Goal: Task Accomplishment & Management: Use online tool/utility

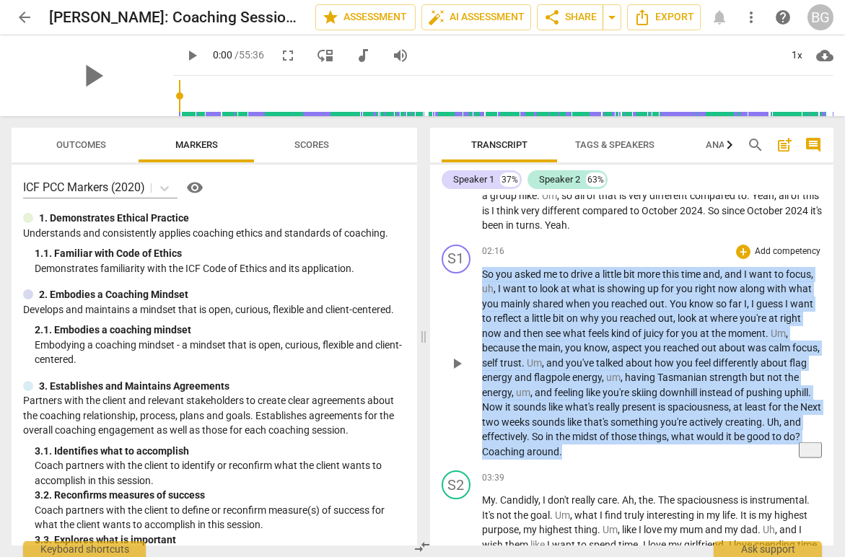
drag, startPoint x: 593, startPoint y: 448, endPoint x: 474, endPoint y: 279, distance: 206.7
click at [474, 279] on div "S1 play_arrow pause 02:16 + Add competency keyboard_arrow_right So you asked me…" at bounding box center [632, 352] width 404 height 227
click at [596, 433] on div "+" at bounding box center [592, 433] width 14 height 14
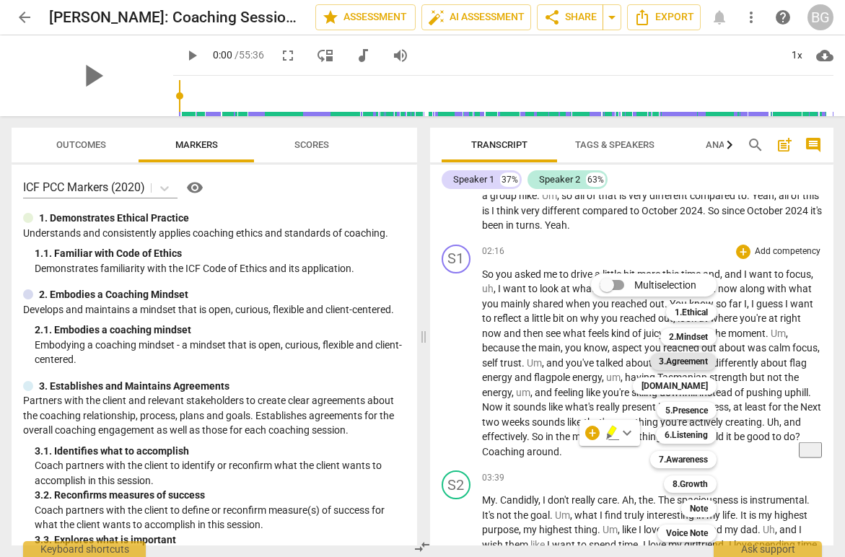
click at [688, 363] on b "3.Agreement" at bounding box center [683, 361] width 49 height 17
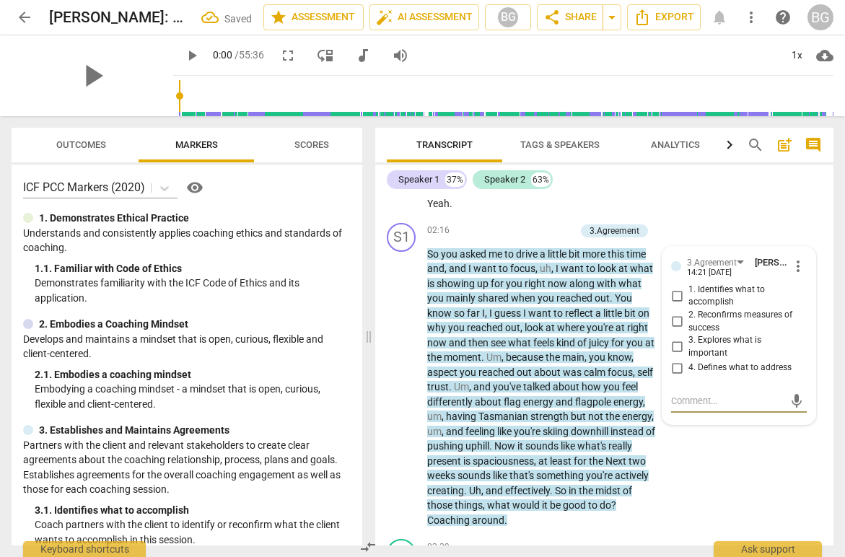
scroll to position [768, 0]
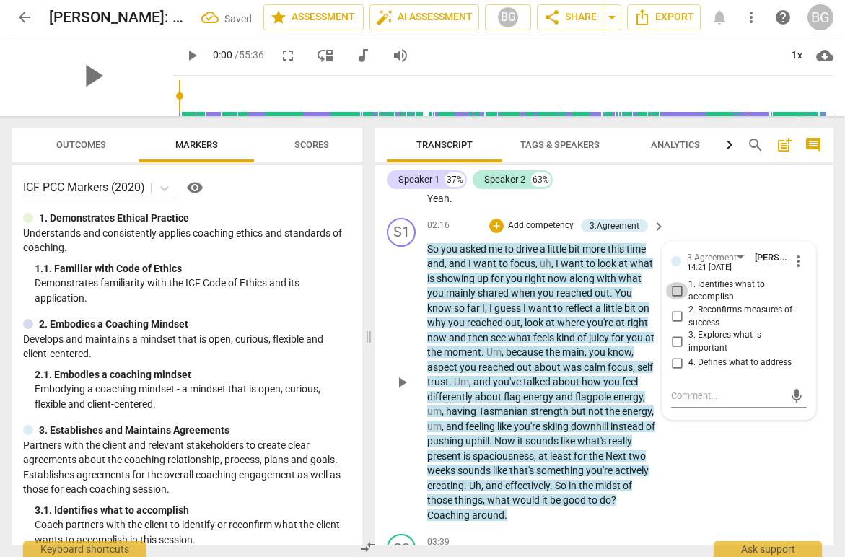
click at [679, 295] on input "1. Identifies what to accomplish" at bounding box center [677, 290] width 23 height 17
checkbox input "true"
click at [681, 336] on input "3. Explores what is important" at bounding box center [677, 342] width 23 height 17
checkbox input "true"
click at [686, 216] on div "S1 play_arrow pause 02:16 + Add competency 3.Agreement keyboard_arrow_right So …" at bounding box center [604, 370] width 458 height 317
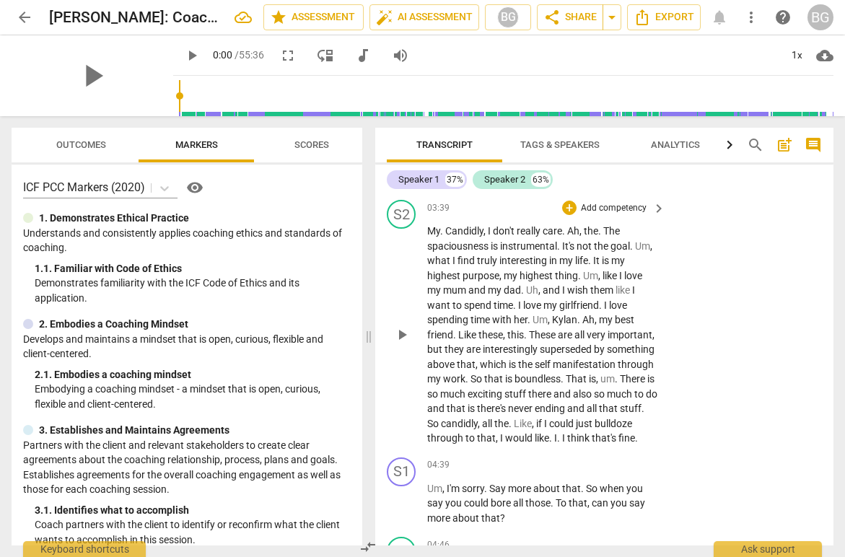
scroll to position [1104, 0]
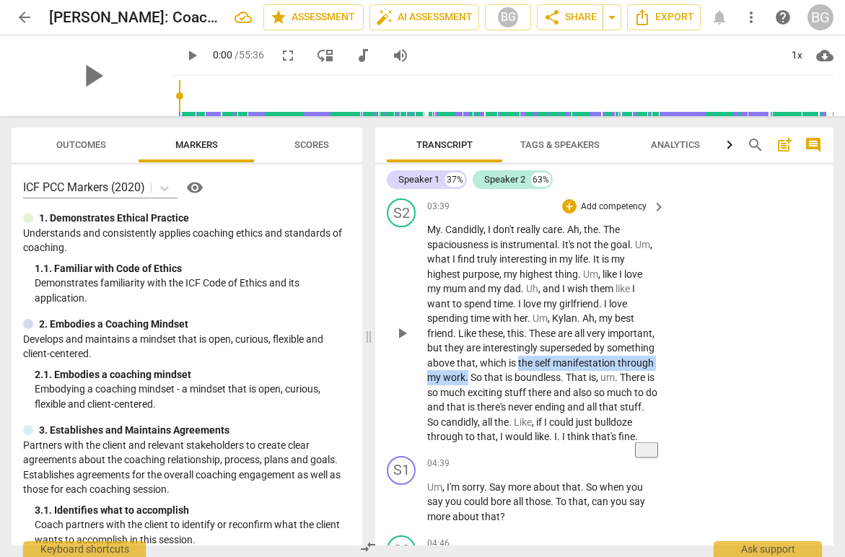
drag, startPoint x: 518, startPoint y: 362, endPoint x: 469, endPoint y: 379, distance: 52.5
click at [469, 379] on p "My . Candidly , I don't really care . Ah , the . The spaciousness is instrument…" at bounding box center [542, 333] width 231 height 222
copy p "the self manifestation through my work ."
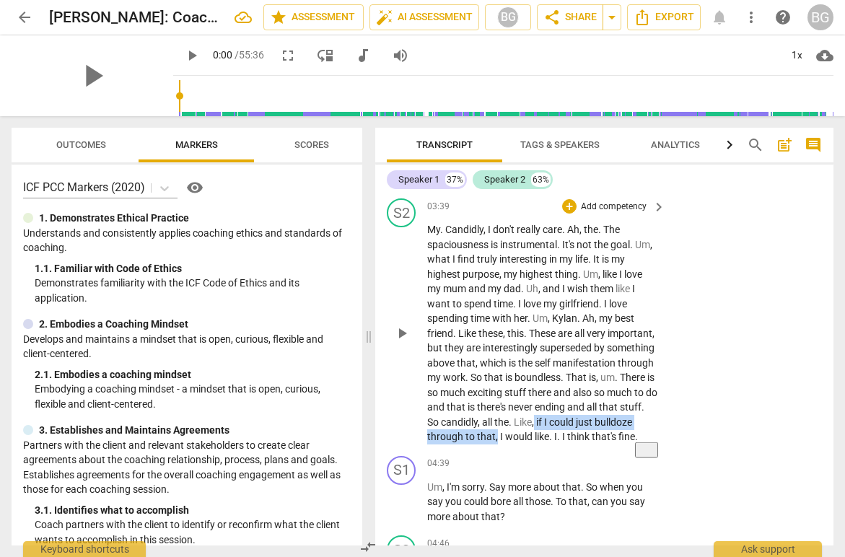
drag, startPoint x: 563, startPoint y: 422, endPoint x: 536, endPoint y: 437, distance: 31.3
click at [536, 437] on p "My . Candidly , I don't really care . Ah , the . The spaciousness is instrument…" at bounding box center [542, 333] width 231 height 222
copy p "if I could just bulldoze through to that ,"
click at [531, 371] on p "My . Candidly , I don't really care . Ah , the . The spaciousness is instrument…" at bounding box center [542, 333] width 231 height 222
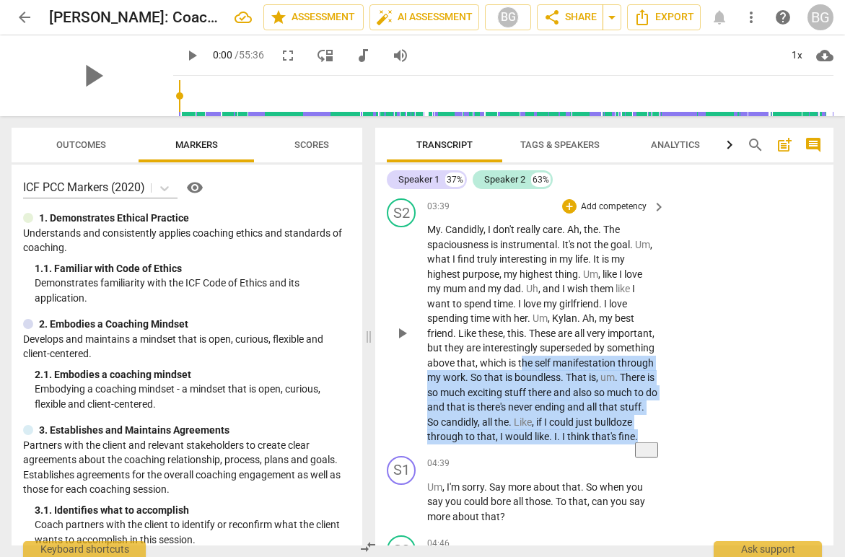
drag, startPoint x: 522, startPoint y: 362, endPoint x: 591, endPoint y: 460, distance: 119.6
click at [591, 450] on div "S2 play_arrow pause 03:39 + Add competency keyboard_arrow_right My . Candidly ,…" at bounding box center [604, 322] width 458 height 258
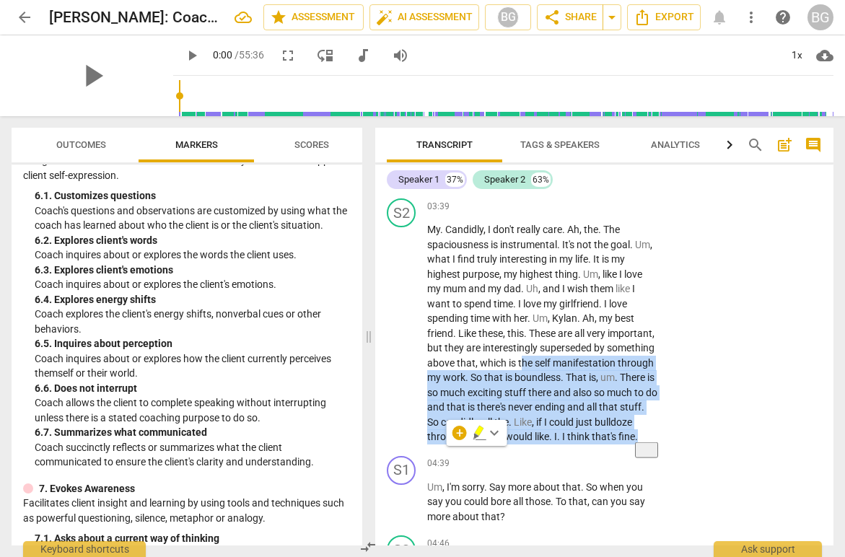
scroll to position [1066, 0]
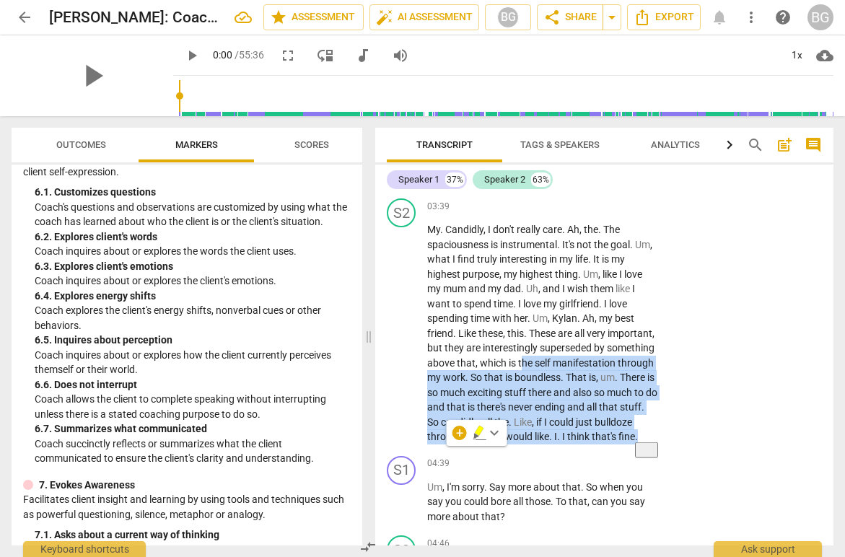
click at [476, 434] on icon "button" at bounding box center [479, 431] width 9 height 10
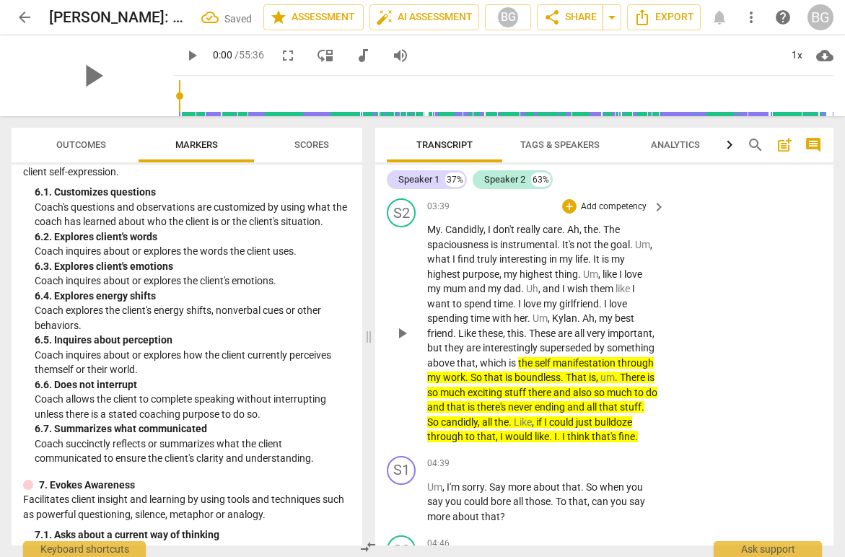
click at [550, 386] on p "My . Candidly , I don't really care . Ah , the . The spaciousness is instrument…" at bounding box center [542, 333] width 231 height 222
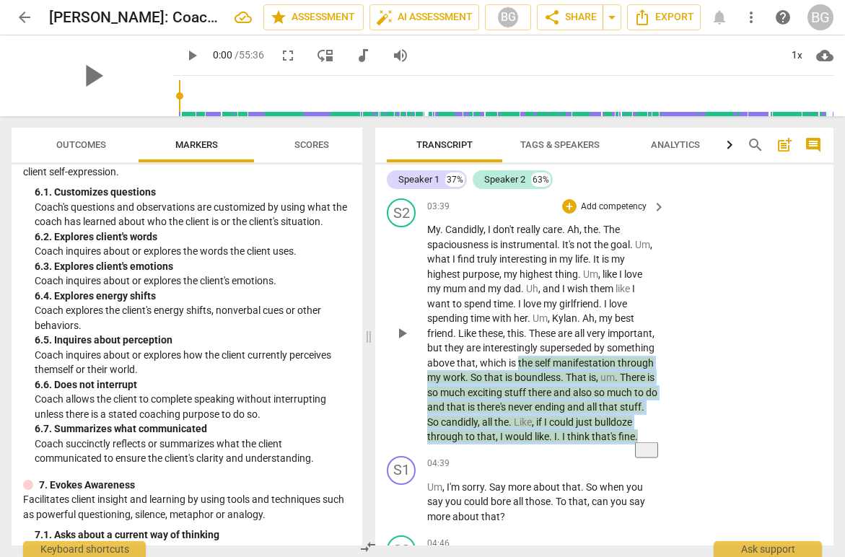
drag, startPoint x: 518, startPoint y: 360, endPoint x: 511, endPoint y: 456, distance: 95.6
click at [511, 445] on p "My . Candidly , I don't really care . Ah , the . The spaciousness is instrument…" at bounding box center [542, 333] width 231 height 222
click at [479, 434] on icon "button" at bounding box center [479, 431] width 9 height 10
drag, startPoint x: 516, startPoint y: 365, endPoint x: 517, endPoint y: 463, distance: 98.2
click at [517, 450] on div "S2 play_arrow pause 03:39 + Add competency keyboard_arrow_right My . Candidly ,…" at bounding box center [604, 322] width 458 height 258
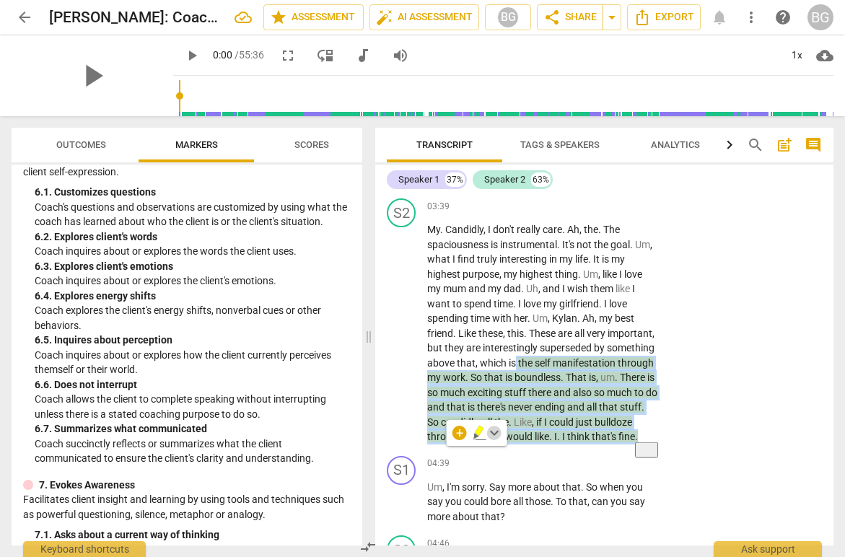
click at [494, 435] on span "keyboard_arrow_down" at bounding box center [494, 432] width 17 height 17
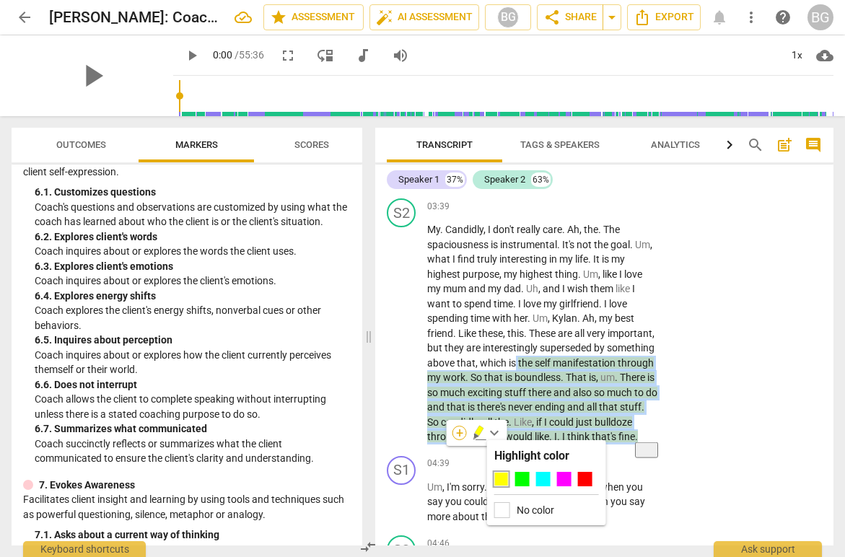
click at [458, 431] on div "+" at bounding box center [460, 433] width 14 height 14
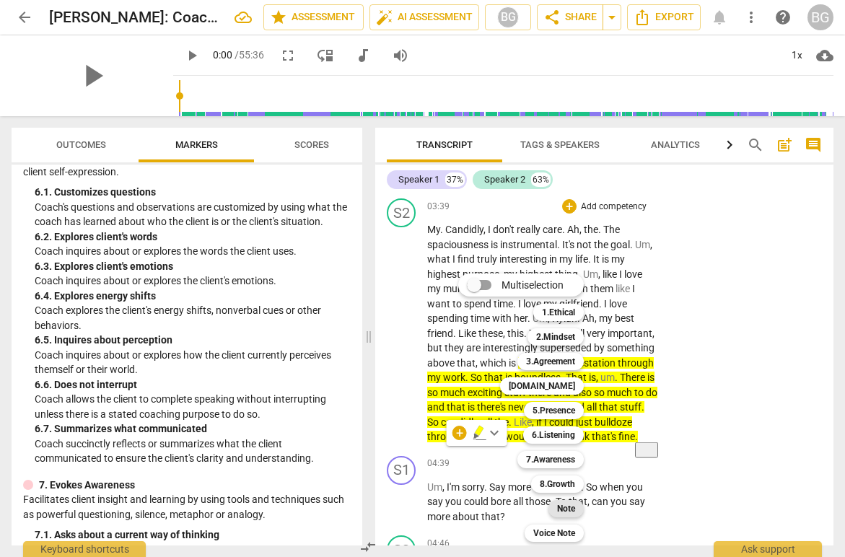
click at [565, 507] on b "Note" at bounding box center [566, 508] width 18 height 17
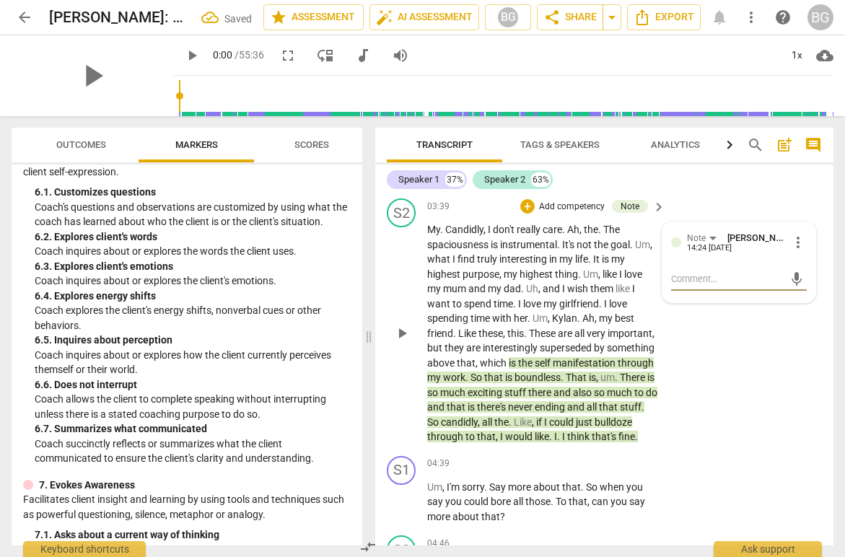
type textarea "T"
type textarea "Th"
type textarea "Thi"
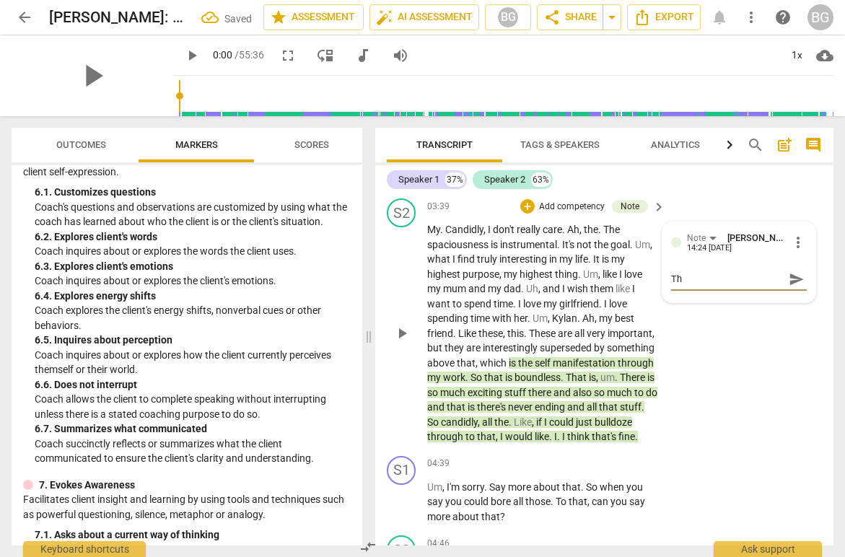
type textarea "Thi"
type textarea "This"
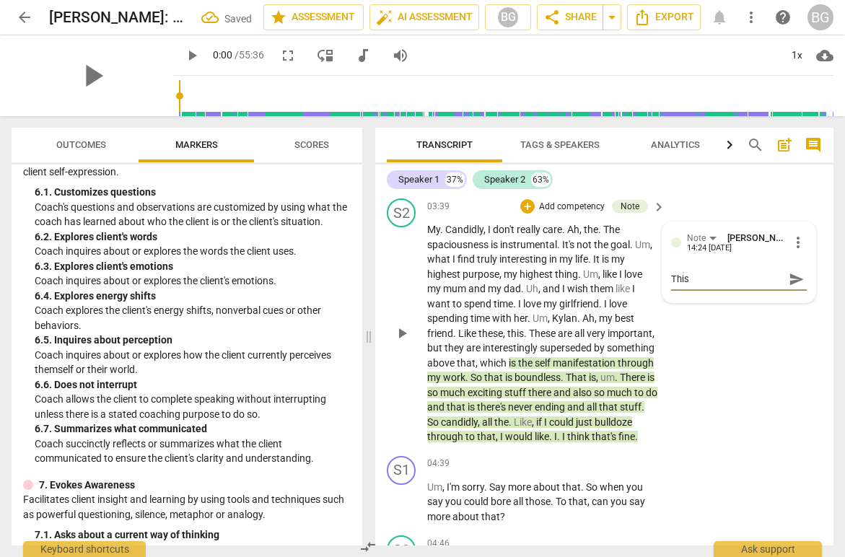
type textarea "This i"
type textarea "This is"
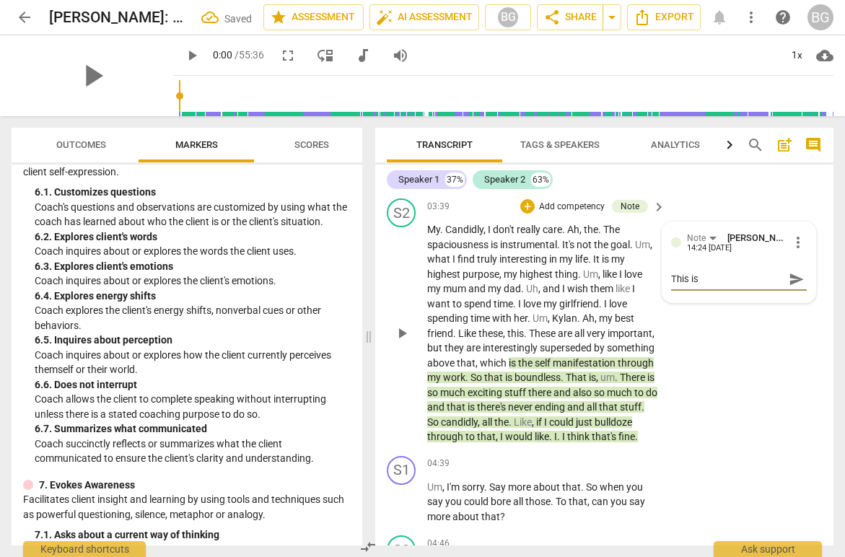
type textarea "This is"
type textarea "This is w"
type textarea "This is wh"
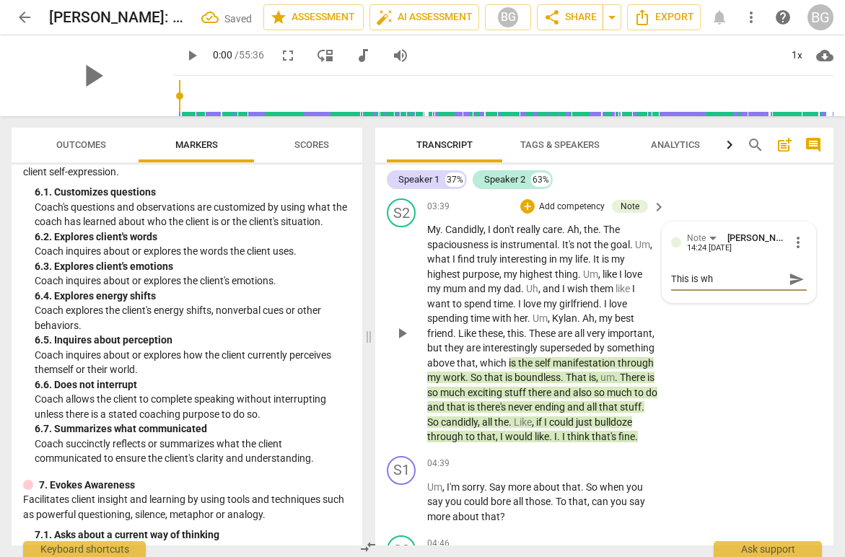
type textarea "This is wha"
type textarea "This is what"
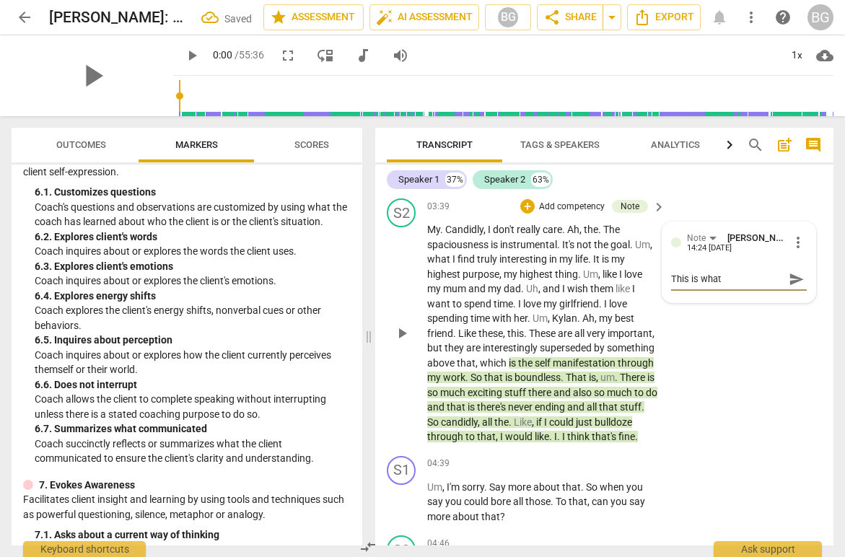
type textarea "This is what"
type textarea "This is what R"
type textarea "This is what [PERSON_NAME]"
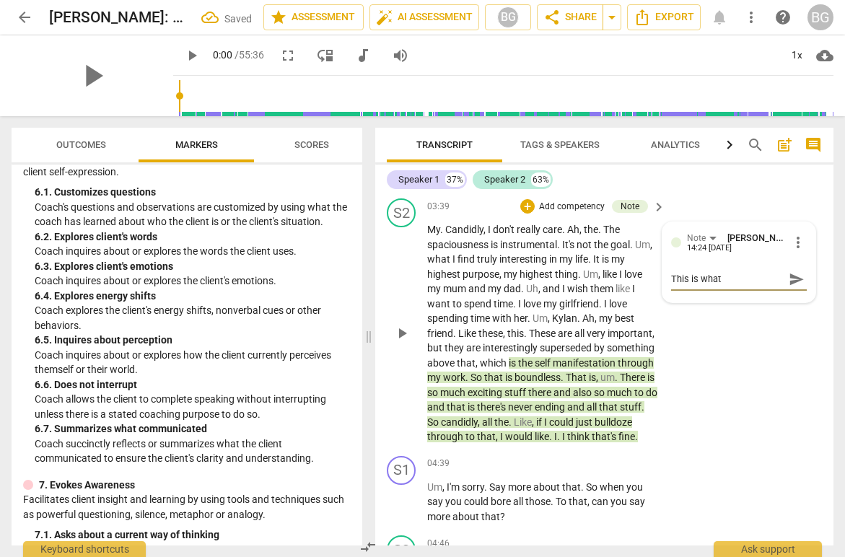
type textarea "This is what Ric"
type textarea "This is what Rich"
type textarea "This is what [PERSON_NAME]"
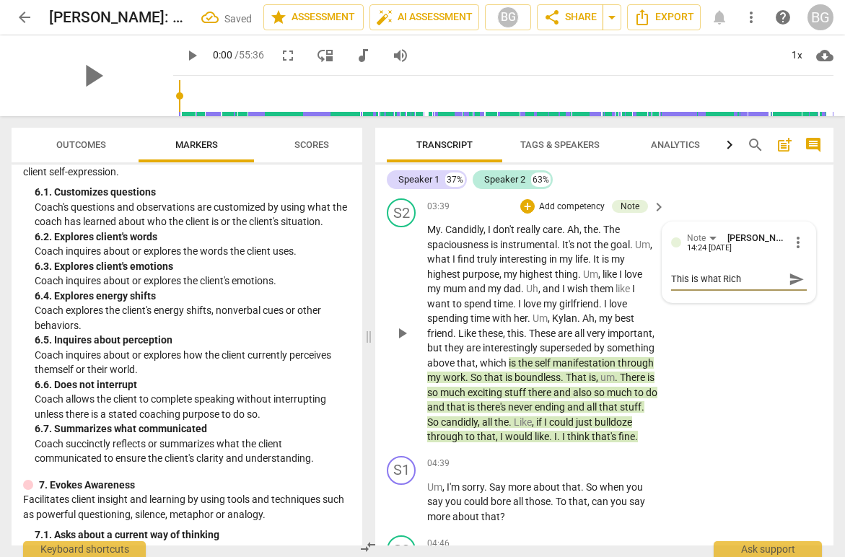
type textarea "This is what [PERSON_NAME]"
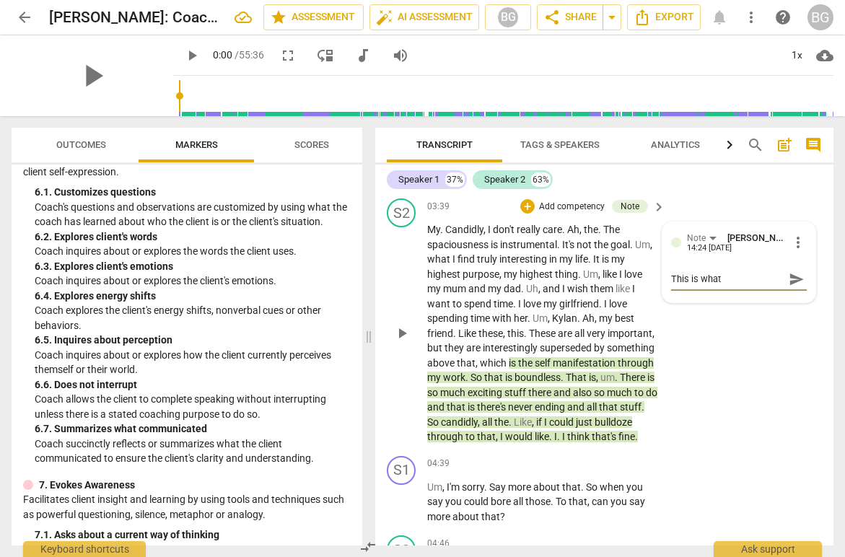
type textarea "This is what [PERSON_NAME]"
type textarea "This is what [PERSON_NAME] is"
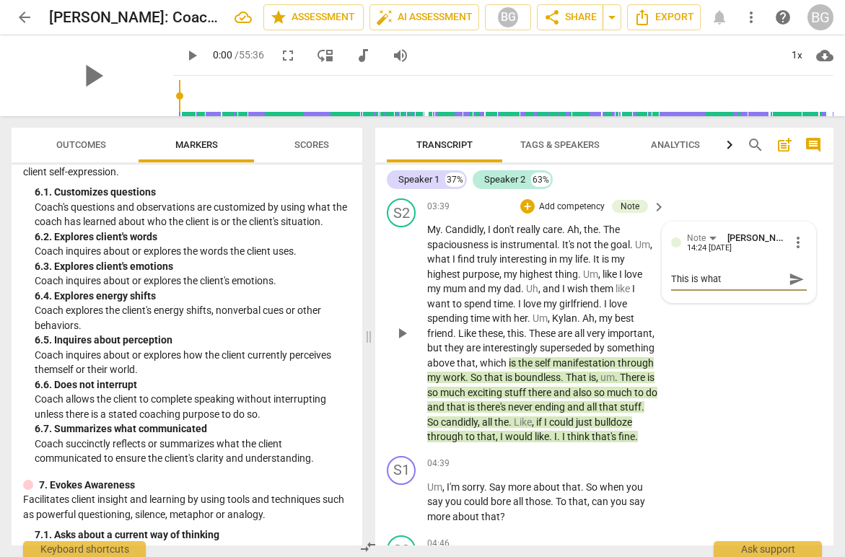
type textarea "This is what [PERSON_NAME] is"
type textarea "This is what [PERSON_NAME] is a"
type textarea "This is what [PERSON_NAME] is al"
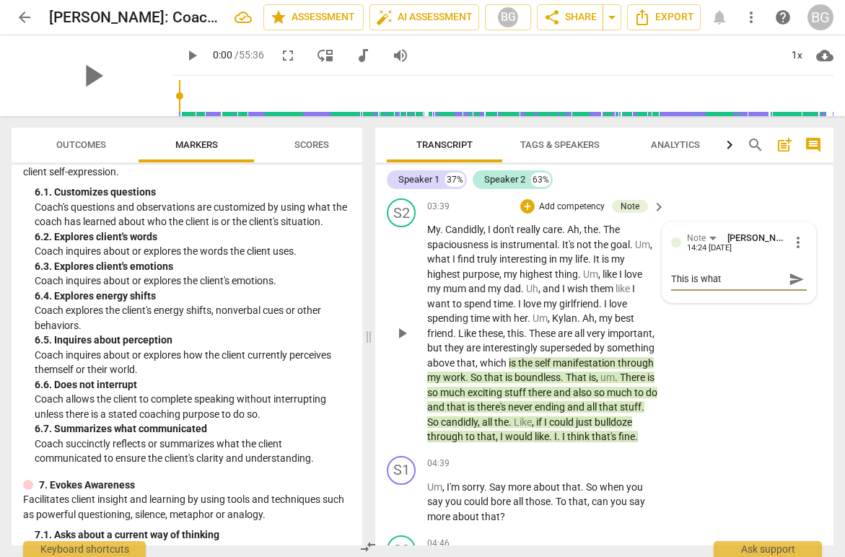
type textarea "This is what [PERSON_NAME] is alr"
type textarea "This is what [PERSON_NAME] is alre"
type textarea "This is what [PERSON_NAME] is alrea"
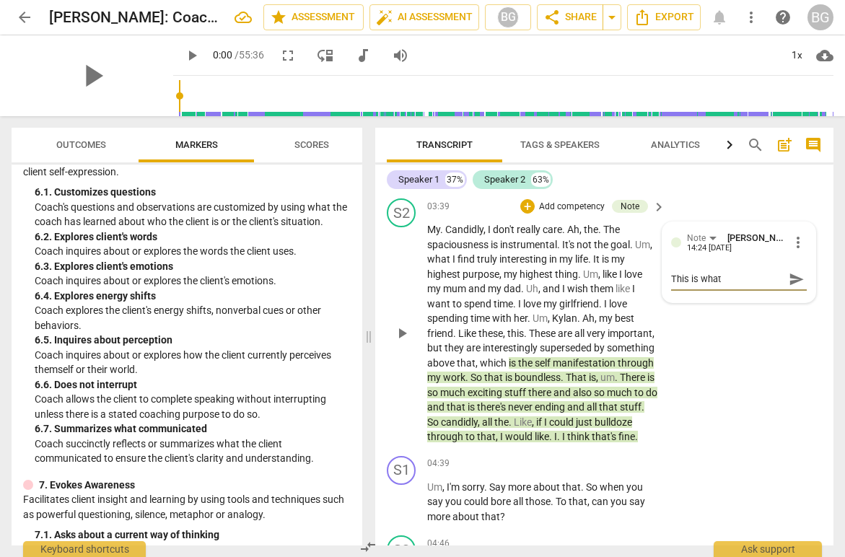
type textarea "This is what [PERSON_NAME] is alrea"
type textarea "This is what [PERSON_NAME] is alread"
type textarea "This is what [PERSON_NAME] is already"
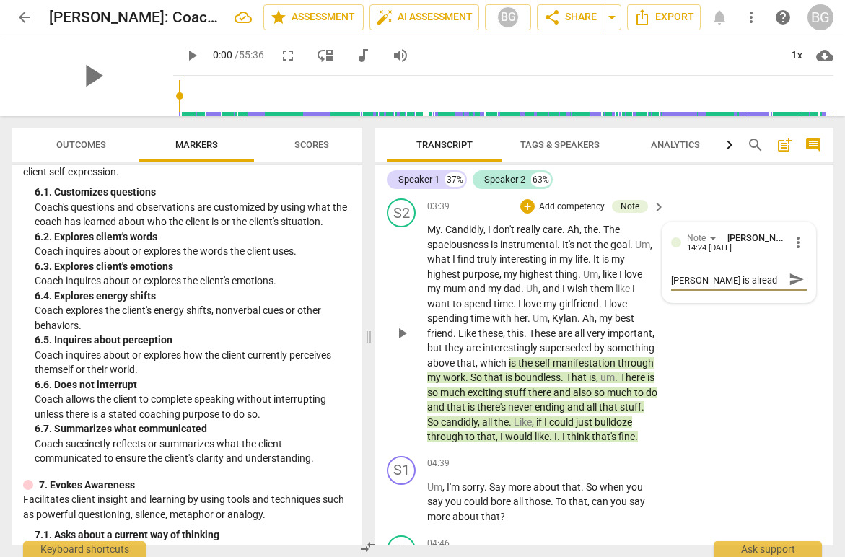
type textarea "This is what [PERSON_NAME] is already"
type textarea "This is what [PERSON_NAME] is already d"
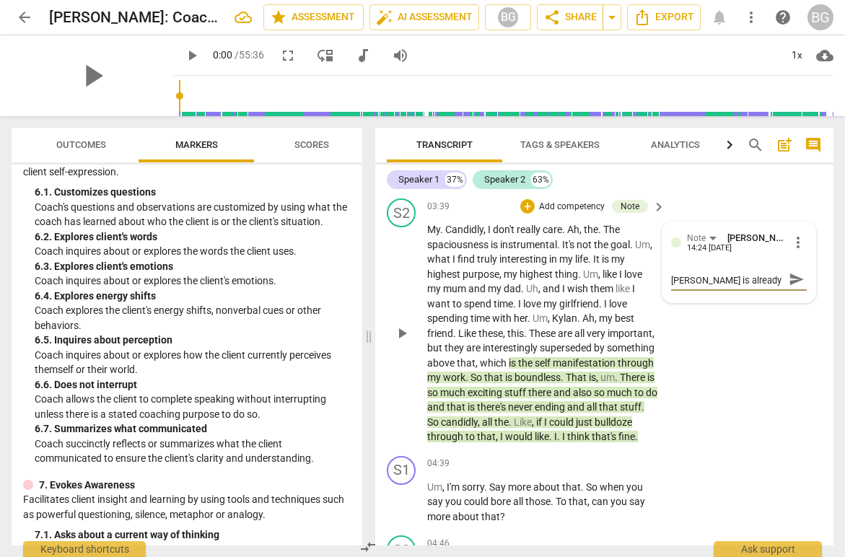
type textarea "This is what [PERSON_NAME] is already do"
type textarea "This is what [PERSON_NAME] is already doi"
type textarea "This is what [PERSON_NAME] is already doin"
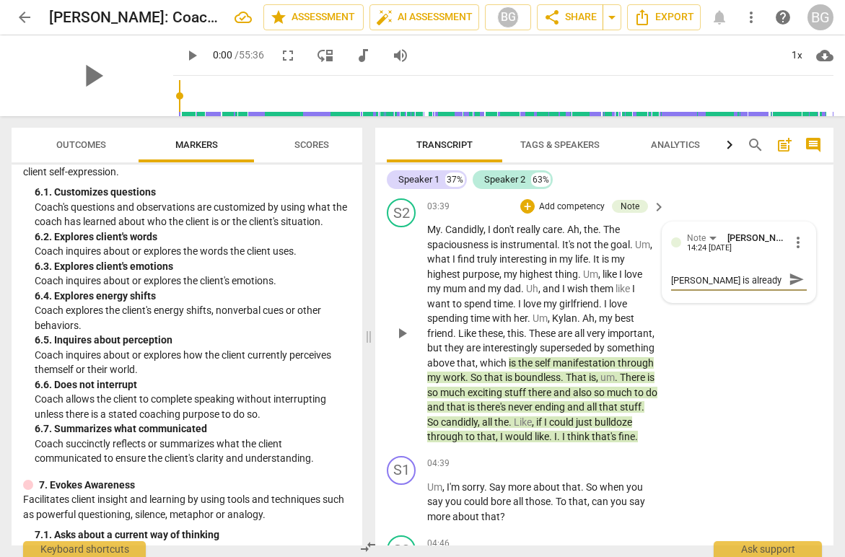
type textarea "This is what [PERSON_NAME] is already doin"
type textarea "This is what [PERSON_NAME] is already doing"
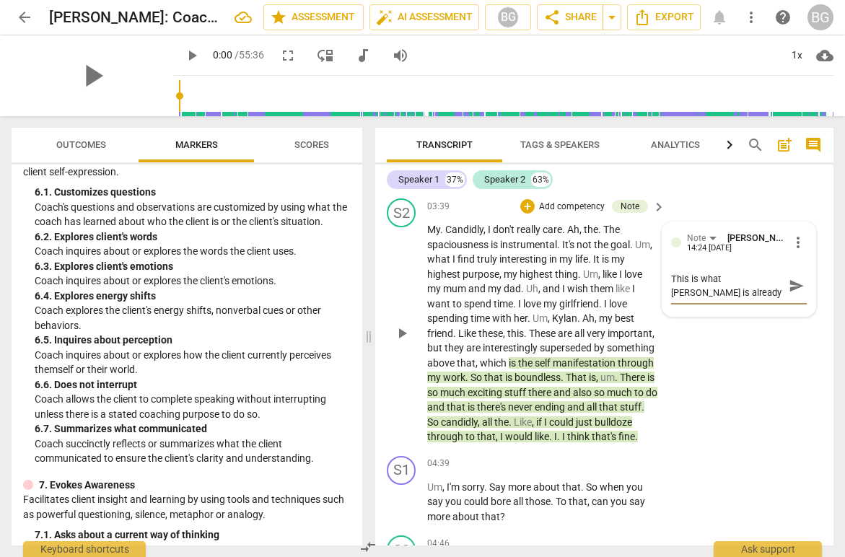
type textarea "This is what [PERSON_NAME] is already doing"
type textarea "This is what [PERSON_NAME] is already doing w"
type textarea "This is what [PERSON_NAME] is already doing we"
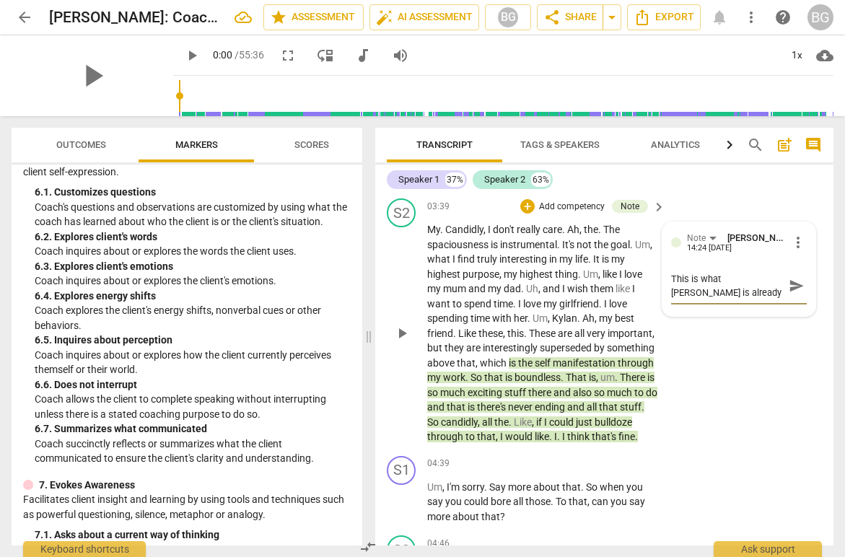
type textarea "This is what [PERSON_NAME] is already doing wel"
type textarea "This is what [PERSON_NAME] is already doing well"
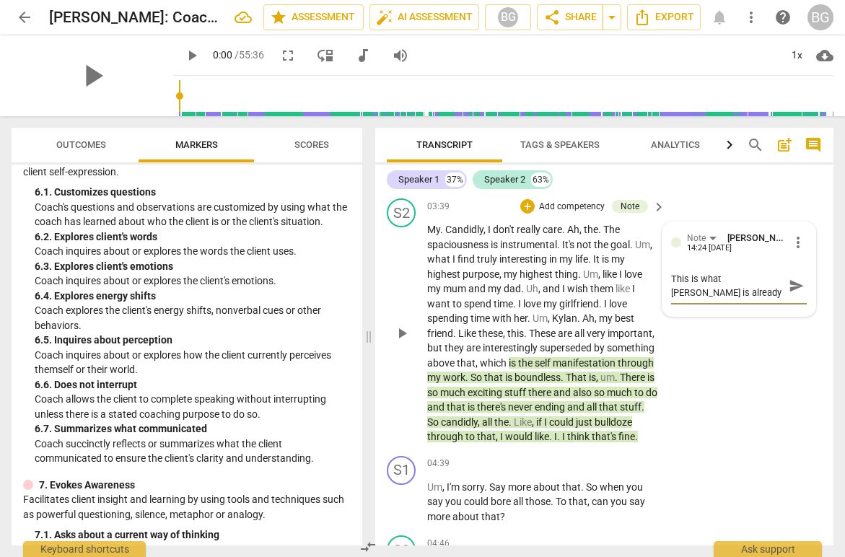
type textarea "This is what [PERSON_NAME] is already doing well"
type textarea "This is what [PERSON_NAME] is already doing well w"
type textarea "This is what [PERSON_NAME] is already doing well wh"
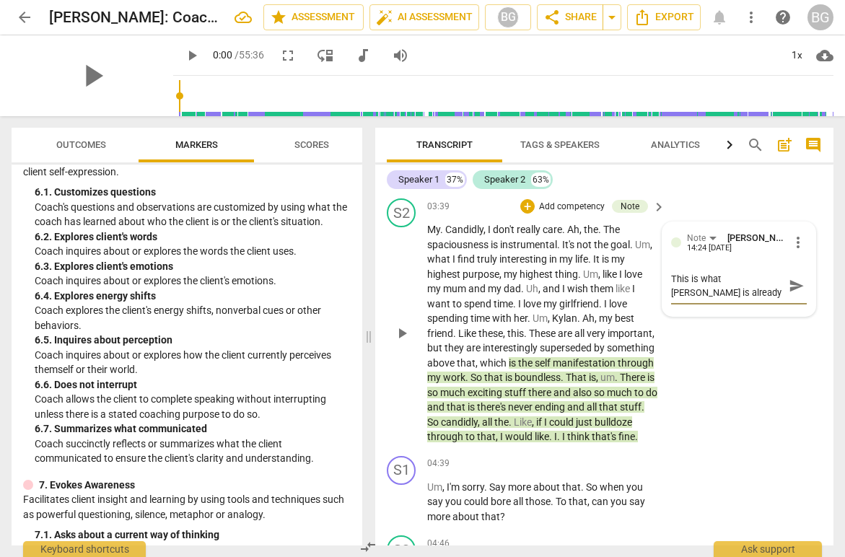
type textarea "This is what [PERSON_NAME] is already doing well whi"
type textarea "This is what [PERSON_NAME] is already doing well whic"
type textarea "This is what [PERSON_NAME] is already doing well which"
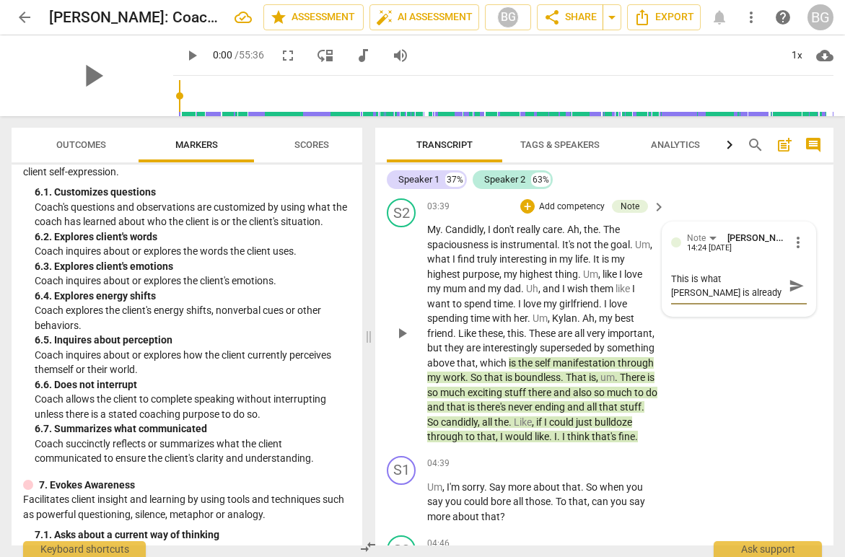
type textarea "This is what [PERSON_NAME] is already doing well which"
type textarea "This is what [PERSON_NAME] is already doing well which l"
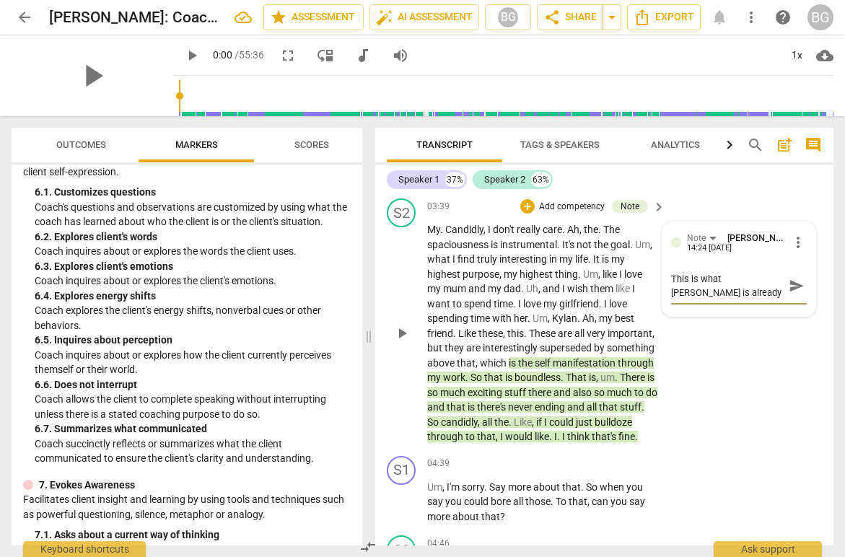
type textarea "This is what [PERSON_NAME] is already doing well which le"
type textarea "This is what [PERSON_NAME] is already doing well which [PERSON_NAME]"
type textarea "This is what [PERSON_NAME] is already doing well which leav"
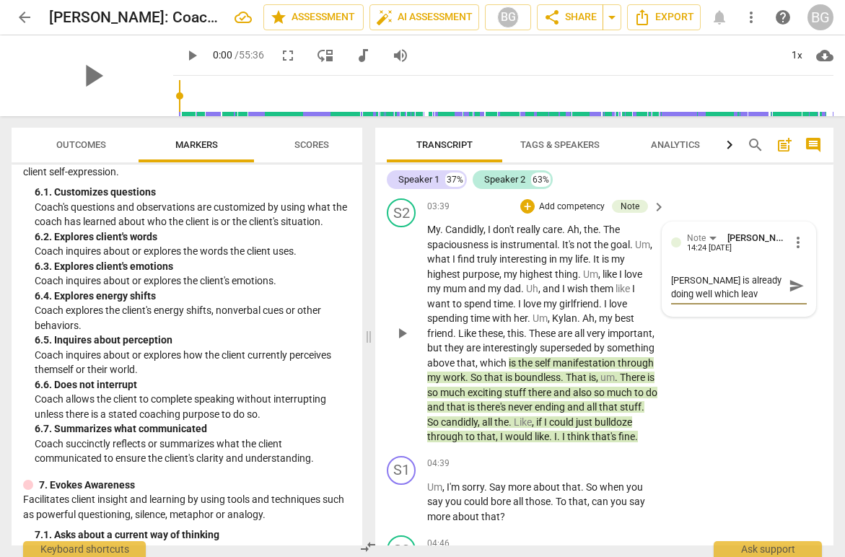
type textarea "This is what [PERSON_NAME] is already doing well which leave"
type textarea "This is what [PERSON_NAME] is already doing well which leaves"
type textarea "This is what [PERSON_NAME] is already doing well which leaves m"
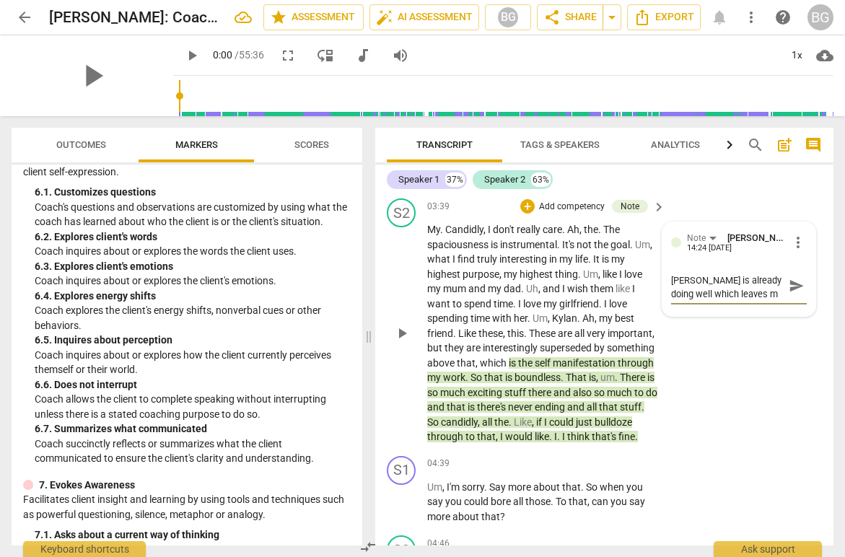
type textarea "This is what [PERSON_NAME] is already doing well which leaves me"
type textarea "This is what [PERSON_NAME] is already doing well which leaves me u"
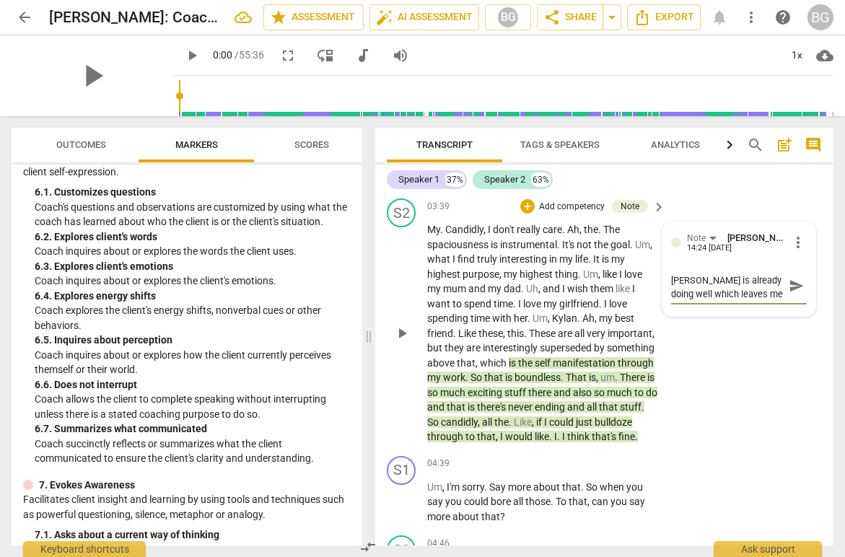
type textarea "This is what [PERSON_NAME] is already doing well which leaves me un"
type textarea "This is what [PERSON_NAME] is already doing well which leaves me unc"
type textarea "This is what [PERSON_NAME] is already doing well which leaves me uncl"
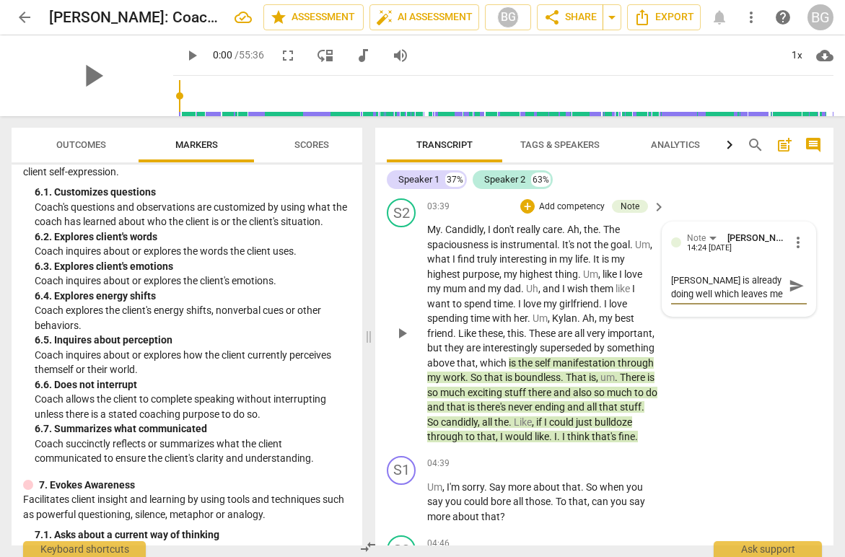
type textarea "This is what [PERSON_NAME] is already doing well which leaves me uncl"
type textarea "This is what [PERSON_NAME] is already doing well which leaves me uncle"
type textarea "This is what [PERSON_NAME] is already doing well which leaves me unclea"
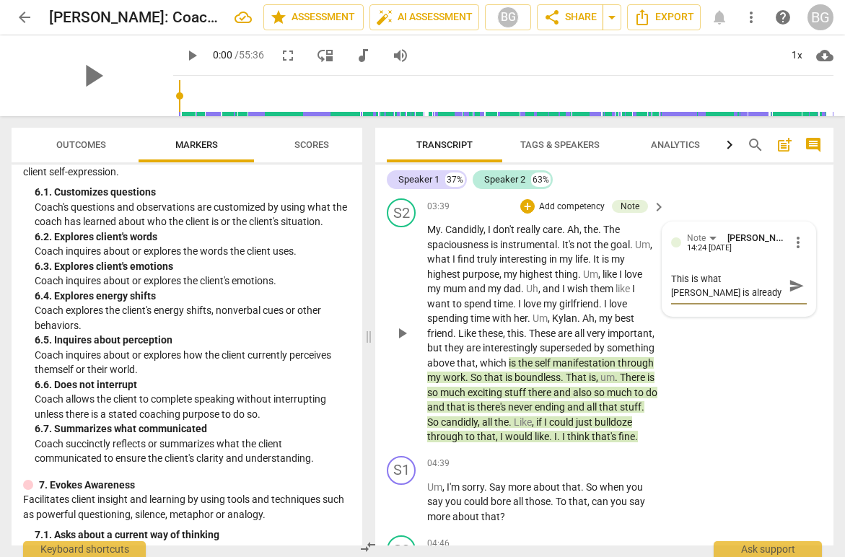
type textarea "This is what [PERSON_NAME] is already doing well which leaves me unclea"
type textarea "This is what [PERSON_NAME] is already doing well which leaves me unclear"
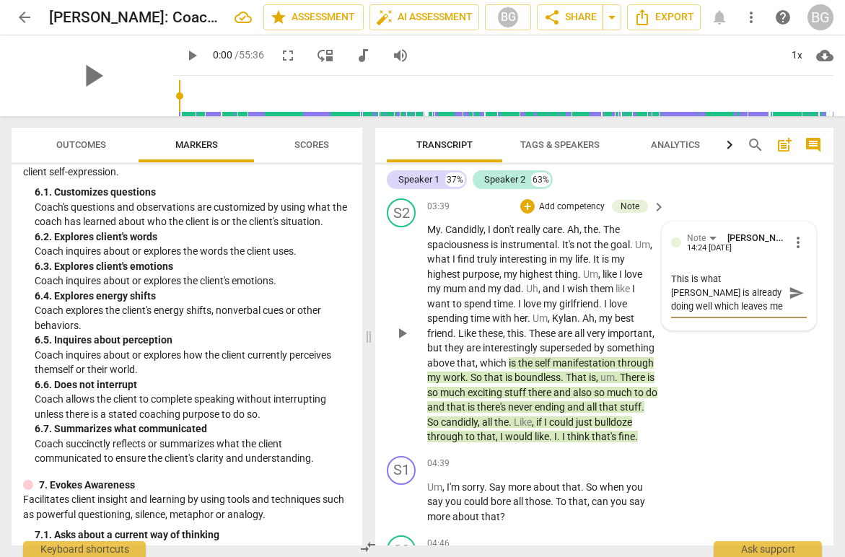
type textarea "This is what [PERSON_NAME] is already doing well which leaves me unclear o"
type textarea "This is what [PERSON_NAME] is already doing well which leaves me unclear on"
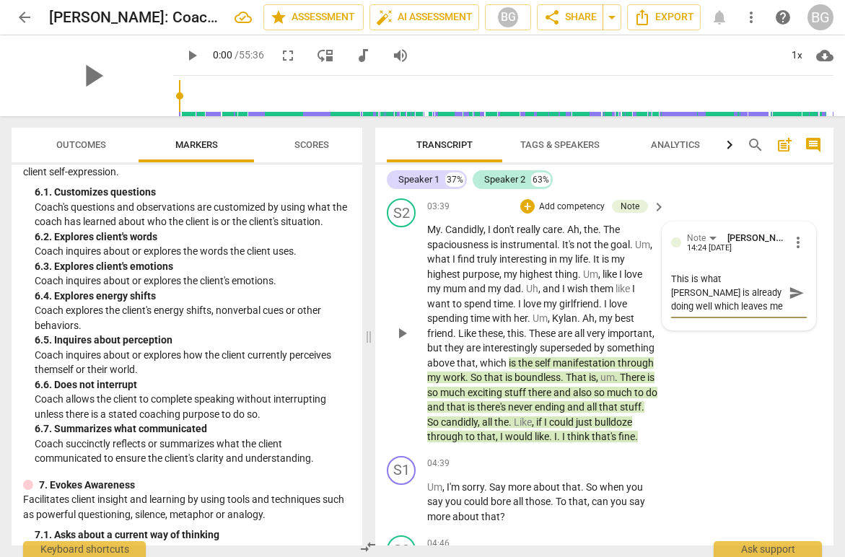
type textarea "This is what [PERSON_NAME] is already doing well which leaves me unclear on"
type textarea "This is what [PERSON_NAME] is already doing well which leaves me unclear on w"
type textarea "This is what [PERSON_NAME] is already doing well which leaves me unclear on wh"
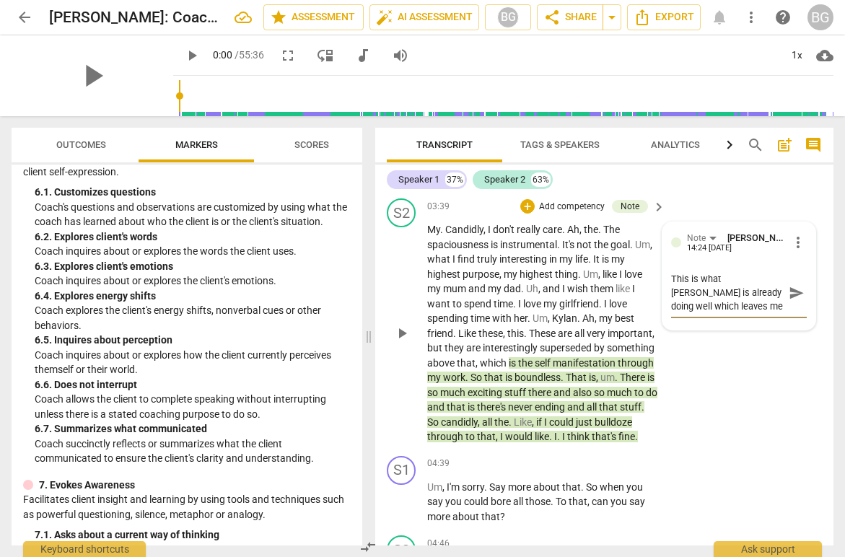
type textarea "This is what [PERSON_NAME] is already doing well which leaves me unclear on wha"
type textarea "This is what [PERSON_NAME] is already doing well which leaves me unclear on what"
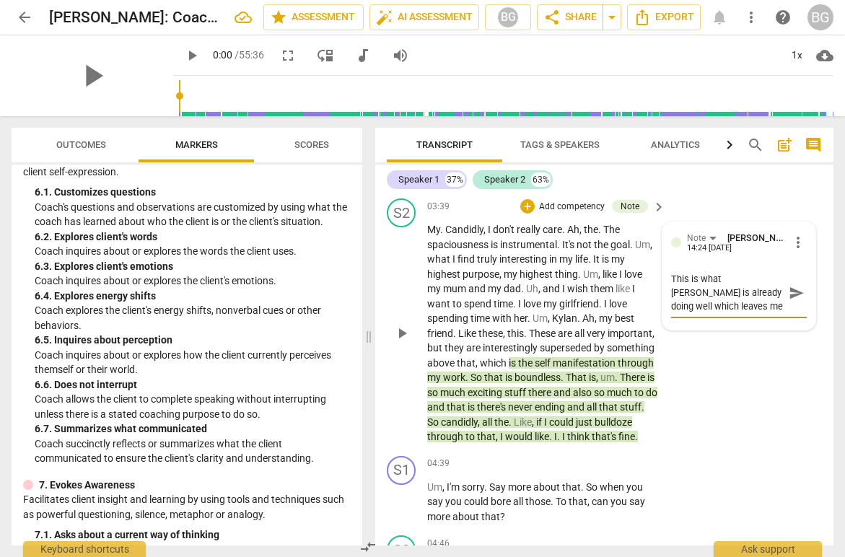
type textarea "This is what [PERSON_NAME] is already doing well which leaves me unclear on what"
type textarea "This is what [PERSON_NAME] is already doing well which leaves me unclear on wha…"
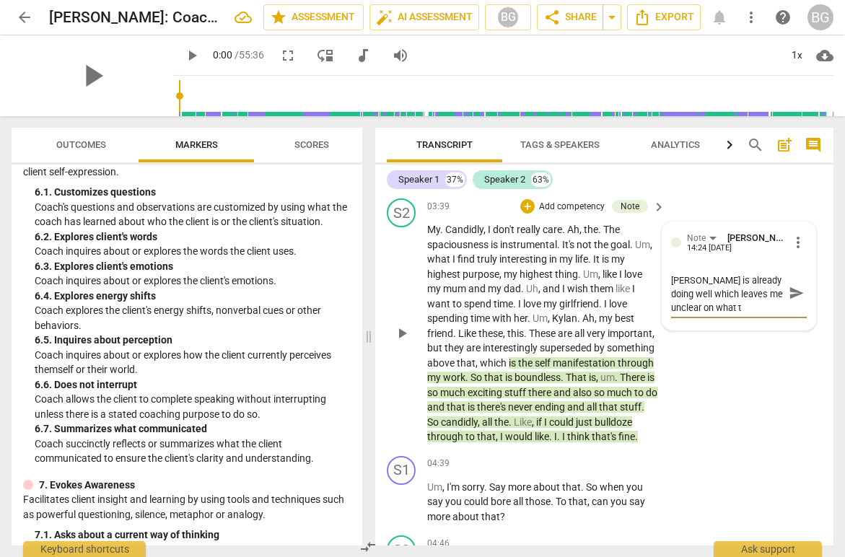
type textarea "This is what [PERSON_NAME] is already doing well which leaves me unclear on wha…"
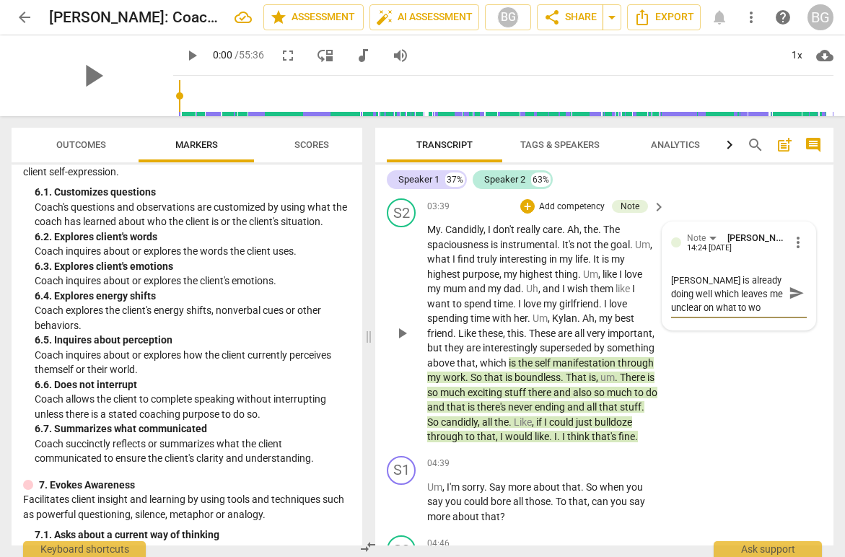
type textarea "This is what [PERSON_NAME] is already doing well which leaves me unclear on wha…"
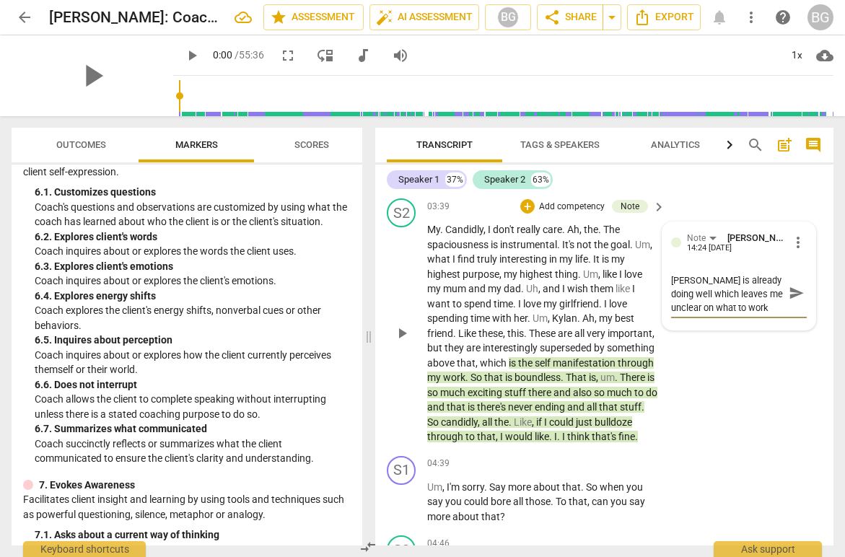
type textarea "This is what [PERSON_NAME] is already doing well which leaves me unclear on wha…"
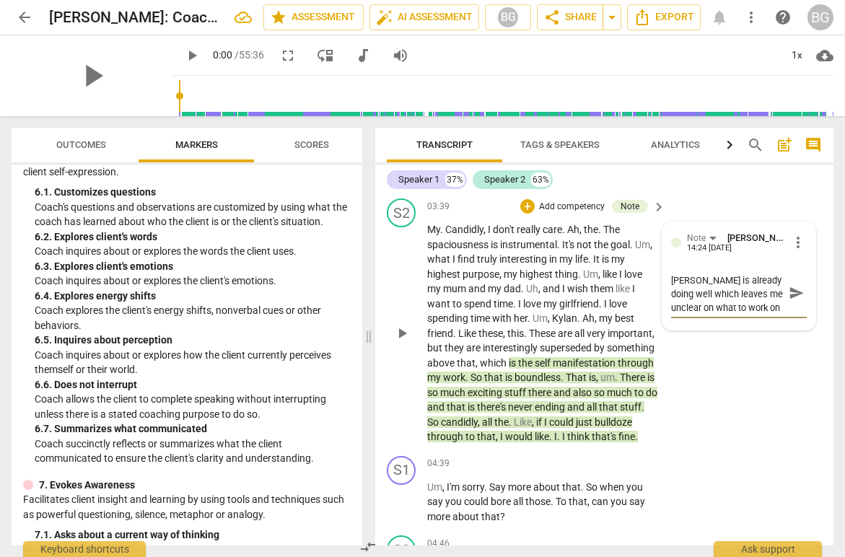
type textarea "This is what [PERSON_NAME] is already doing well which leaves me unclear on wha…"
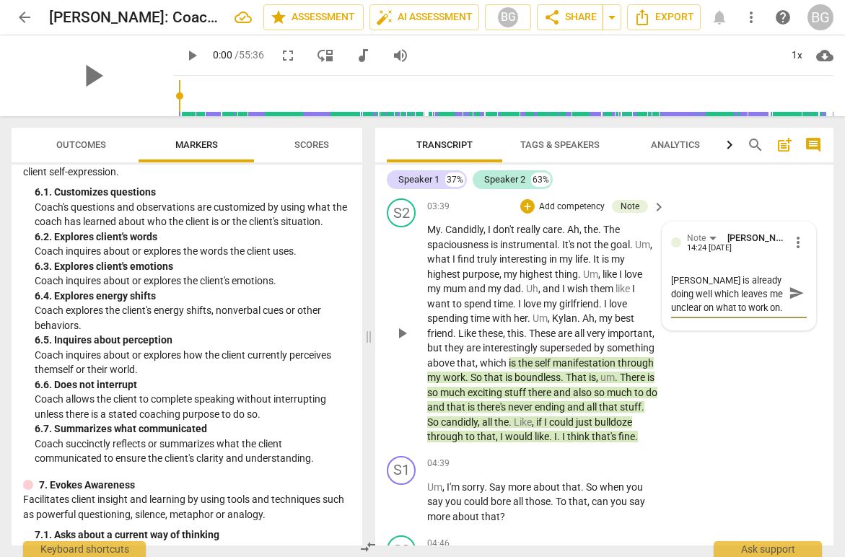
type textarea "This is what [PERSON_NAME] is already doing well which leaves me unclear on wha…"
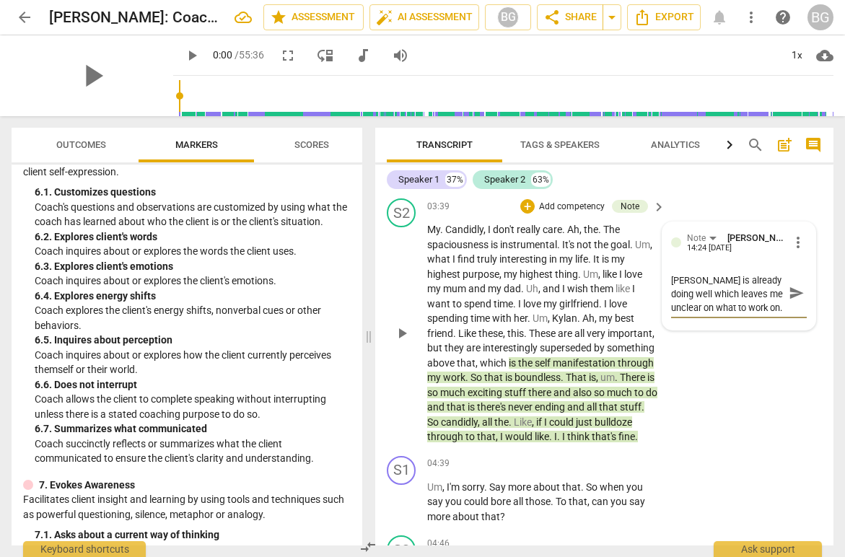
type textarea "This is what [PERSON_NAME] is already doing well which leaves me unclear on wha…"
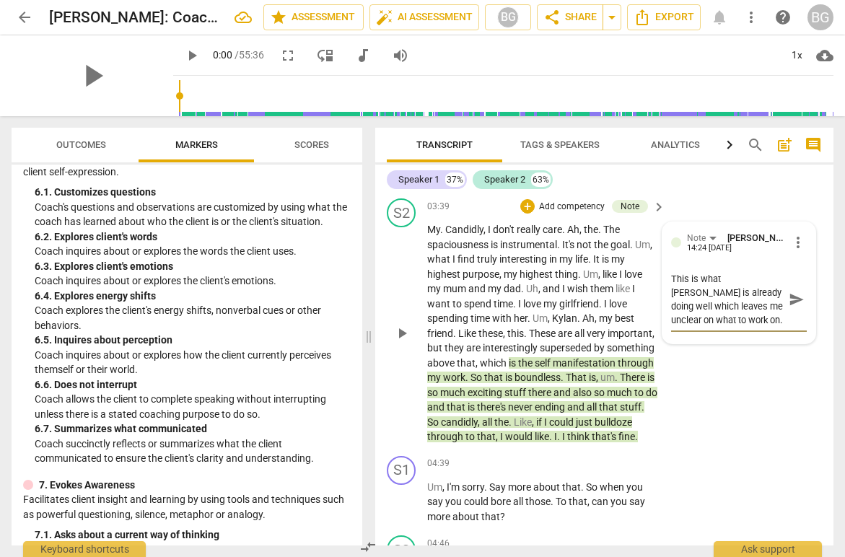
type textarea "This is what [PERSON_NAME] is already doing well which leaves me unclear on wha…"
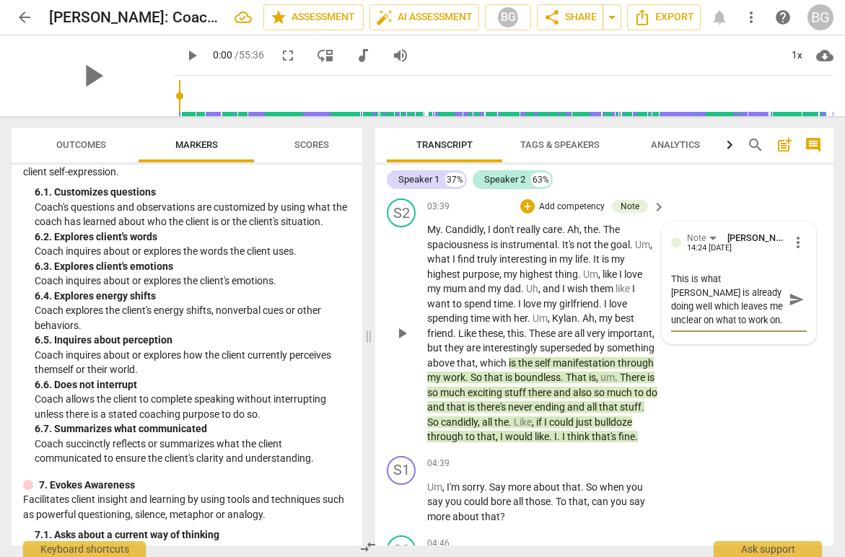
type textarea "This is what [PERSON_NAME] is already doing well which leaves me unclear on wha…"
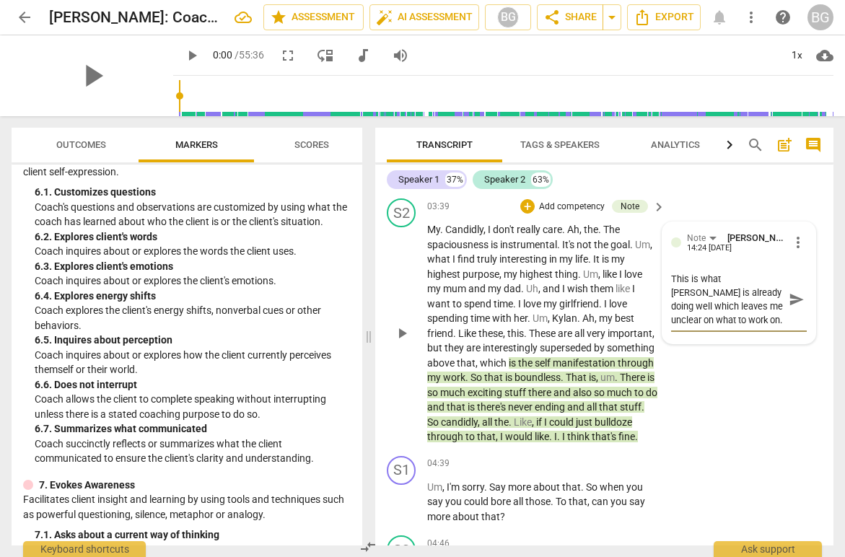
type textarea "This is what [PERSON_NAME] is already doing well which leaves me unclear on wha…"
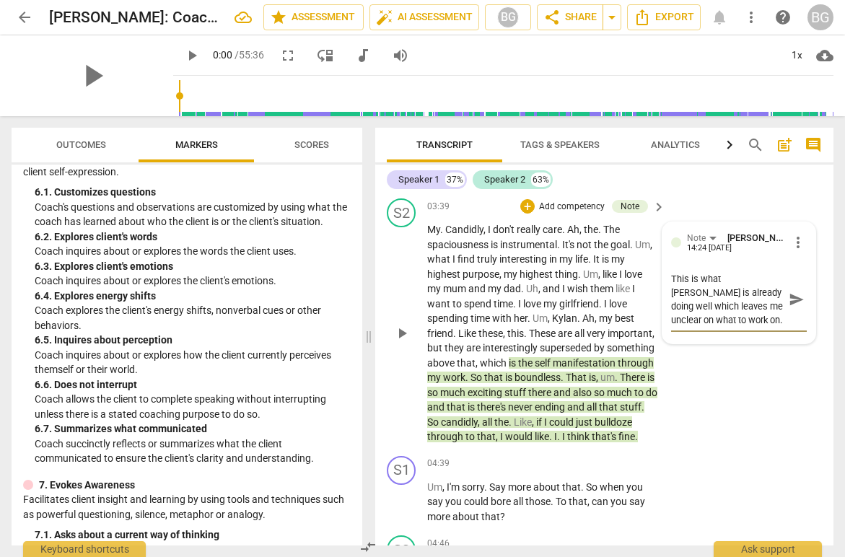
type textarea "This is what [PERSON_NAME] is already doing well which leaves me unclear on wha…"
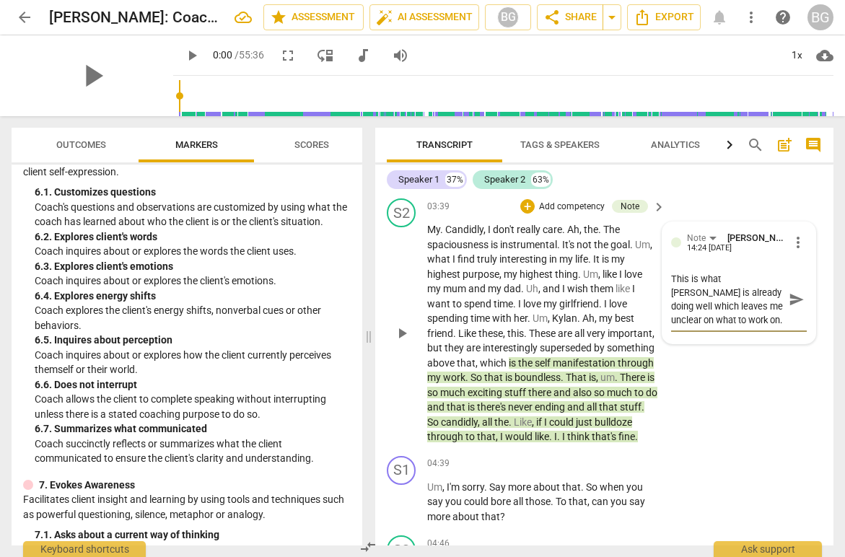
type textarea "This is what [PERSON_NAME] is already doing well which leaves me unclear on wha…"
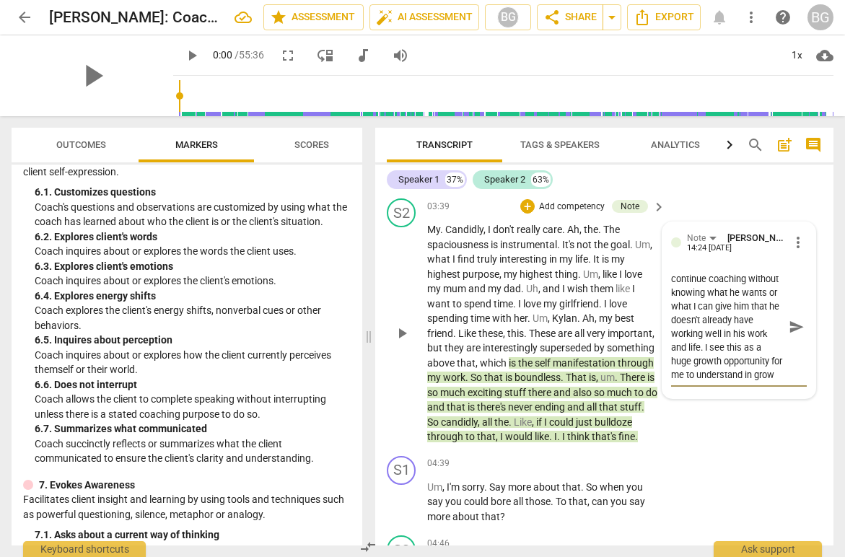
scroll to position [149, 0]
click at [795, 322] on span "send" at bounding box center [797, 327] width 16 height 16
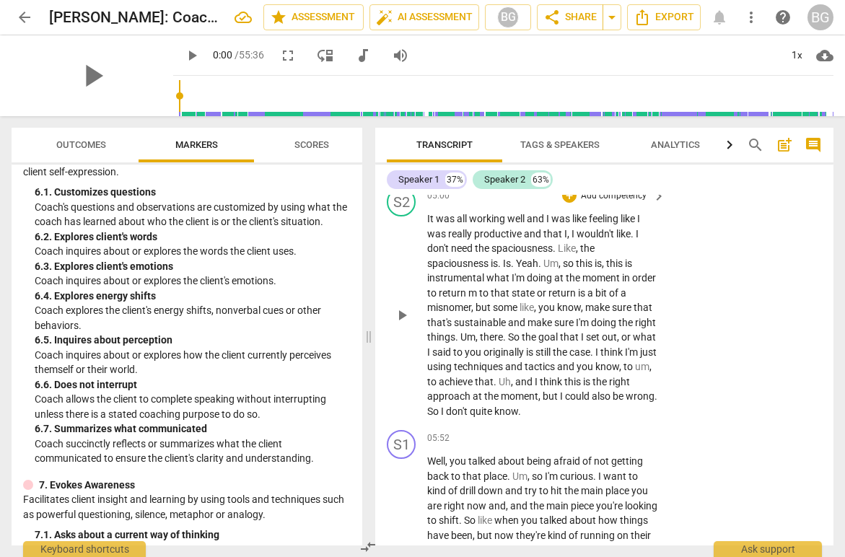
scroll to position [1579, 0]
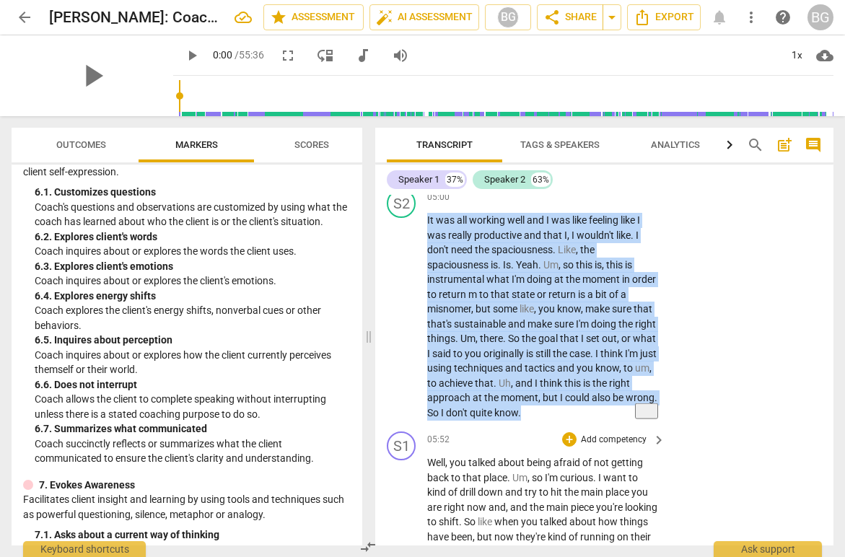
drag, startPoint x: 428, startPoint y: 233, endPoint x: 608, endPoint y: 441, distance: 274.8
click at [608, 441] on div "S1 play_arrow pause 00:00 + Add competency keyboard_arrow_right Coaching with m…" at bounding box center [604, 370] width 458 height 351
click at [539, 411] on div "+" at bounding box center [535, 409] width 14 height 14
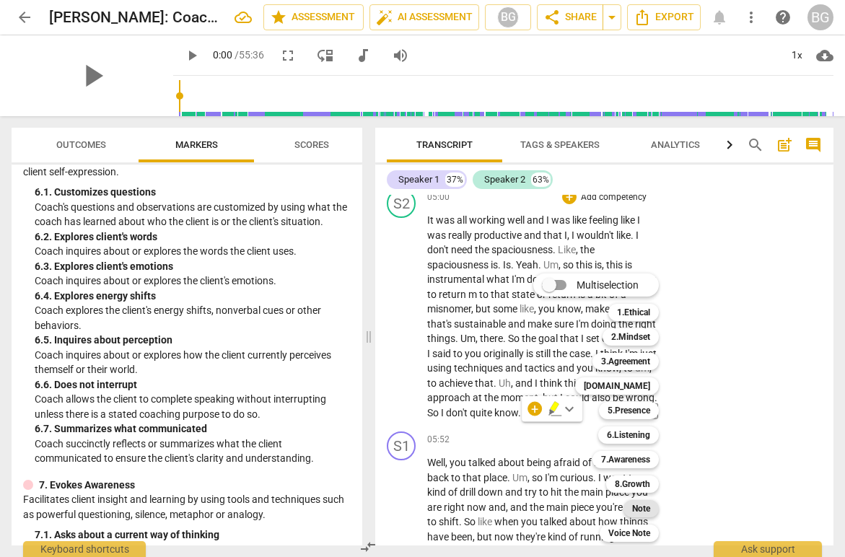
click at [644, 505] on b "Note" at bounding box center [641, 508] width 18 height 17
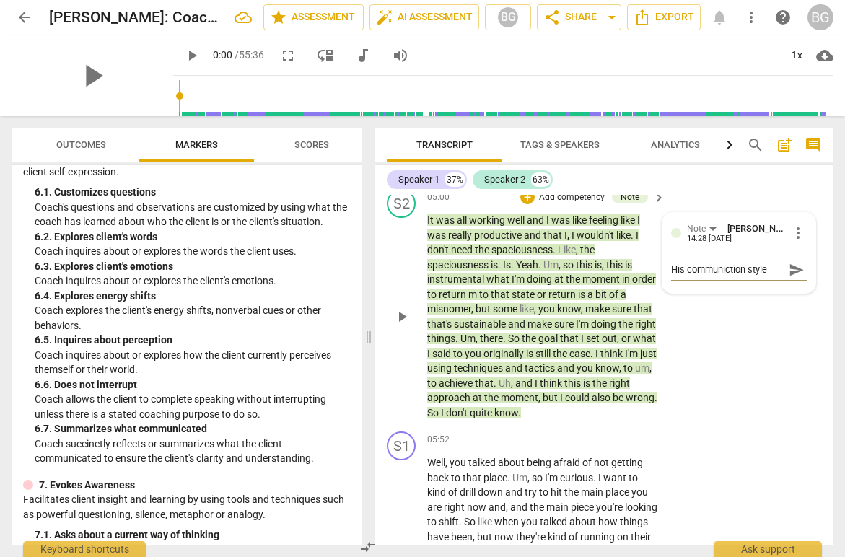
click at [733, 276] on textarea "His communiction style" at bounding box center [727, 270] width 113 height 14
click at [776, 276] on textarea "His communication style" at bounding box center [727, 270] width 113 height 14
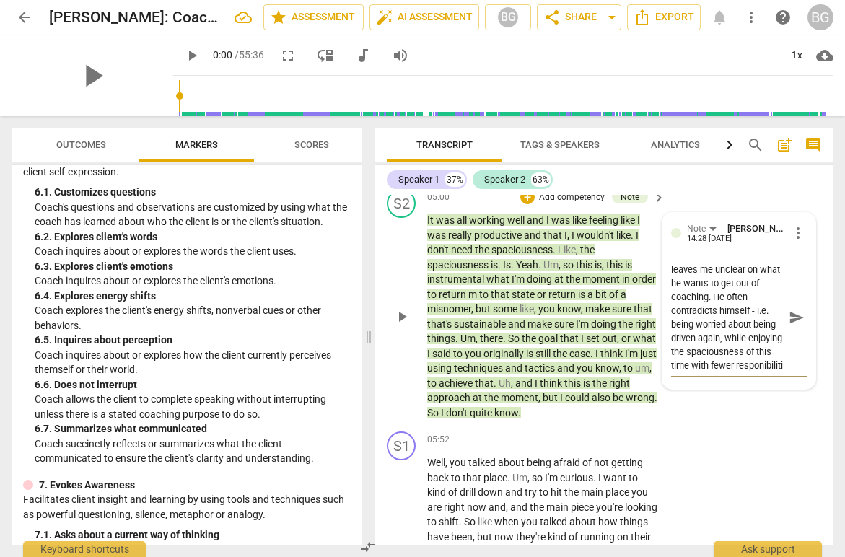
scroll to position [26, 0]
click at [698, 373] on textarea "His communication style leaves me unclear on what he wants to get out of coachi…" at bounding box center [727, 318] width 113 height 110
click at [751, 373] on textarea "His communication style leaves me unclear on what he wants to get out of coachi…" at bounding box center [727, 318] width 113 height 110
click at [806, 326] on span "send" at bounding box center [796, 317] width 21 height 17
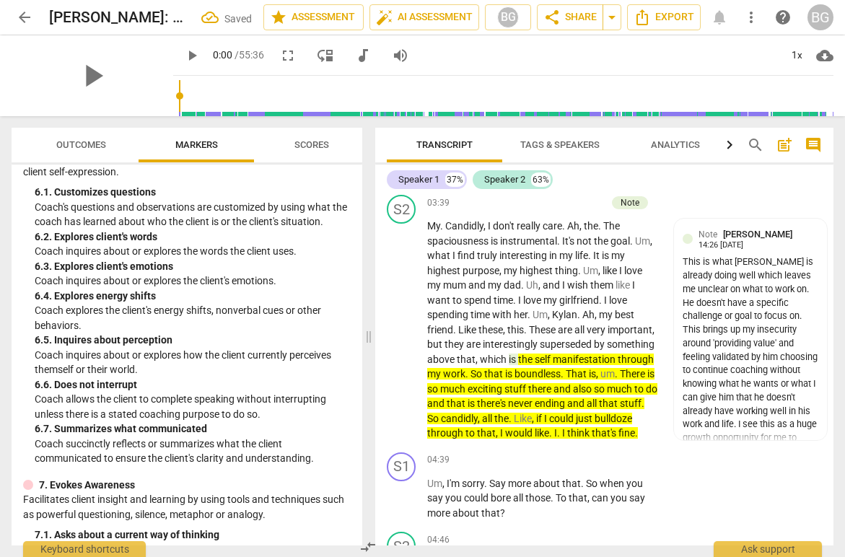
scroll to position [1155, 0]
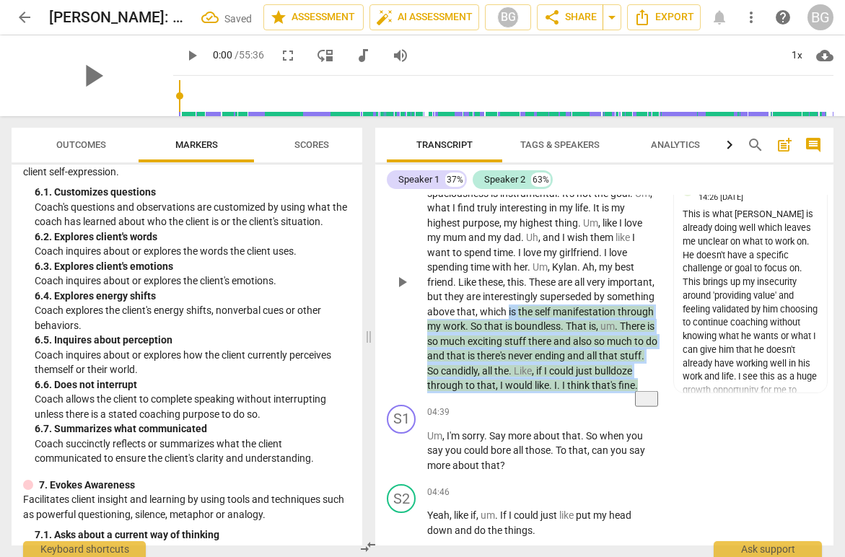
drag, startPoint x: 508, startPoint y: 310, endPoint x: 512, endPoint y: 407, distance: 97.5
click at [512, 393] on p "My . Candidly , I don't really care . Ah , the . The spaciousness is instrument…" at bounding box center [542, 282] width 231 height 222
click at [480, 384] on icon "button" at bounding box center [479, 380] width 9 height 10
drag, startPoint x: 479, startPoint y: 313, endPoint x: 479, endPoint y: 404, distance: 91.7
click at [479, 393] on p "My . Candidly , I don't really care . Ah , the . The spaciousness is instrument…" at bounding box center [542, 282] width 231 height 222
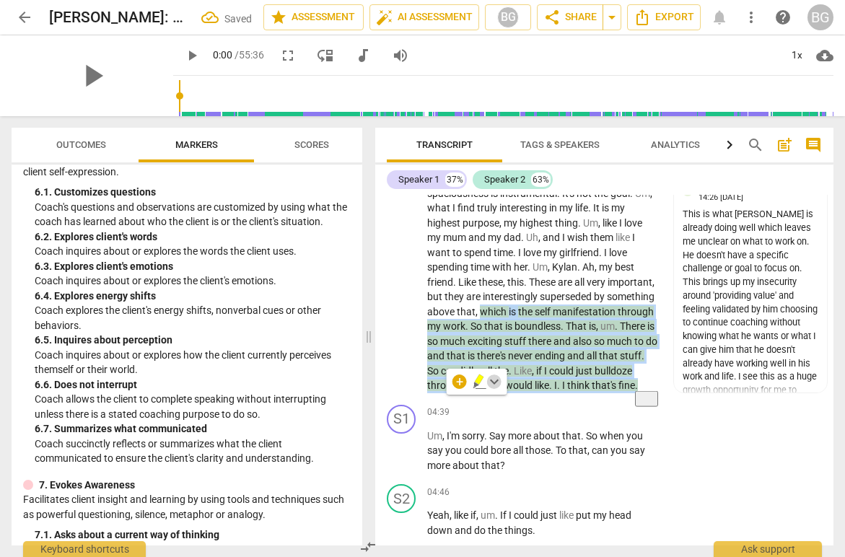
click at [498, 382] on span "keyboard_arrow_down" at bounding box center [494, 381] width 17 height 17
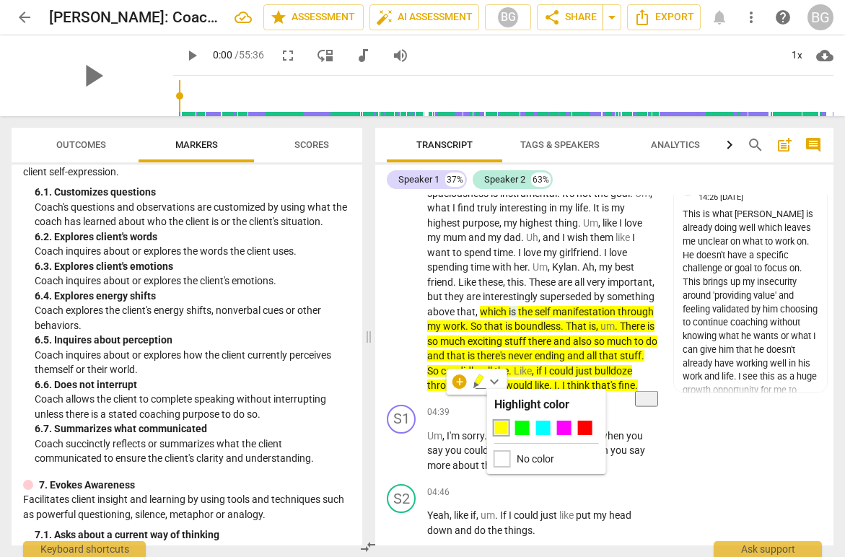
click at [507, 462] on div at bounding box center [503, 459] width 16 height 16
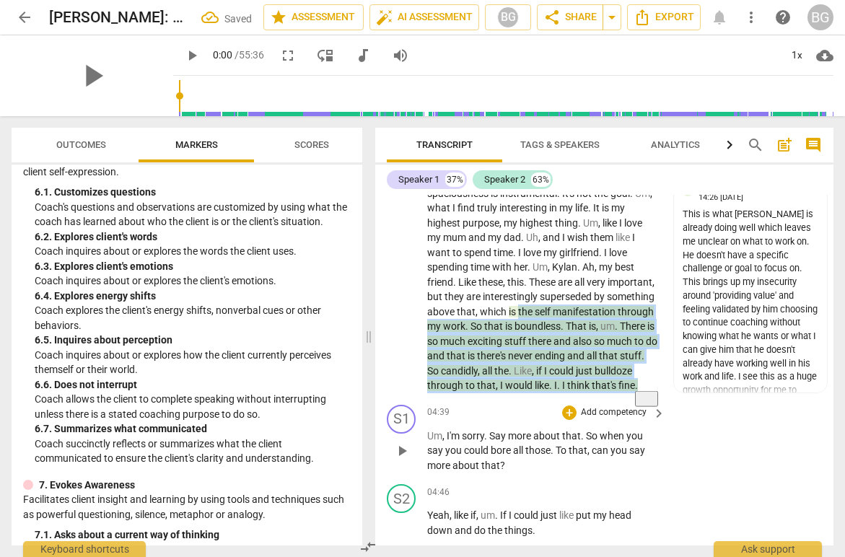
drag, startPoint x: 520, startPoint y: 309, endPoint x: 517, endPoint y: 422, distance: 112.7
click at [517, 422] on div "S1 play_arrow pause 00:00 + Add competency keyboard_arrow_right Coaching with m…" at bounding box center [604, 370] width 458 height 351
click at [482, 383] on icon "button" at bounding box center [480, 381] width 14 height 17
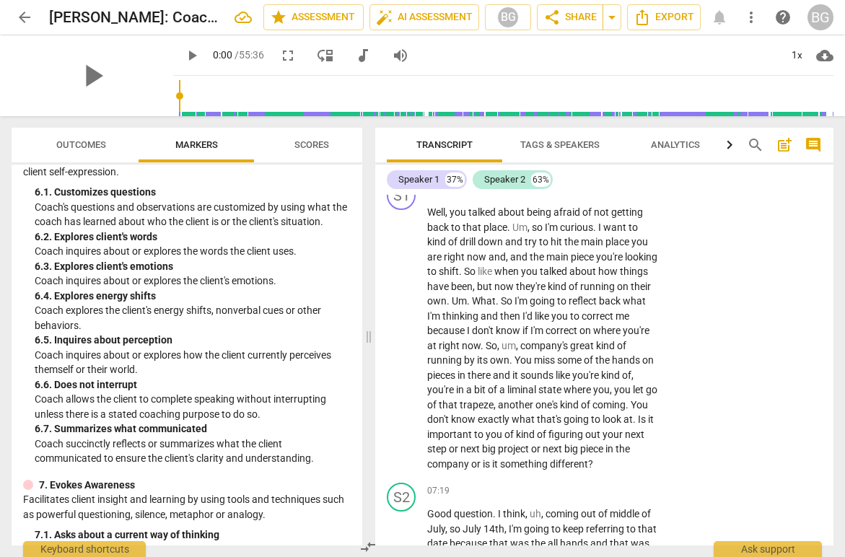
scroll to position [1824, 0]
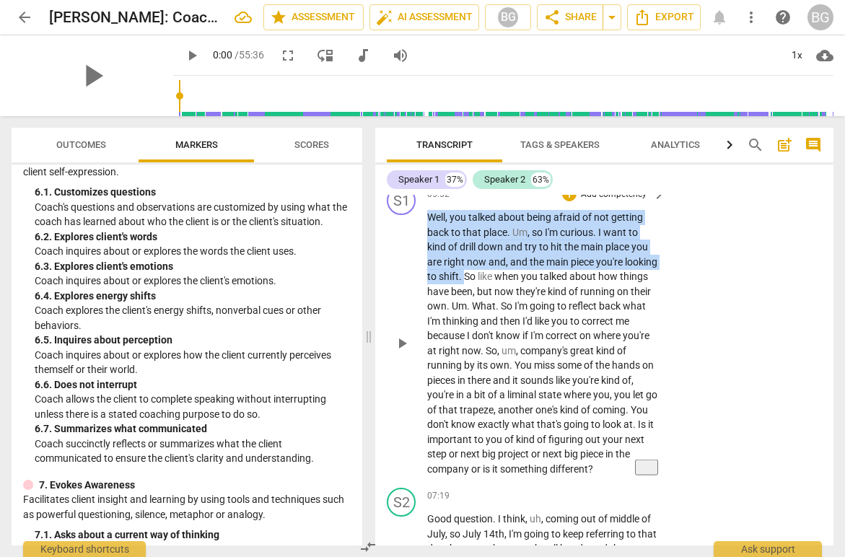
drag, startPoint x: 431, startPoint y: 230, endPoint x: 499, endPoint y: 294, distance: 93.0
click at [499, 294] on p "Well , you talked about being afraid of not getting back to that place . Um , s…" at bounding box center [542, 343] width 231 height 266
click at [513, 272] on div "+" at bounding box center [512, 273] width 14 height 14
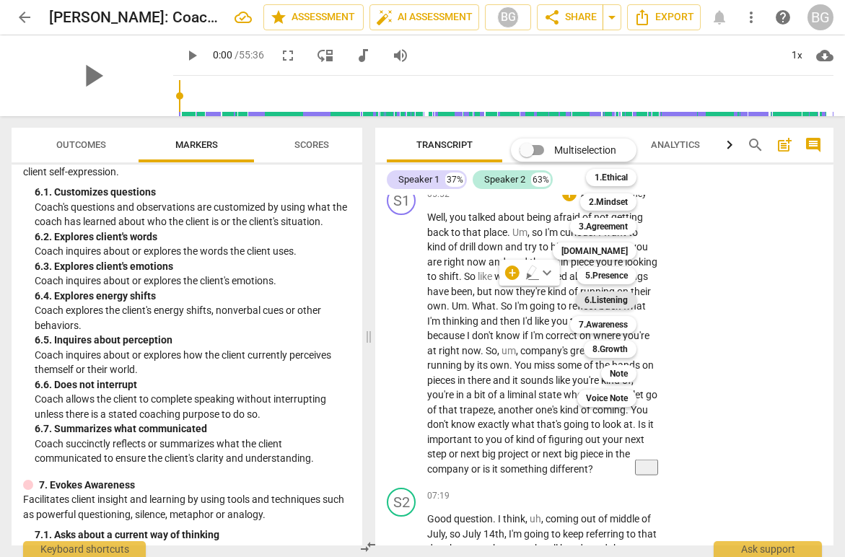
click at [606, 297] on b "6.Listening" at bounding box center [606, 300] width 43 height 17
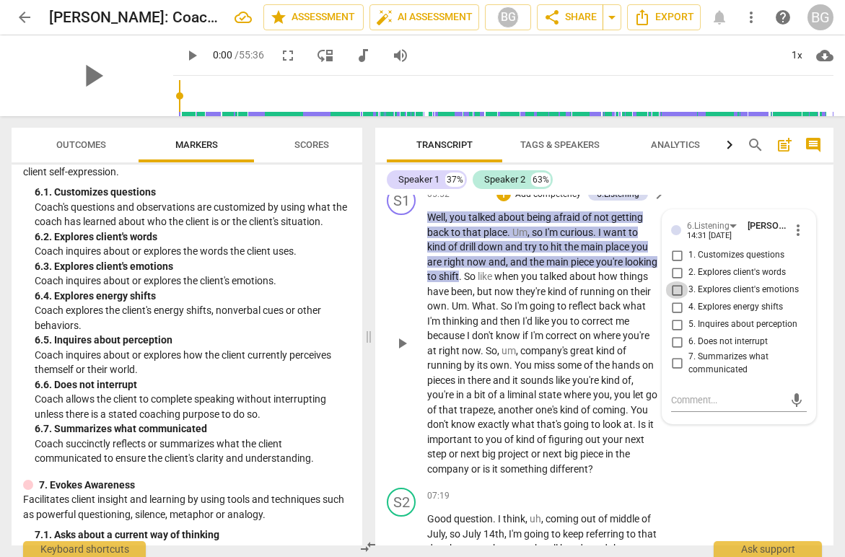
click at [679, 299] on input "3. Explores client's emotions" at bounding box center [677, 290] width 23 height 17
click at [679, 316] on input "4. Explores energy shifts" at bounding box center [677, 307] width 23 height 17
click at [678, 334] on input "5. Inquires about perception" at bounding box center [677, 324] width 23 height 17
click at [741, 463] on div "S1 play_arrow pause 05:52 + Add competency 6.Listening keyboard_arrow_right Wel…" at bounding box center [604, 331] width 458 height 302
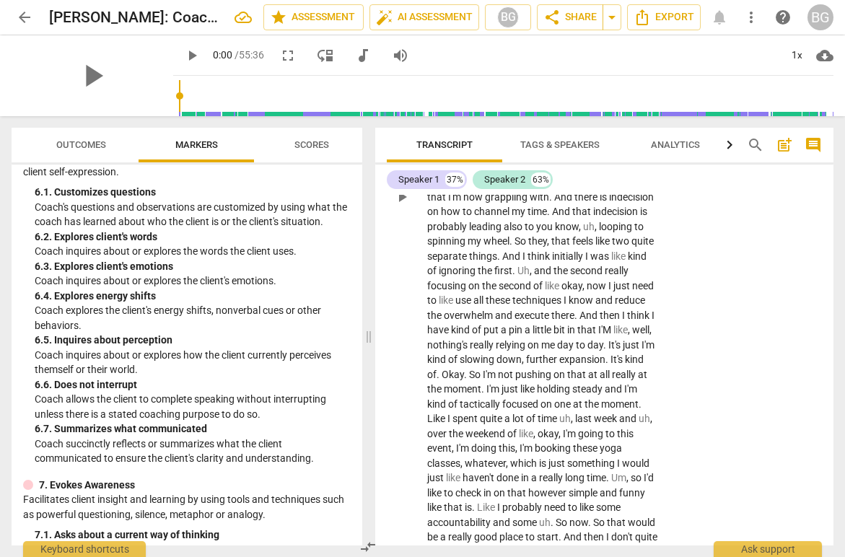
scroll to position [2544, 0]
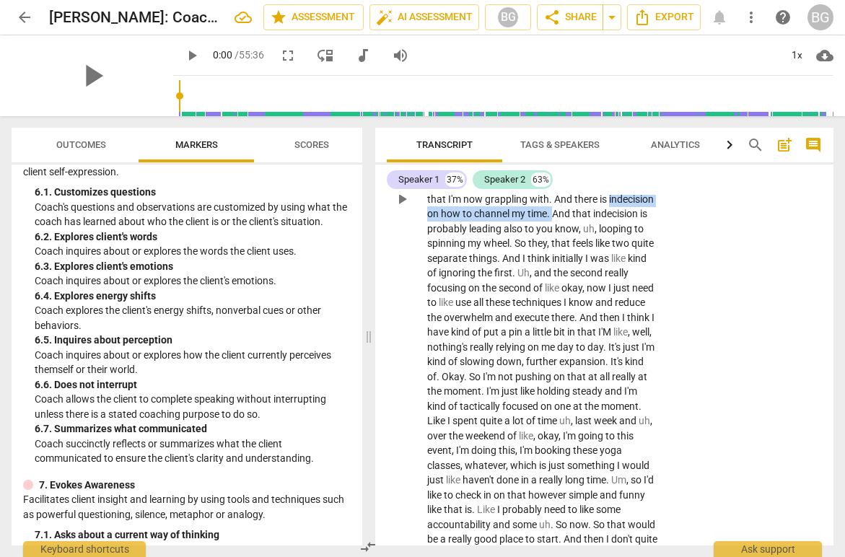
drag, startPoint x: 609, startPoint y: 212, endPoint x: 553, endPoint y: 229, distance: 58.7
click at [553, 229] on p "Good question . I think , uh , coming out of middle of July , so [DATE] , I'm g…" at bounding box center [542, 199] width 231 height 814
copy p "indecision on how to channel my time ."
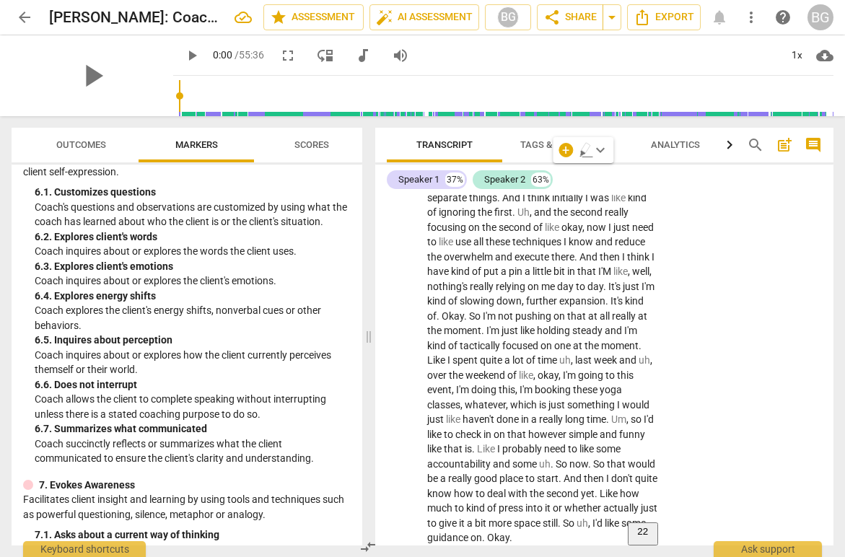
scroll to position [2600, 0]
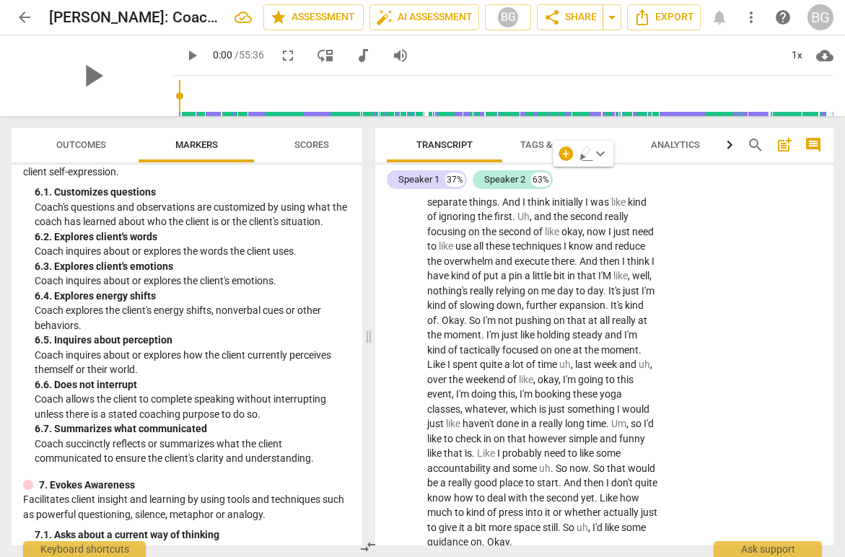
drag, startPoint x: 611, startPoint y: 247, endPoint x: 581, endPoint y: 282, distance: 46.0
click at [606, 283] on p "Good question . I think , uh , coming out of middle of July , so [DATE] , I'm g…" at bounding box center [542, 143] width 231 height 814
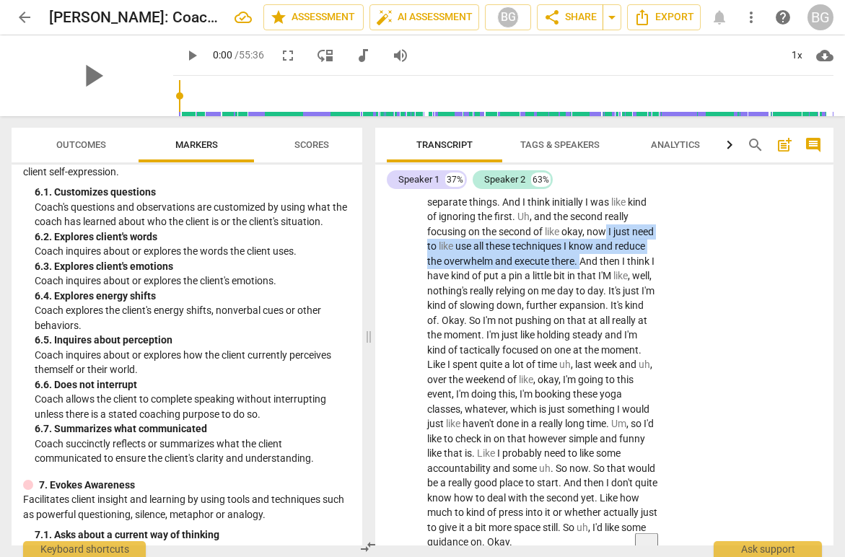
drag, startPoint x: 610, startPoint y: 245, endPoint x: 581, endPoint y: 279, distance: 45.1
click at [581, 279] on p "Good question . I think , uh , coming out of middle of July , so [DATE] , I'm g…" at bounding box center [542, 143] width 231 height 814
copy p "I just need to like use all these techniques I know and reduce the overwhelm an…"
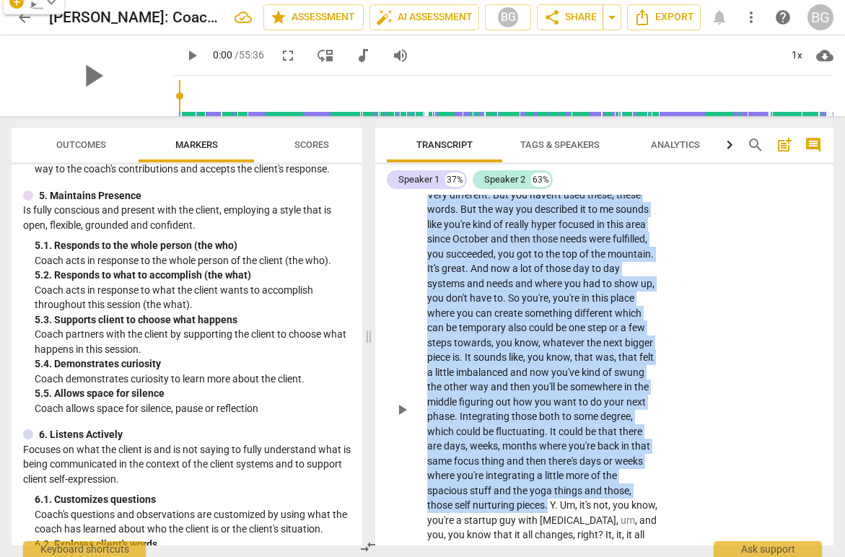
scroll to position [2958, 0]
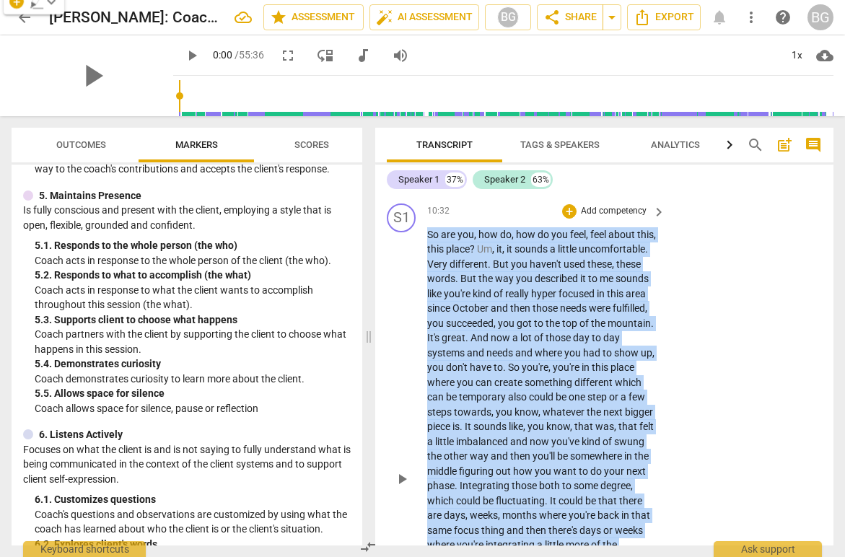
drag, startPoint x: 549, startPoint y: 347, endPoint x: 428, endPoint y: 245, distance: 158.8
click at [428, 245] on p "So are you , how do , how do you feel , feel about this , this place ? Um , it …" at bounding box center [542, 478] width 231 height 503
click at [568, 219] on div "+" at bounding box center [569, 211] width 14 height 14
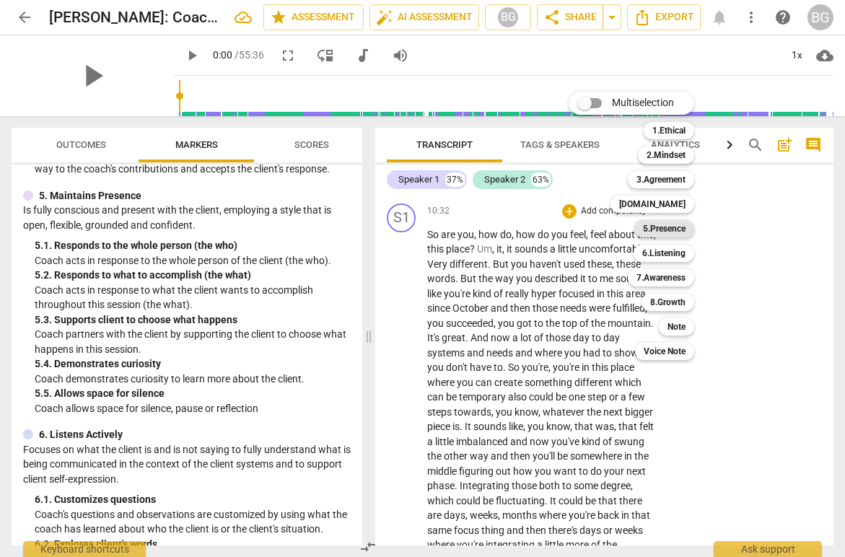
click at [669, 231] on b "5.Presence" at bounding box center [664, 228] width 43 height 17
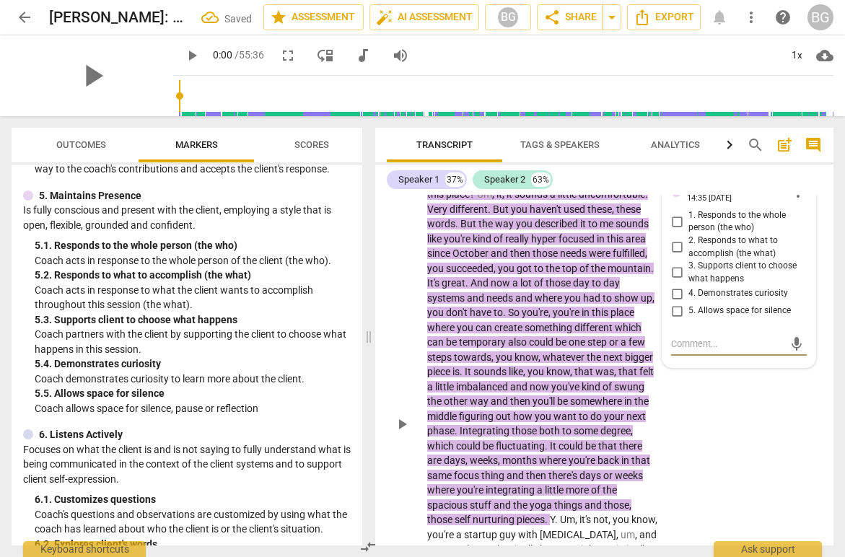
scroll to position [3009, 0]
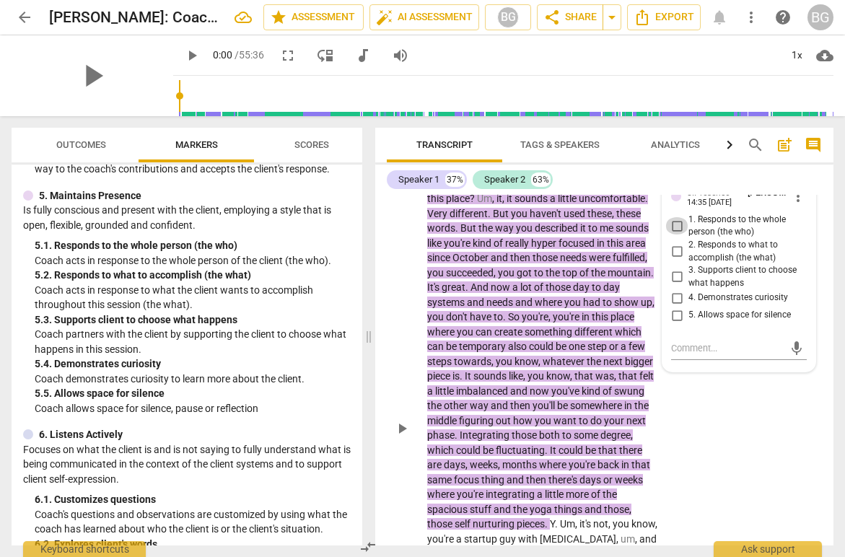
click at [680, 235] on input "1. Responds to the whole person (the who)" at bounding box center [677, 225] width 23 height 17
click at [681, 307] on input "4. Demonstrates curiosity" at bounding box center [677, 297] width 23 height 17
click at [666, 424] on div "So are you , how do , how do you feel , feel about this , this place ? Um , it …" at bounding box center [547, 428] width 240 height 503
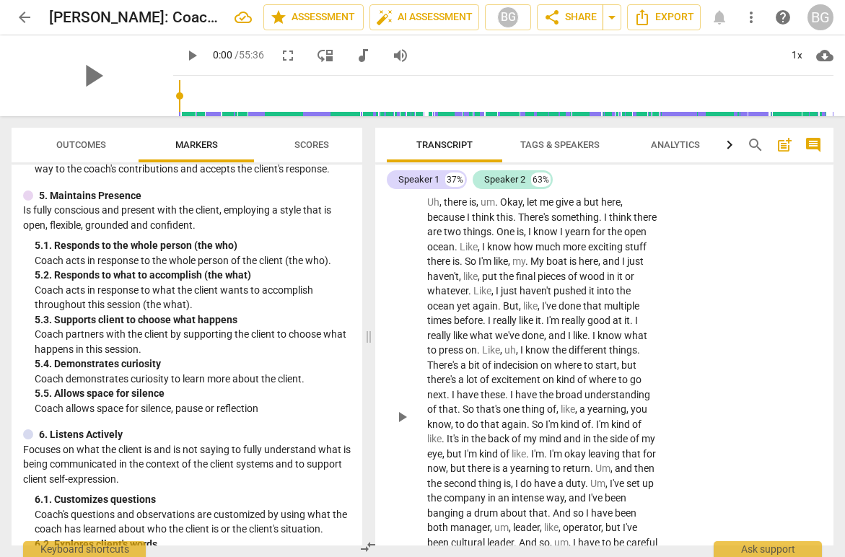
scroll to position [3602, 0]
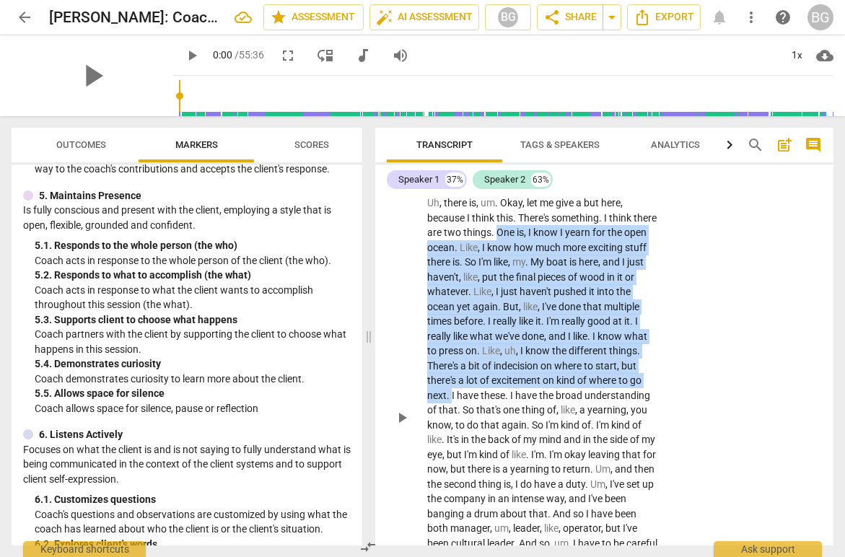
drag, startPoint x: 523, startPoint y: 243, endPoint x: 453, endPoint y: 415, distance: 186.2
click at [453, 416] on p "Yeah , I definitely can . I . It actually takes me back , like , two years or s…" at bounding box center [542, 418] width 231 height 592
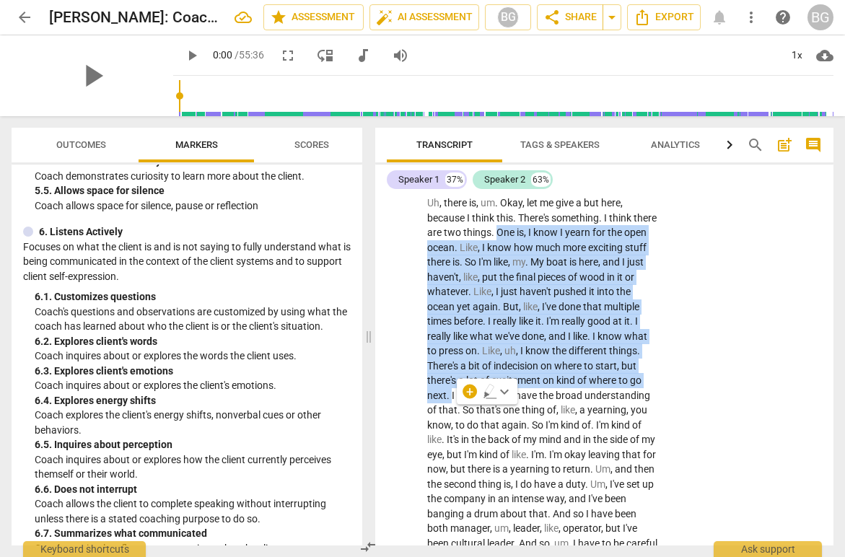
scroll to position [966, 0]
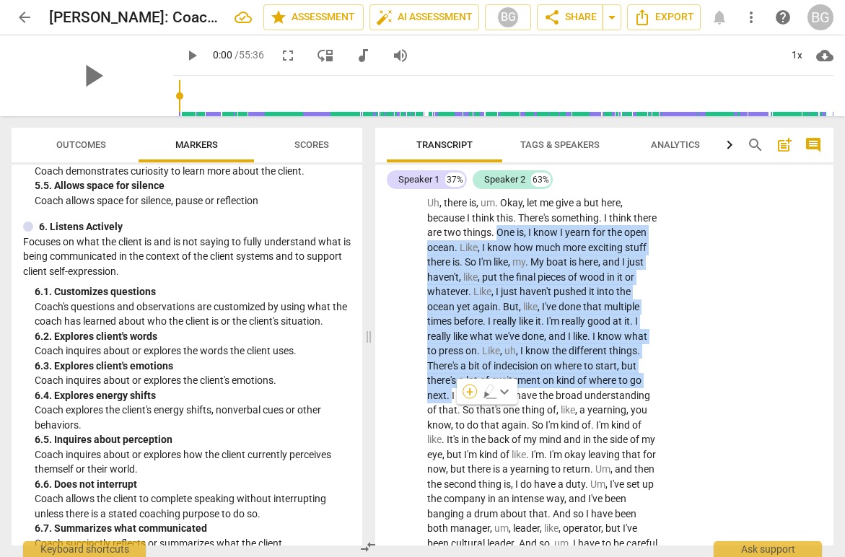
click at [473, 393] on div "+" at bounding box center [470, 392] width 14 height 14
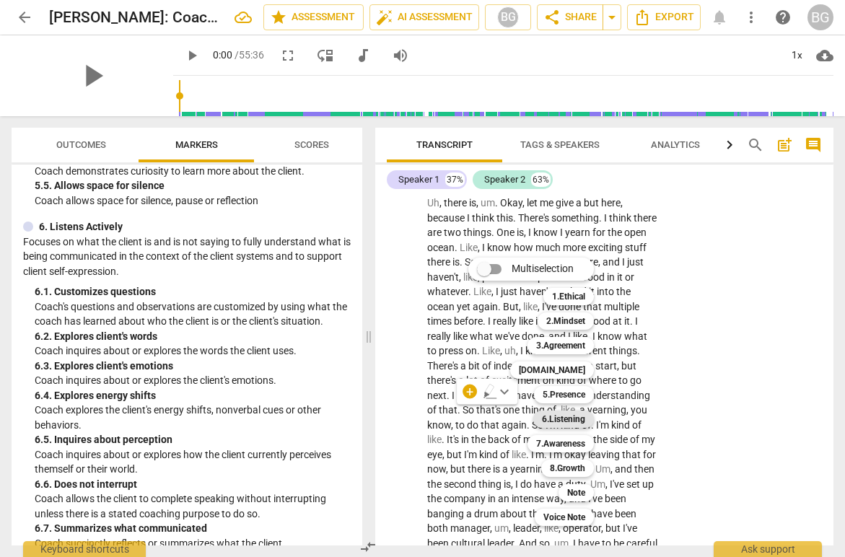
click at [565, 416] on b "6.Listening" at bounding box center [563, 419] width 43 height 17
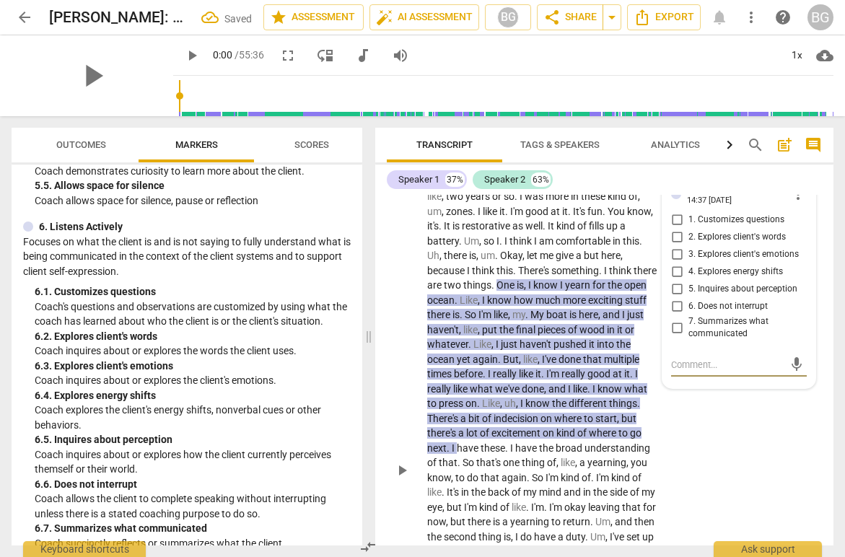
scroll to position [3507, 0]
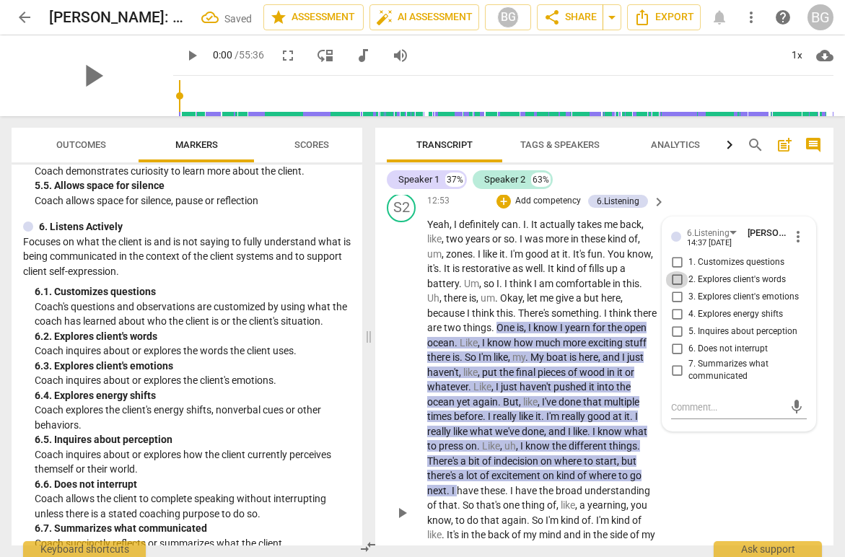
click at [679, 289] on input "2. Explores client's words" at bounding box center [677, 279] width 23 height 17
click at [692, 414] on textarea at bounding box center [727, 408] width 113 height 14
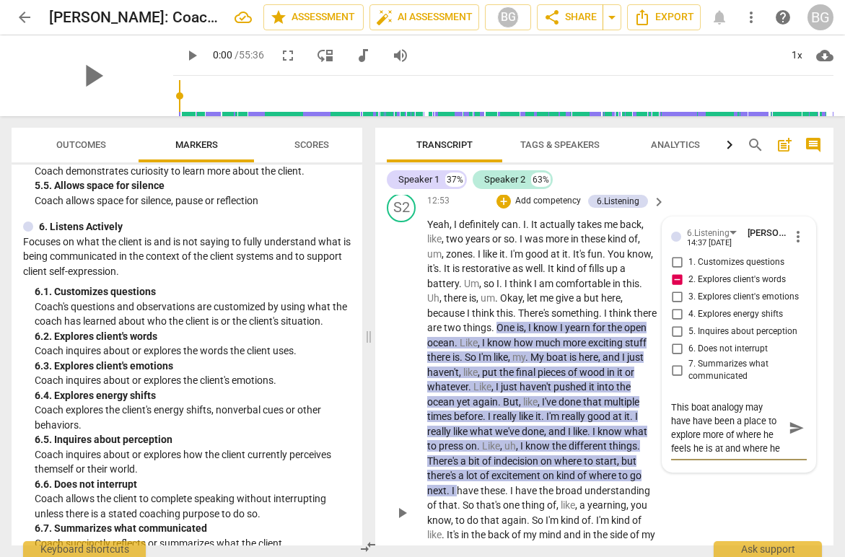
scroll to position [12, 0]
click at [796, 436] on span "send" at bounding box center [797, 428] width 16 height 16
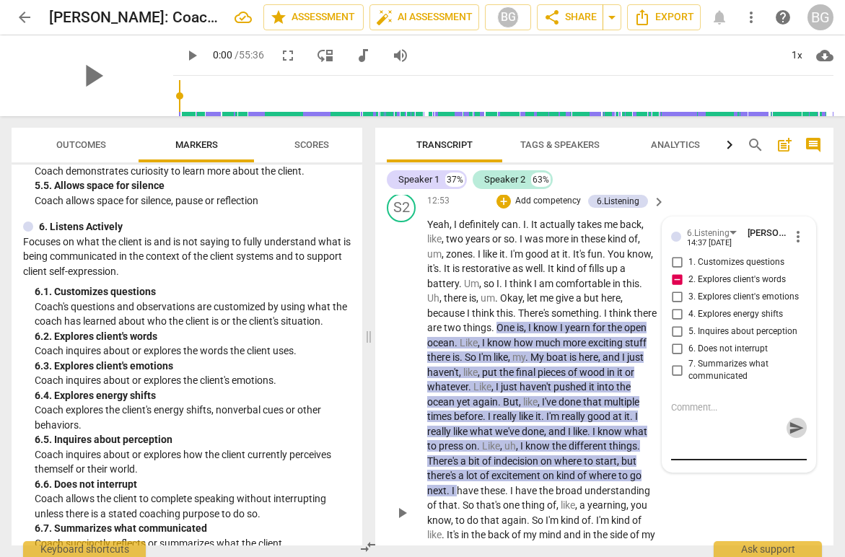
scroll to position [0, 0]
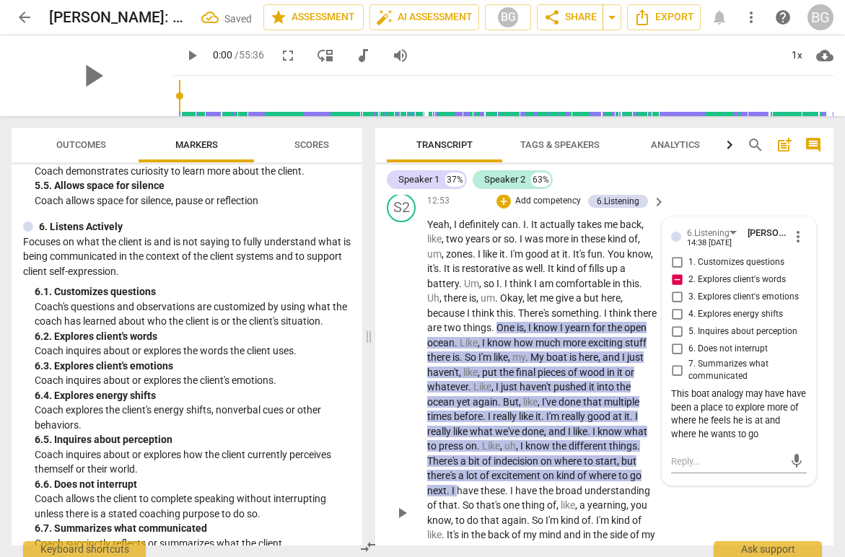
click at [609, 289] on span "comfortable" at bounding box center [584, 284] width 57 height 12
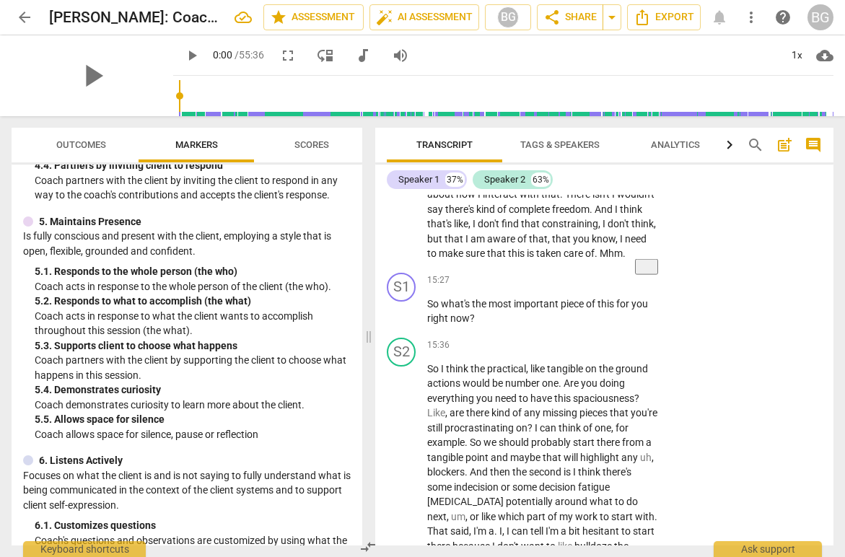
scroll to position [725, 0]
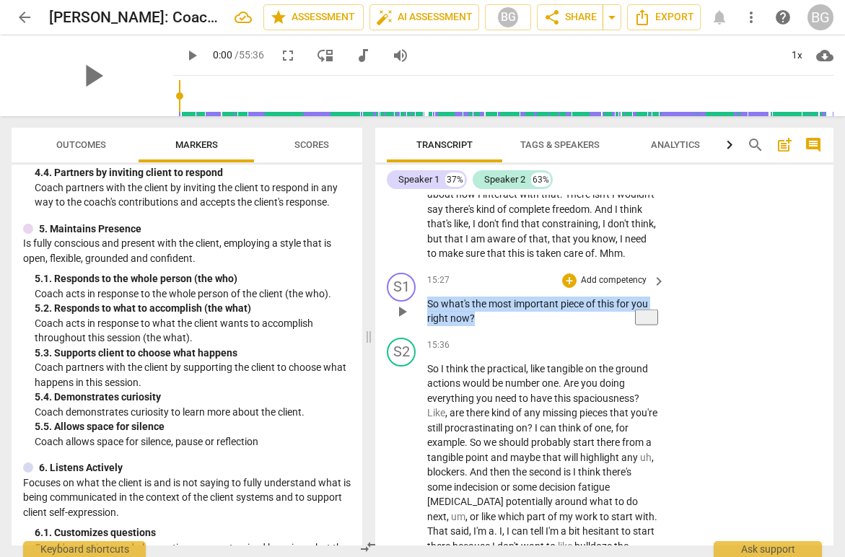
drag, startPoint x: 487, startPoint y: 343, endPoint x: 411, endPoint y: 333, distance: 76.5
click at [411, 332] on div "S1 play_arrow pause 15:27 + Add competency keyboard_arrow_right So what's the m…" at bounding box center [604, 299] width 458 height 65
click at [574, 288] on div "+" at bounding box center [569, 281] width 14 height 14
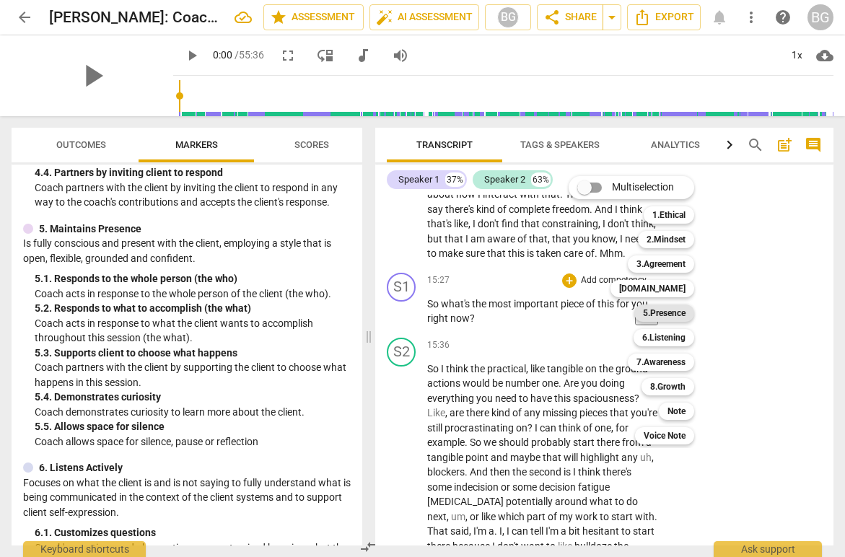
click at [671, 315] on b "5.Presence" at bounding box center [664, 313] width 43 height 17
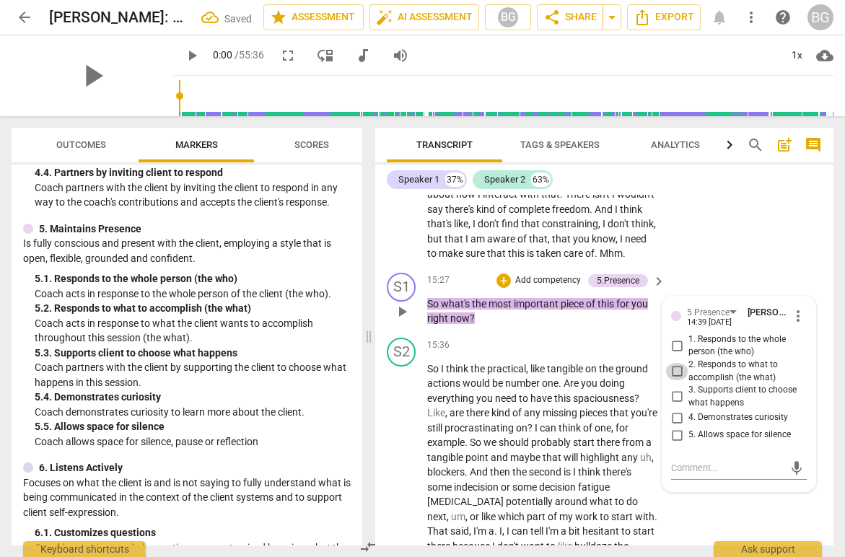
click at [677, 380] on input "2. Responds to what to accomplish (the what)" at bounding box center [677, 371] width 23 height 17
click at [680, 406] on input "3. Supports client to choose what happens" at bounding box center [677, 396] width 23 height 17
click at [678, 427] on input "4. Demonstrates curiosity" at bounding box center [677, 417] width 23 height 17
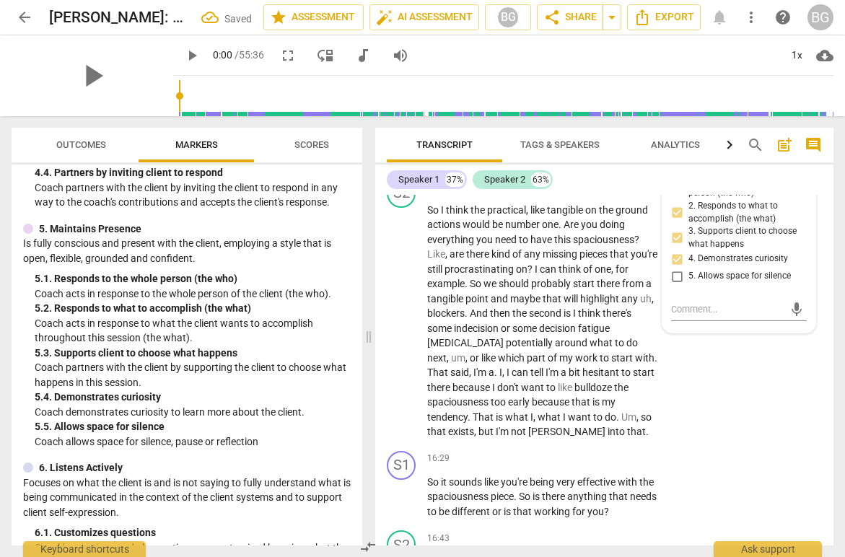
scroll to position [4212, 0]
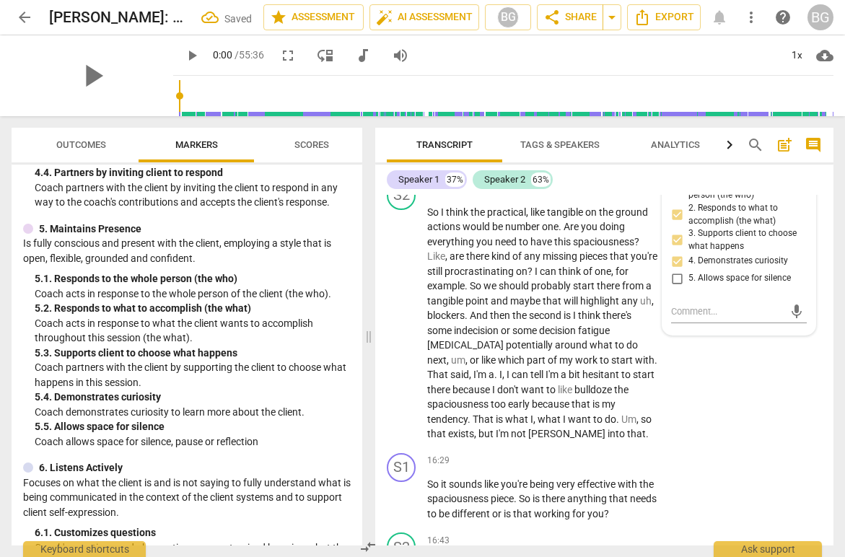
click at [742, 413] on div "S2 play_arrow pause 15:36 + Add competency keyboard_arrow_right So I think the …" at bounding box center [604, 311] width 458 height 272
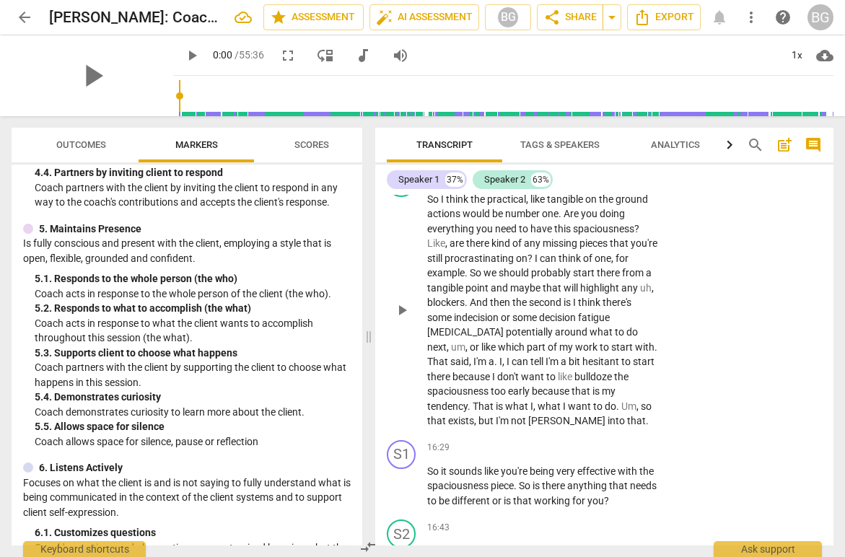
scroll to position [4221, 0]
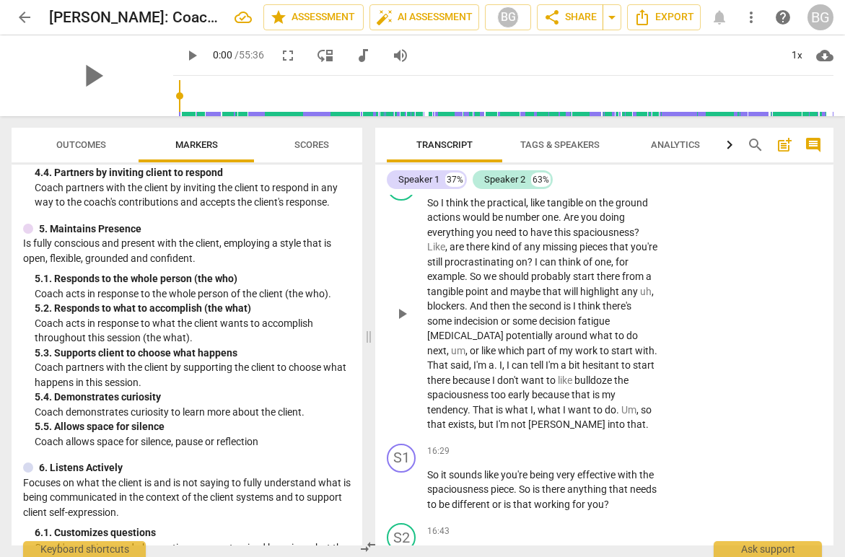
click at [564, 223] on span "." at bounding box center [561, 218] width 5 height 12
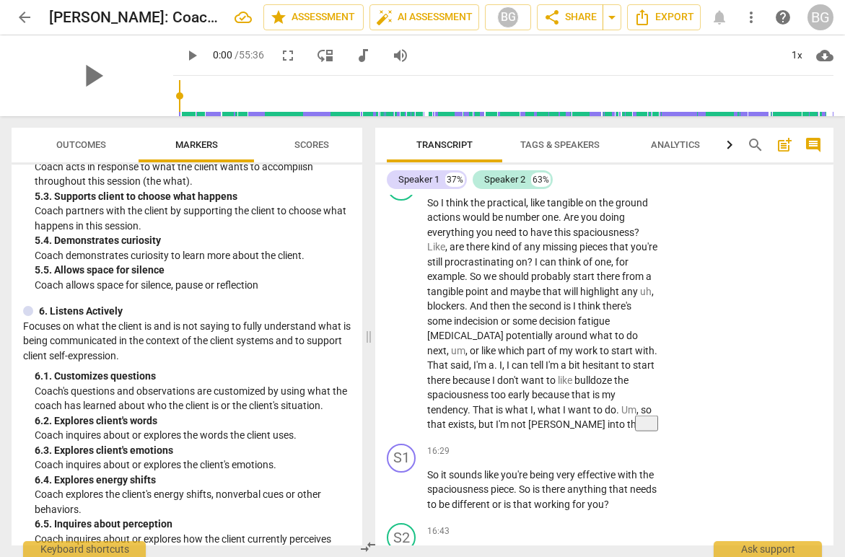
scroll to position [889, 0]
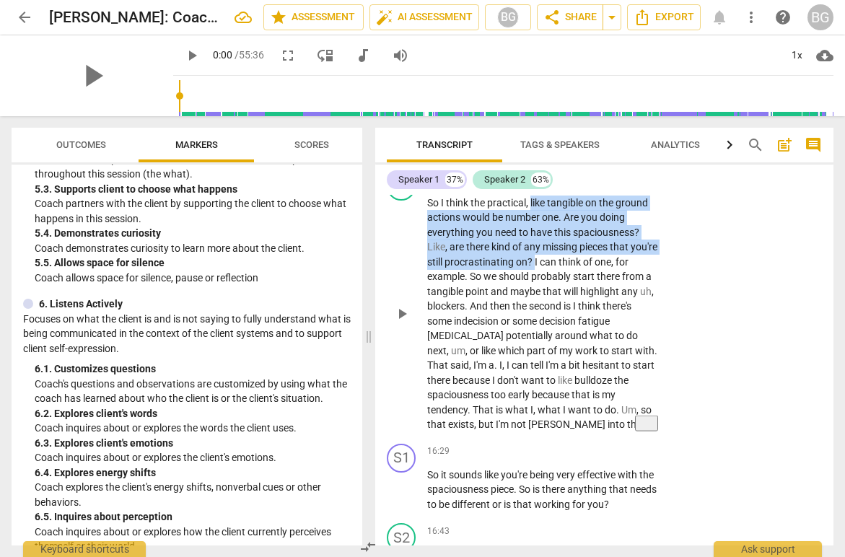
drag, startPoint x: 531, startPoint y: 231, endPoint x: 563, endPoint y: 287, distance: 64.4
click at [563, 287] on p "So I think the practical , like tangible on the ground actions would be number …" at bounding box center [542, 314] width 231 height 237
click at [578, 271] on div "+" at bounding box center [577, 273] width 14 height 14
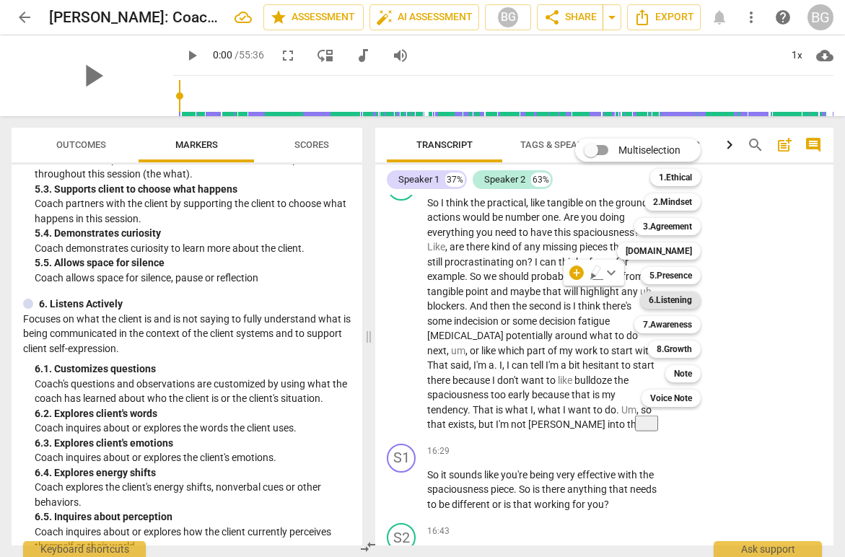
click at [675, 300] on b "6.Listening" at bounding box center [670, 300] width 43 height 17
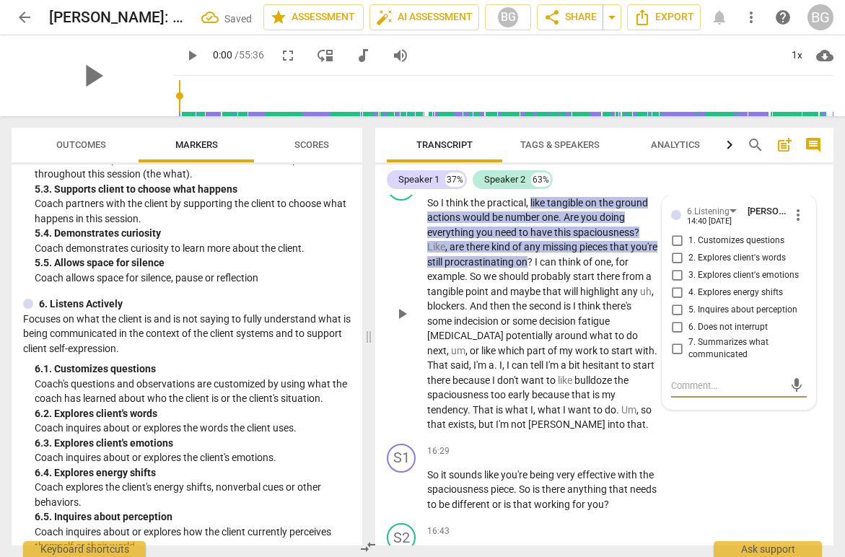
click at [678, 267] on input "2. Explores client's words" at bounding box center [677, 258] width 23 height 17
click at [700, 393] on textarea at bounding box center [727, 386] width 113 height 14
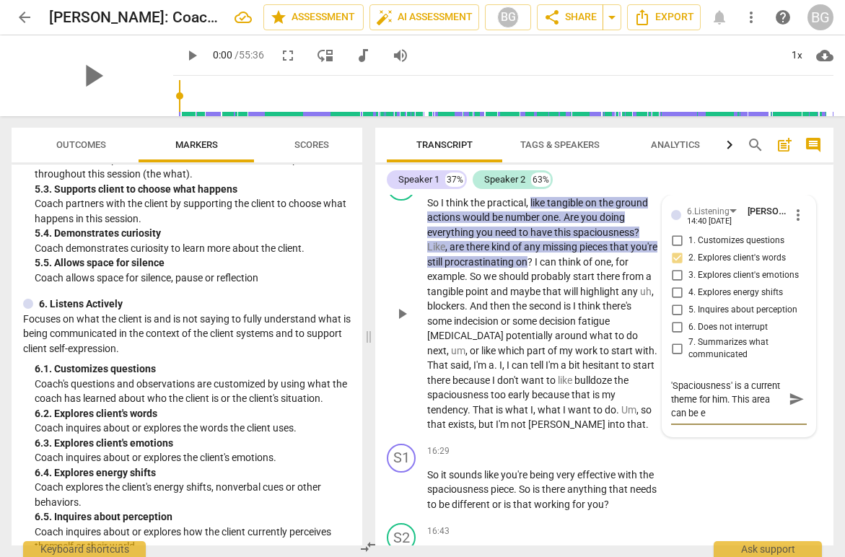
scroll to position [0, 0]
click at [801, 408] on span "send" at bounding box center [797, 400] width 16 height 16
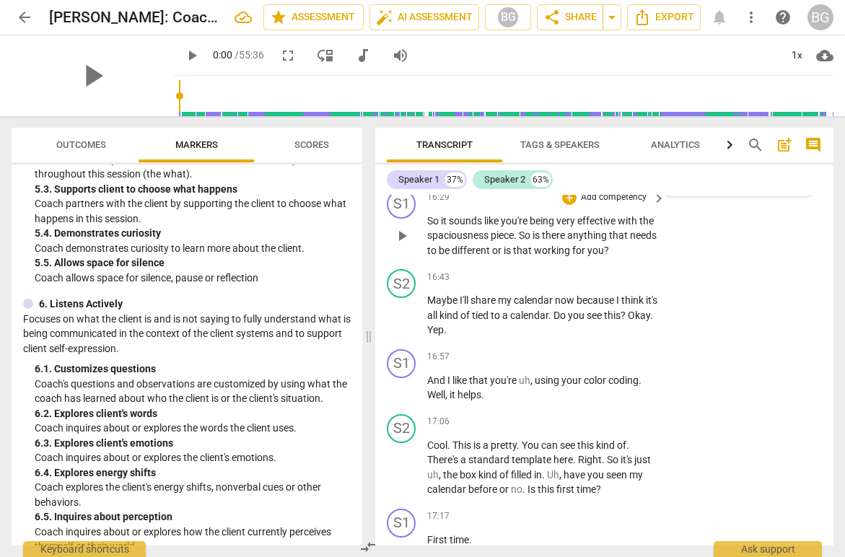
scroll to position [4477, 0]
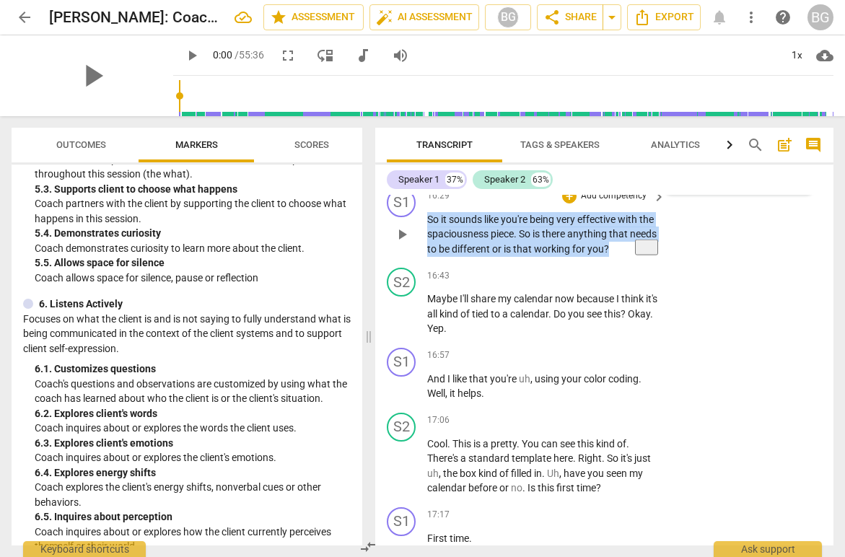
drag, startPoint x: 648, startPoint y: 284, endPoint x: 420, endPoint y: 248, distance: 231.1
click at [420, 248] on div "S1 play_arrow pause 16:29 + Add competency keyboard_arrow_right So it sounds li…" at bounding box center [604, 223] width 458 height 80
click at [658, 261] on div "+" at bounding box center [652, 260] width 14 height 14
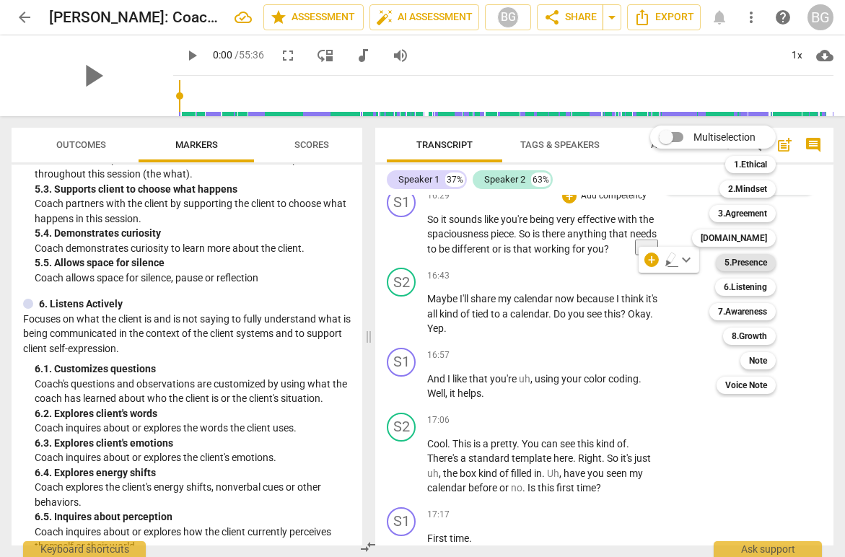
click at [739, 258] on b "5.Presence" at bounding box center [746, 262] width 43 height 17
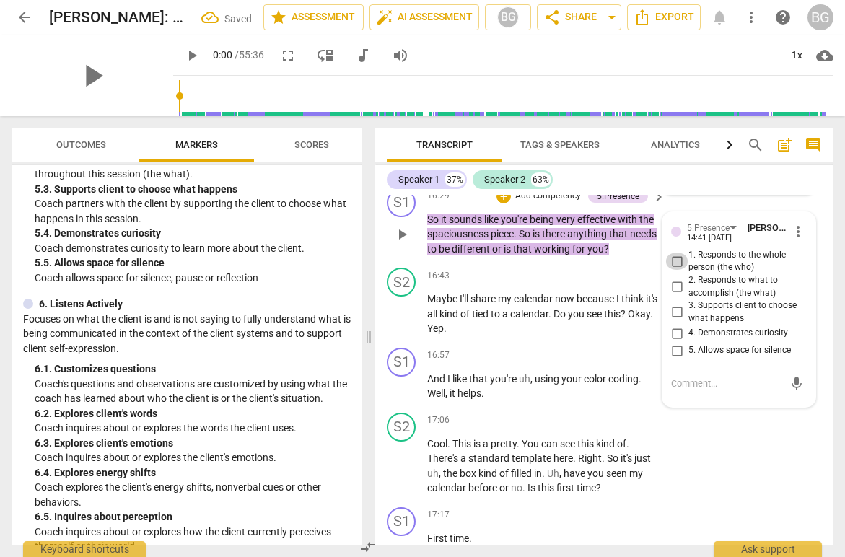
click at [678, 270] on input "1. Responds to the whole person (the who)" at bounding box center [677, 261] width 23 height 17
click at [677, 321] on input "3. Supports client to choose what happens" at bounding box center [677, 312] width 23 height 17
click at [677, 342] on input "4. Demonstrates curiosity" at bounding box center [677, 333] width 23 height 17
click at [688, 391] on textarea at bounding box center [727, 384] width 113 height 14
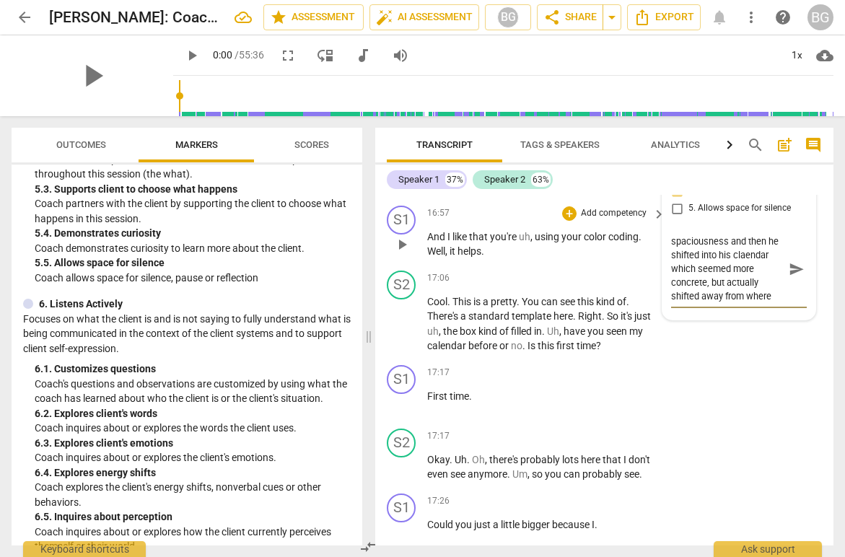
scroll to position [26, 0]
click at [744, 273] on textarea "I asked about spaciousness and then he shifted into his claendar which seemed m…" at bounding box center [727, 269] width 113 height 69
click at [799, 277] on span "send" at bounding box center [797, 269] width 16 height 16
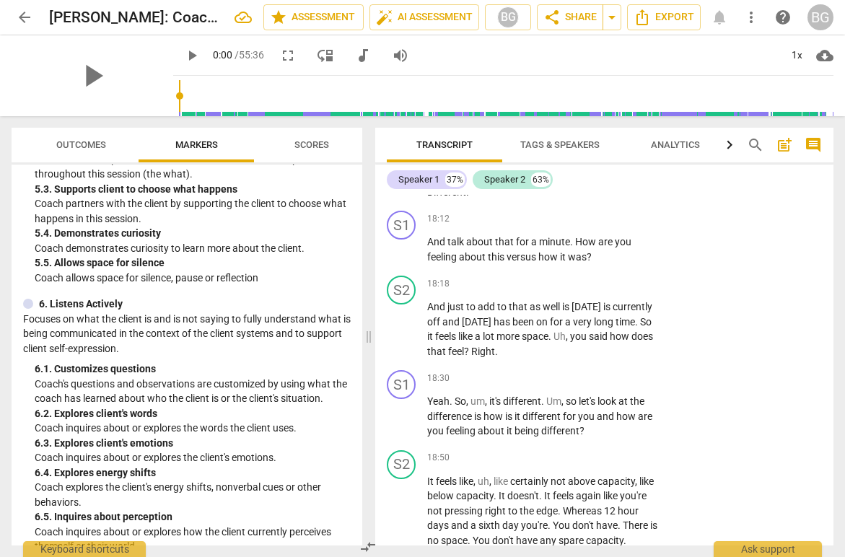
scroll to position [5284, 0]
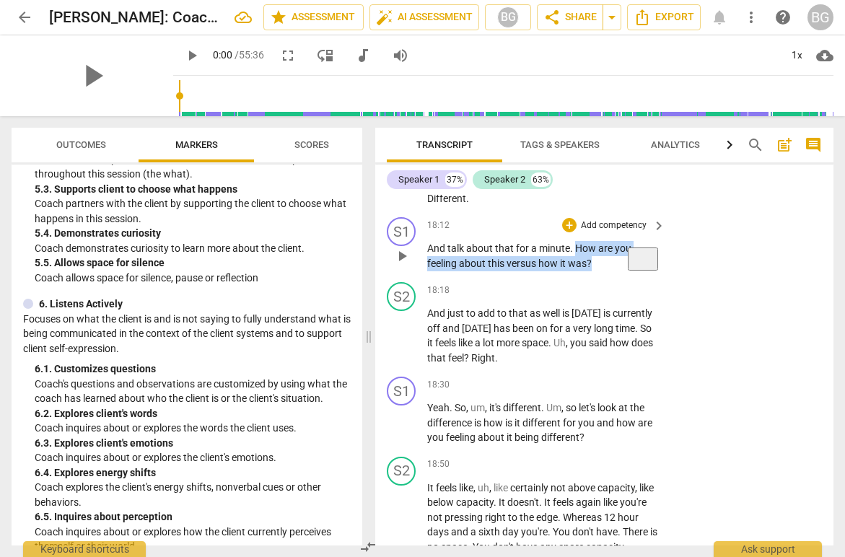
drag, startPoint x: 607, startPoint y: 278, endPoint x: 574, endPoint y: 263, distance: 36.5
click at [574, 263] on p "And talk about that for a minute . How are you feeling about this versus how it…" at bounding box center [542, 256] width 231 height 30
click at [608, 258] on div "+" at bounding box center [605, 260] width 14 height 14
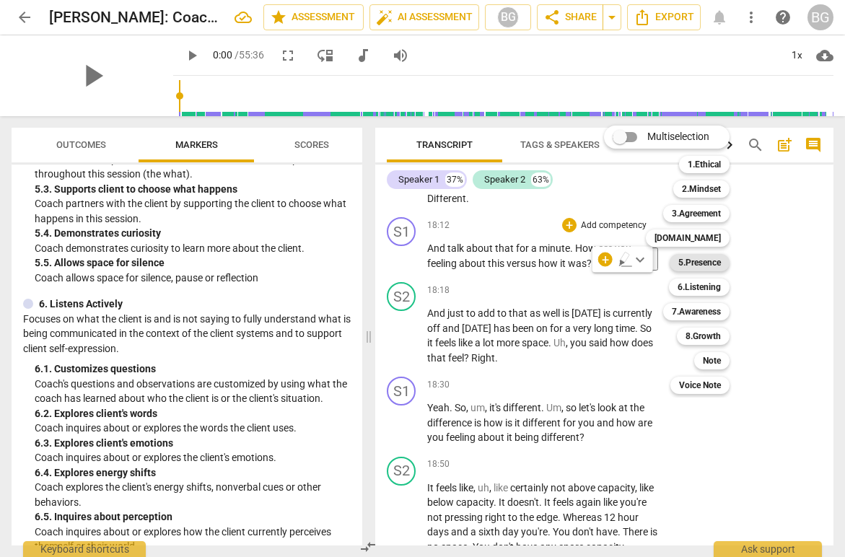
click at [705, 257] on b "5.Presence" at bounding box center [700, 262] width 43 height 17
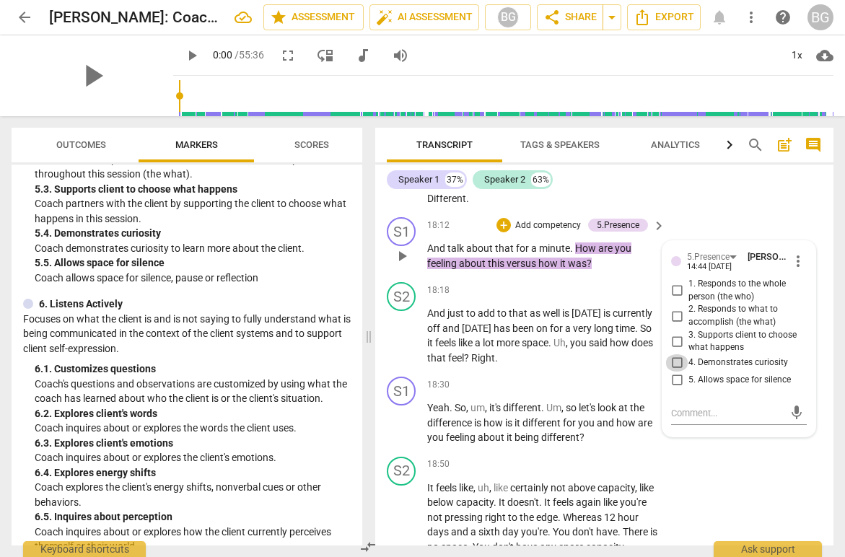
click at [679, 372] on input "4. Demonstrates curiosity" at bounding box center [677, 362] width 23 height 17
click at [505, 232] on div "+" at bounding box center [504, 225] width 14 height 14
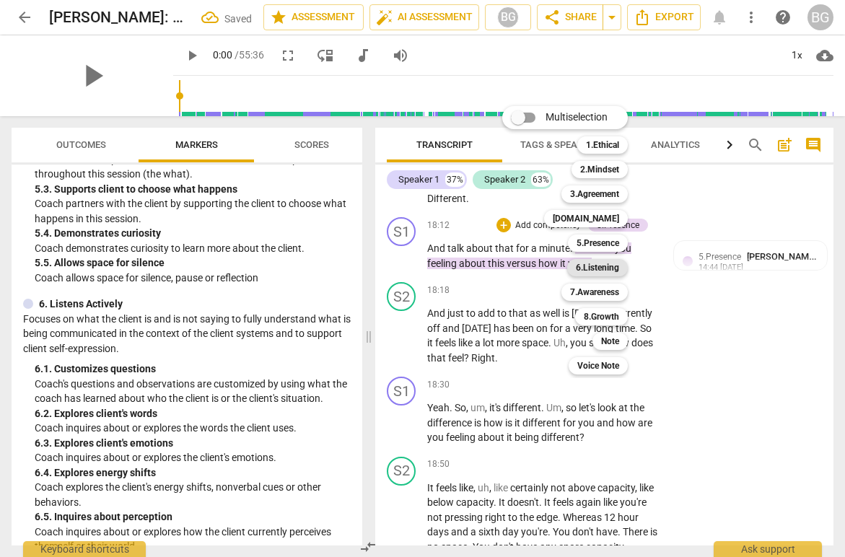
click at [593, 265] on b "6.Listening" at bounding box center [597, 267] width 43 height 17
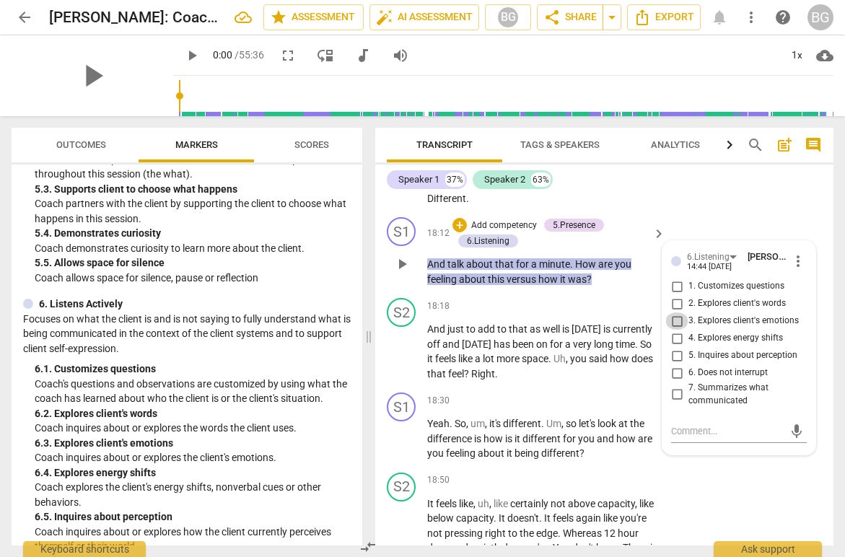
click at [684, 330] on input "3. Explores client's emotions" at bounding box center [677, 321] width 23 height 17
click at [568, 409] on div "+ Add competency keyboard_arrow_right" at bounding box center [613, 401] width 108 height 16
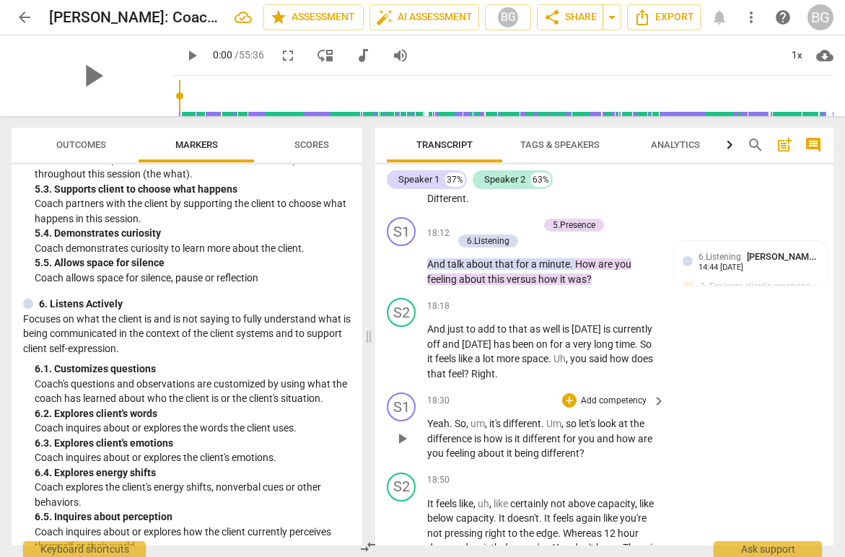
click at [582, 445] on span "you" at bounding box center [587, 439] width 19 height 12
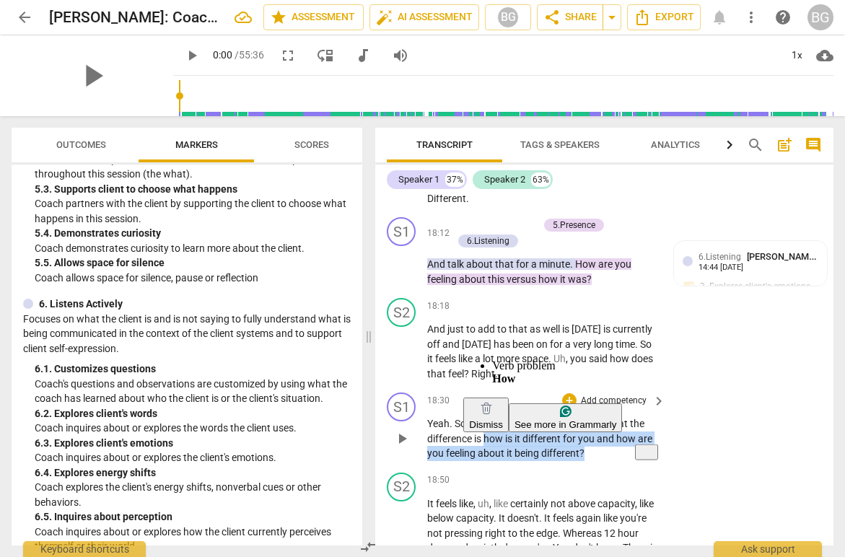
drag, startPoint x: 590, startPoint y: 469, endPoint x: 487, endPoint y: 451, distance: 104.7
click at [487, 451] on p "Yeah . So , um , it's different . Um , so let's look at the difference is how i…" at bounding box center [542, 439] width 231 height 45
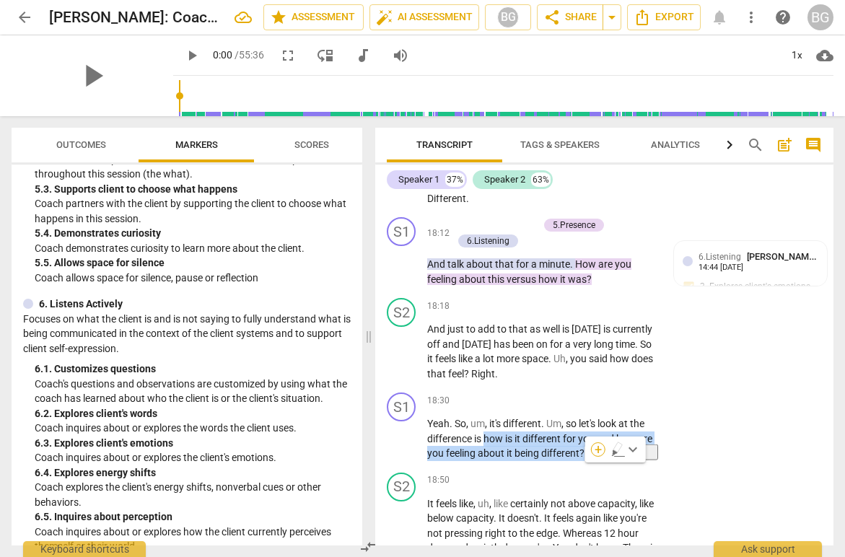
click at [601, 454] on div "+" at bounding box center [598, 450] width 14 height 14
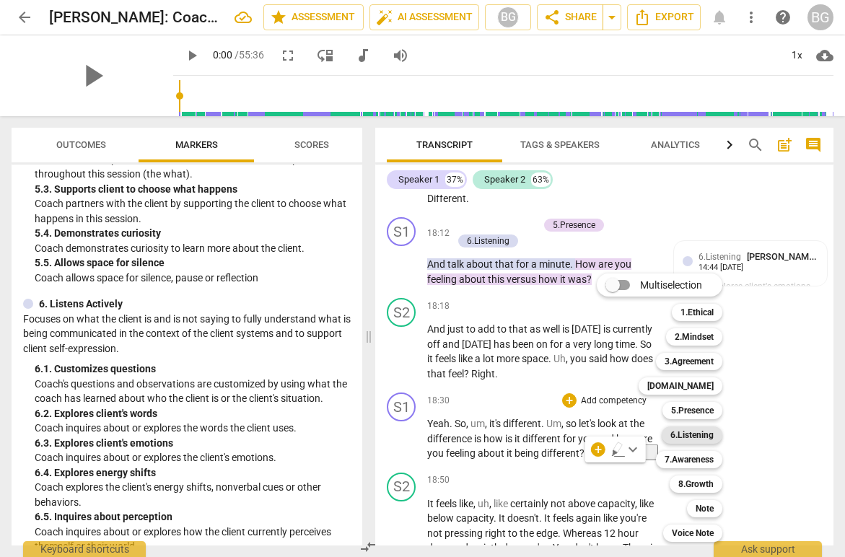
click at [698, 430] on b "6.Listening" at bounding box center [692, 435] width 43 height 17
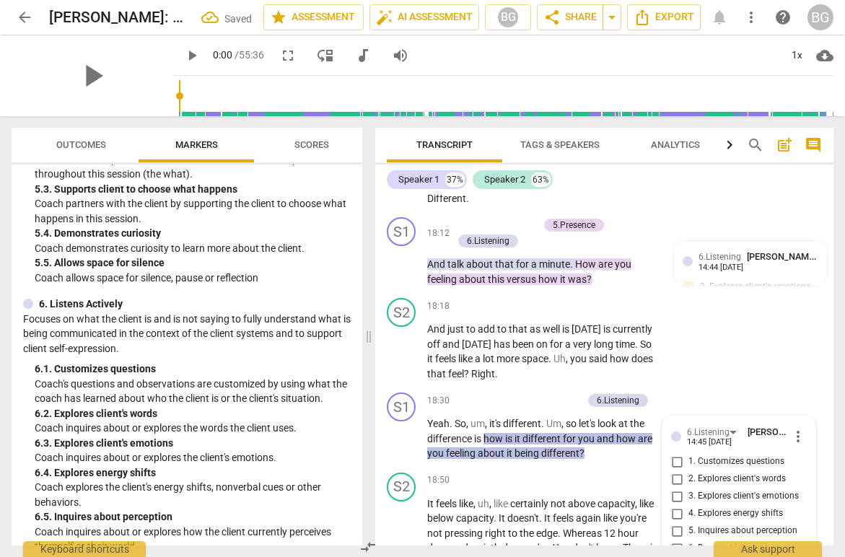
scroll to position [5535, 0]
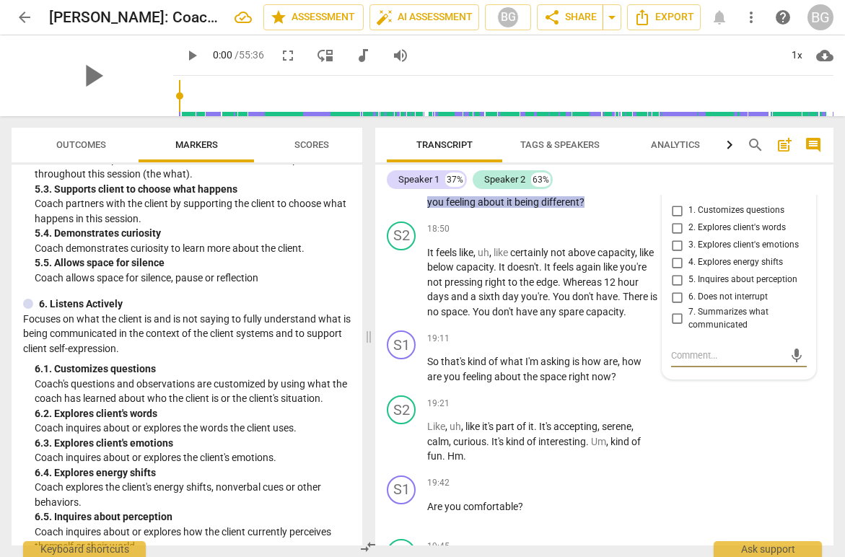
click at [679, 254] on input "3. Explores client's emotions" at bounding box center [677, 245] width 23 height 17
click at [561, 302] on span "You" at bounding box center [562, 297] width 19 height 12
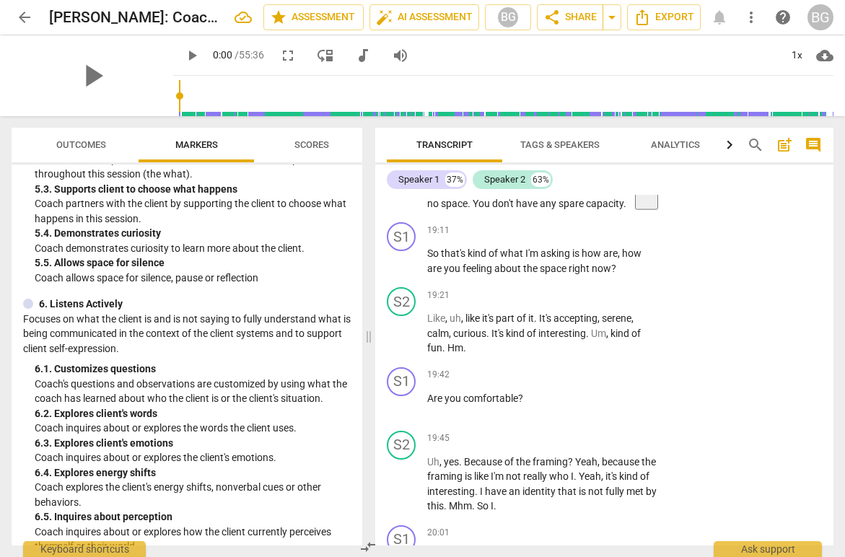
scroll to position [5648, 0]
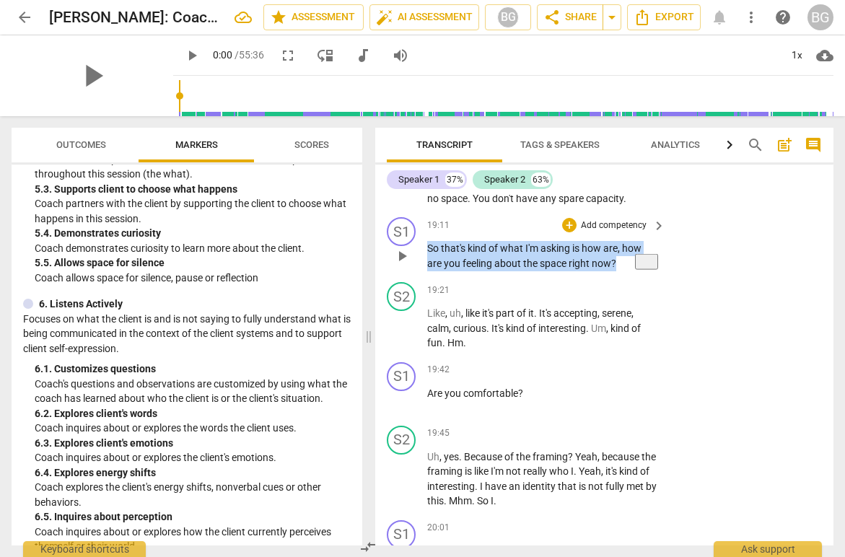
drag, startPoint x: 627, startPoint y: 280, endPoint x: 422, endPoint y: 258, distance: 206.2
click at [423, 258] on div "S1 play_arrow pause 19:11 + Add competency keyboard_arrow_right So that's kind …" at bounding box center [604, 244] width 458 height 65
click at [572, 232] on div "+" at bounding box center [569, 225] width 14 height 14
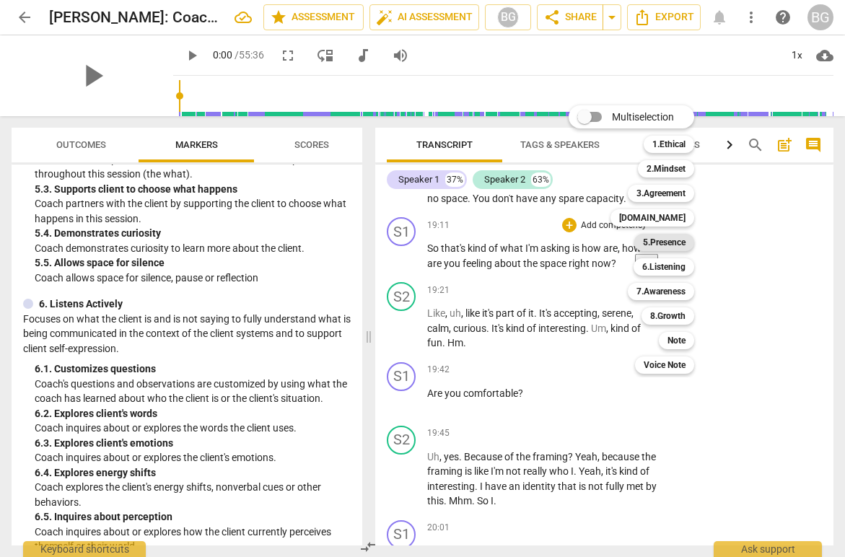
click at [673, 245] on b "5.Presence" at bounding box center [664, 242] width 43 height 17
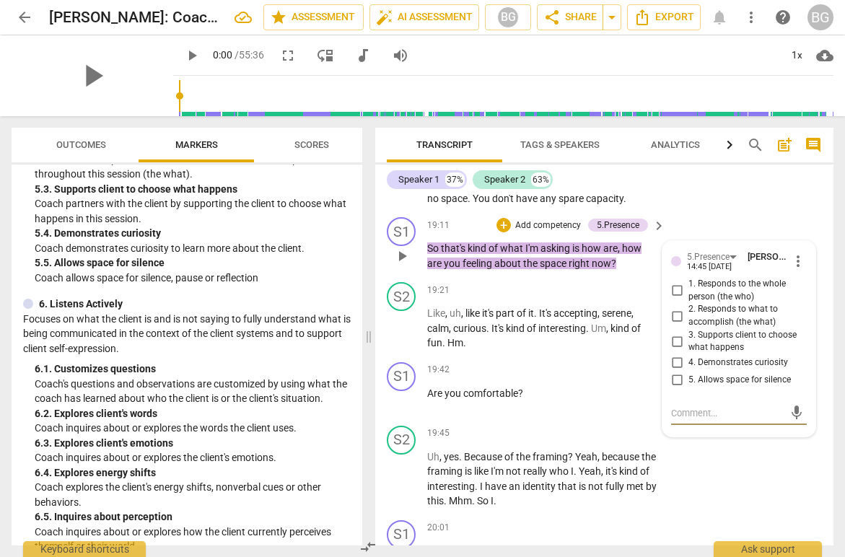
click at [679, 372] on input "4. Demonstrates curiosity" at bounding box center [677, 362] width 23 height 17
click at [501, 232] on div "+" at bounding box center [504, 225] width 14 height 14
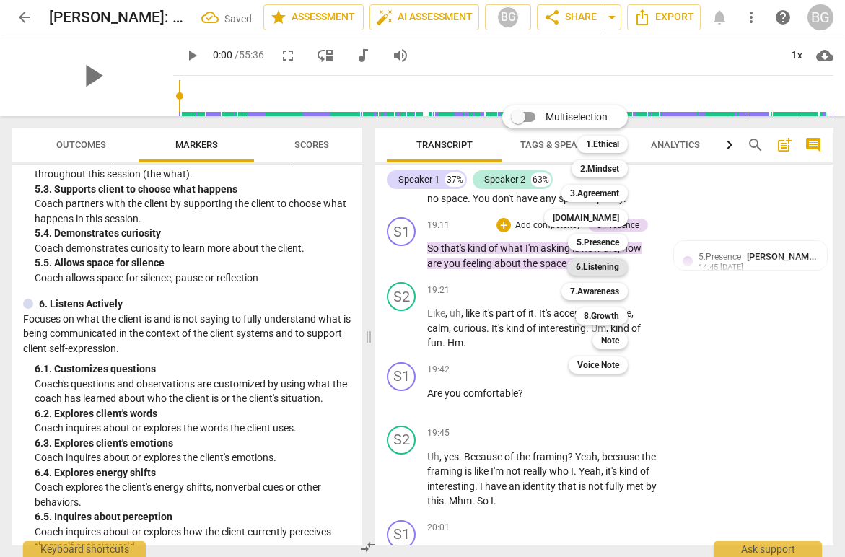
click at [596, 274] on b "6.Listening" at bounding box center [597, 266] width 43 height 17
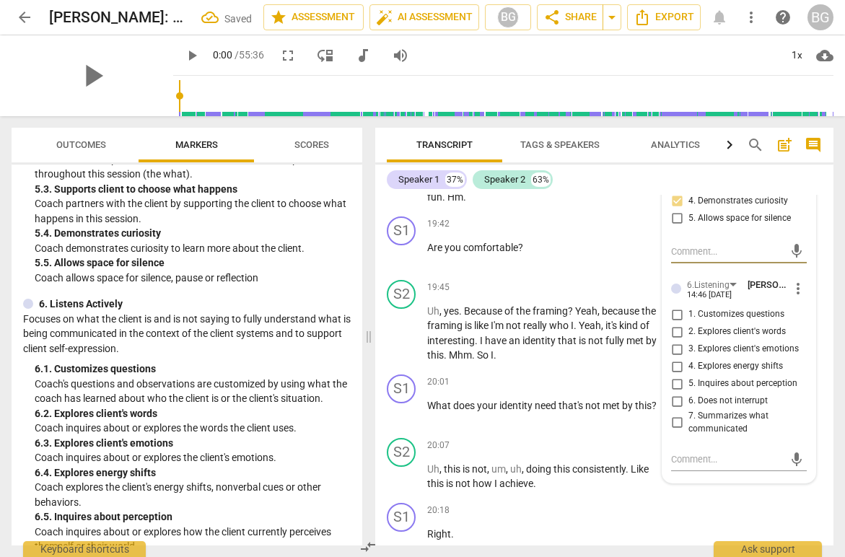
scroll to position [5814, 0]
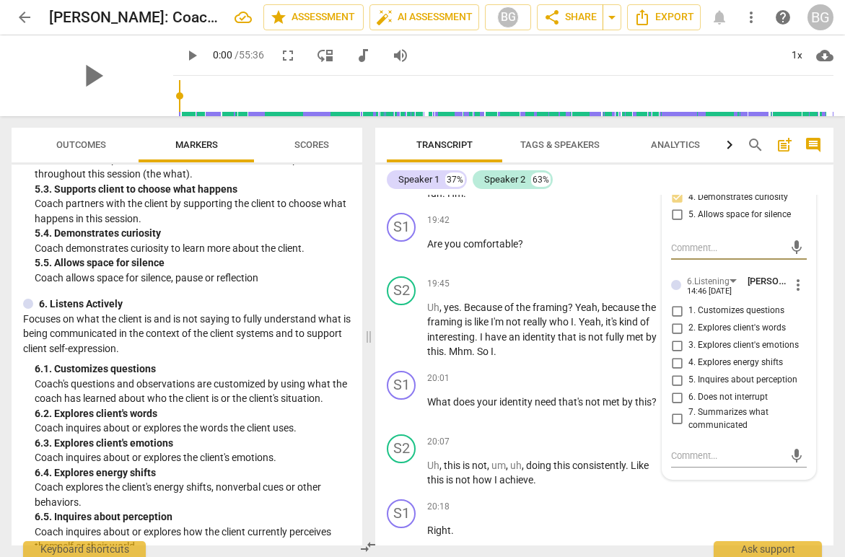
click at [680, 354] on input "3. Explores client's emotions" at bounding box center [677, 345] width 23 height 17
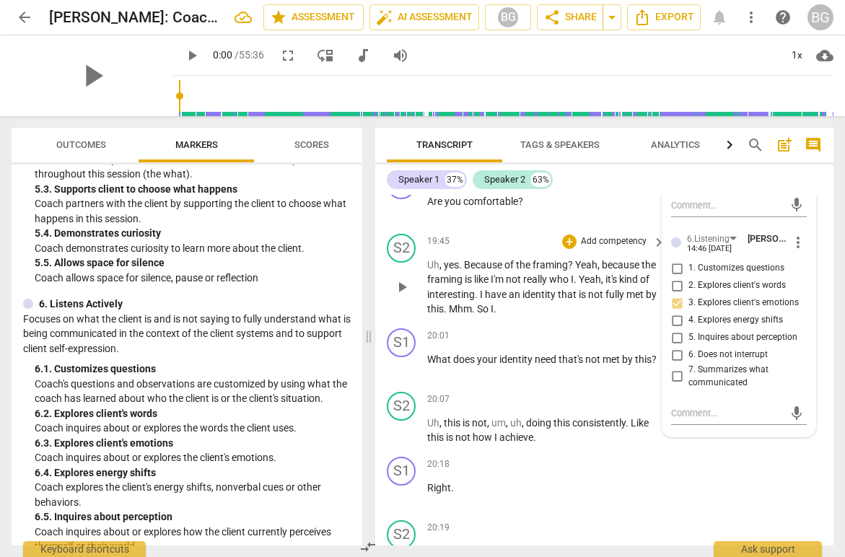
scroll to position [5844, 0]
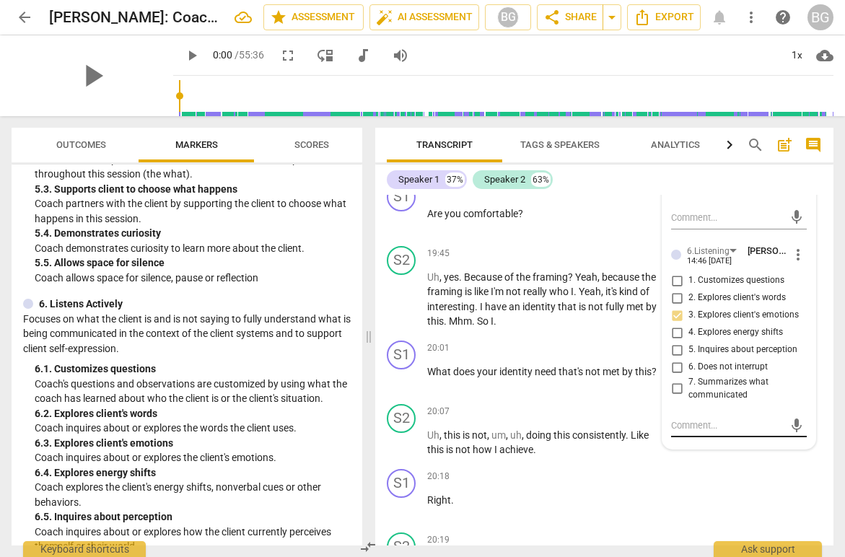
click at [703, 432] on textarea at bounding box center [727, 426] width 113 height 14
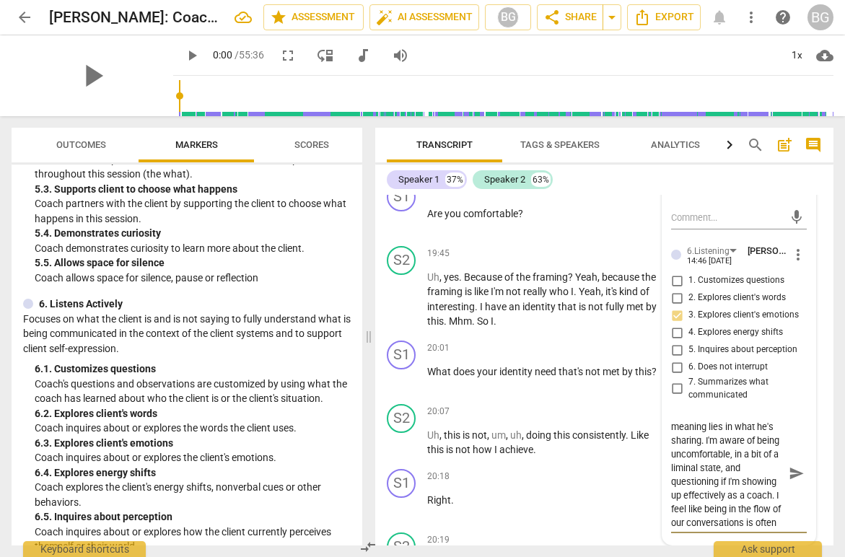
scroll to position [67, 0]
click at [798, 482] on span "send" at bounding box center [797, 474] width 16 height 16
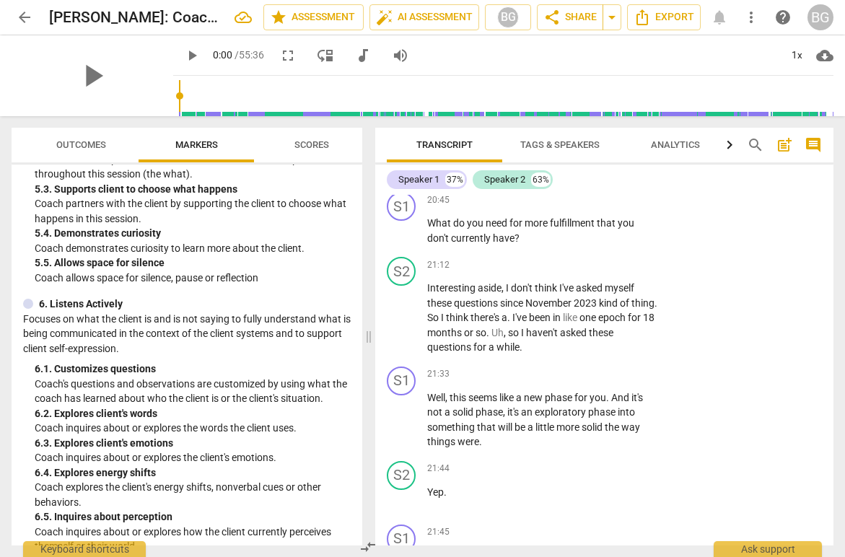
scroll to position [6325, 0]
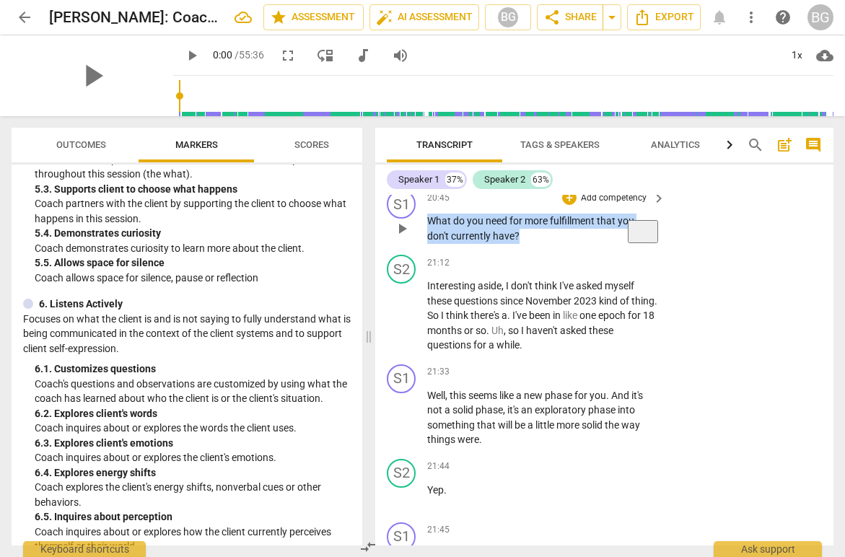
drag, startPoint x: 531, startPoint y: 251, endPoint x: 407, endPoint y: 235, distance: 124.5
click at [407, 235] on div "S1 play_arrow pause 20:45 + Add competency keyboard_arrow_right What do you nee…" at bounding box center [604, 216] width 458 height 65
click at [534, 232] on div "+" at bounding box center [532, 232] width 14 height 14
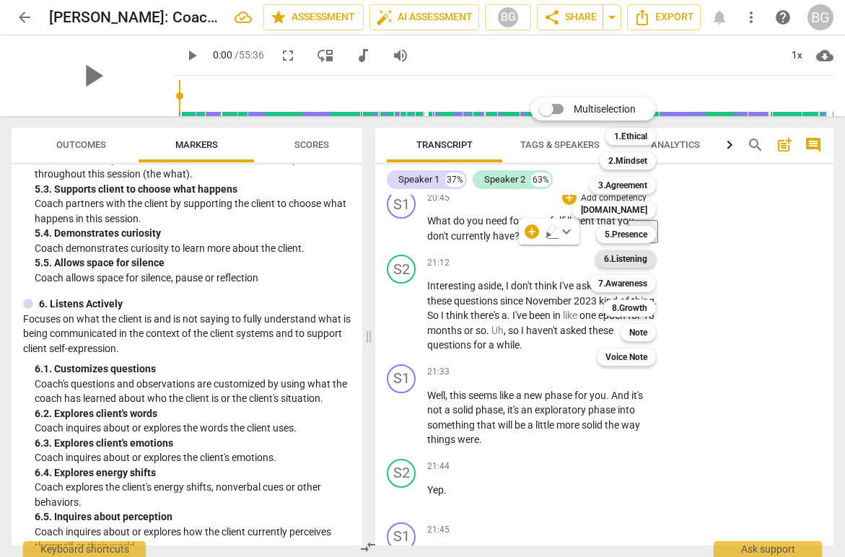
click at [627, 257] on b "6.Listening" at bounding box center [625, 259] width 43 height 17
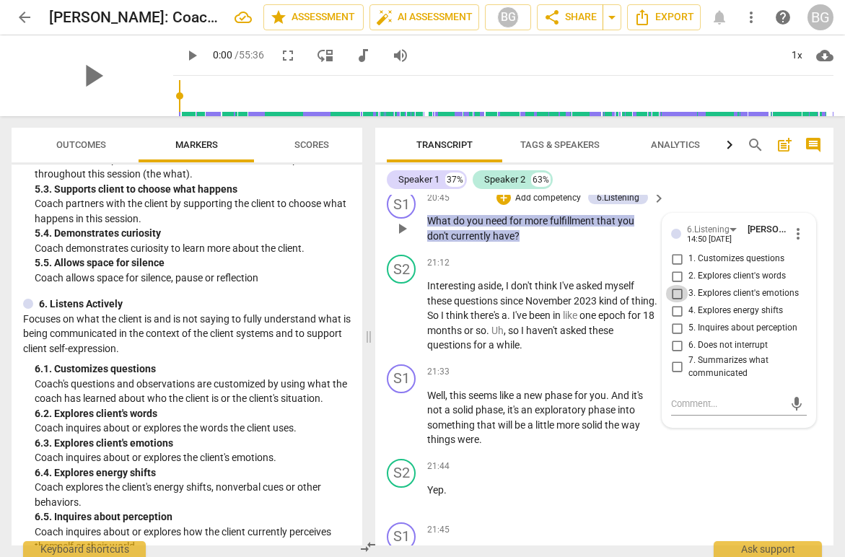
click at [684, 302] on input "3. Explores client's emotions" at bounding box center [677, 293] width 23 height 17
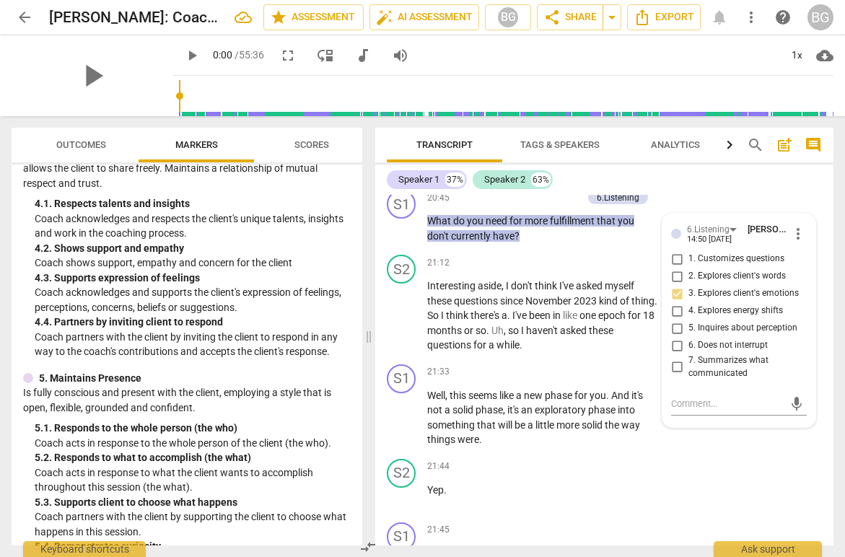
scroll to position [576, 0]
click at [509, 205] on div "+" at bounding box center [504, 198] width 14 height 14
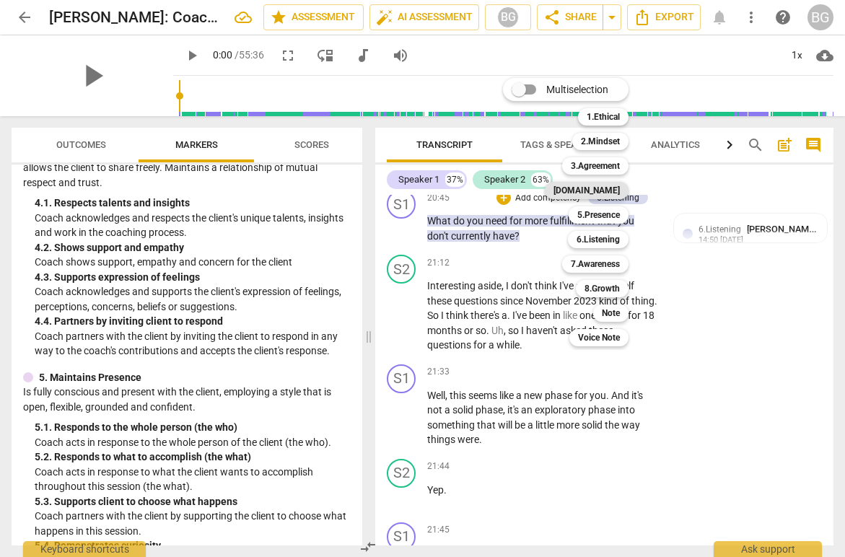
click at [604, 190] on b "[DOMAIN_NAME]" at bounding box center [587, 190] width 66 height 17
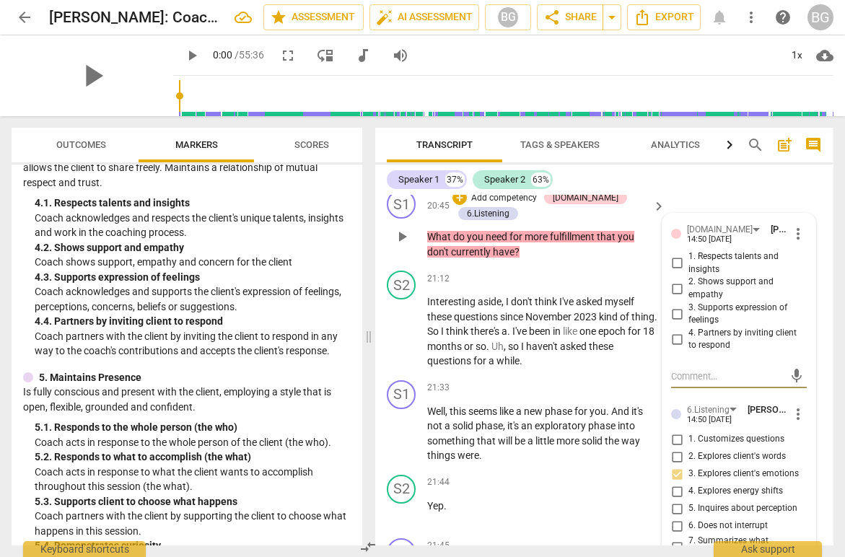
click at [681, 297] on input "2. Shows support and empathy" at bounding box center [677, 288] width 23 height 17
click at [679, 323] on input "3. Supports expression of feelings" at bounding box center [677, 313] width 23 height 17
click at [679, 348] on input "4. Partners by inviting client to respond" at bounding box center [677, 339] width 23 height 17
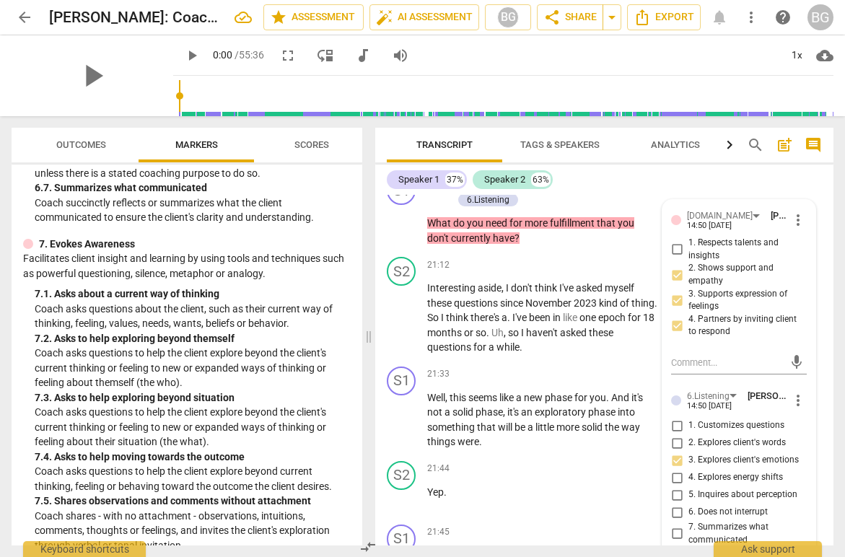
scroll to position [6346, 0]
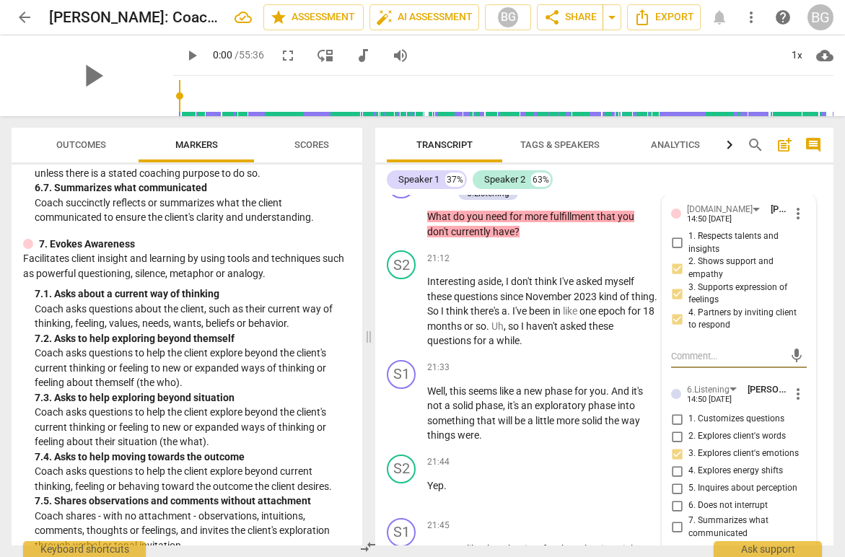
click at [687, 363] on textarea at bounding box center [727, 356] width 113 height 14
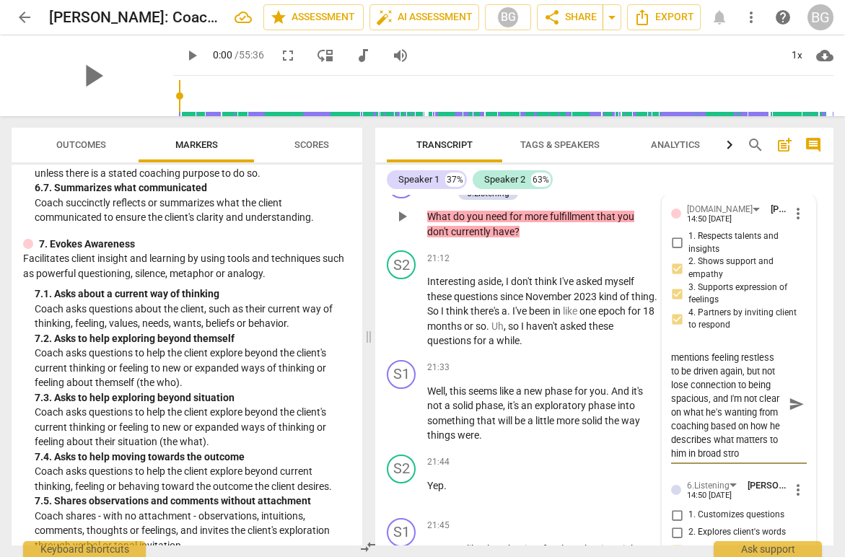
scroll to position [67, 0]
click at [794, 412] on span "send" at bounding box center [797, 404] width 16 height 16
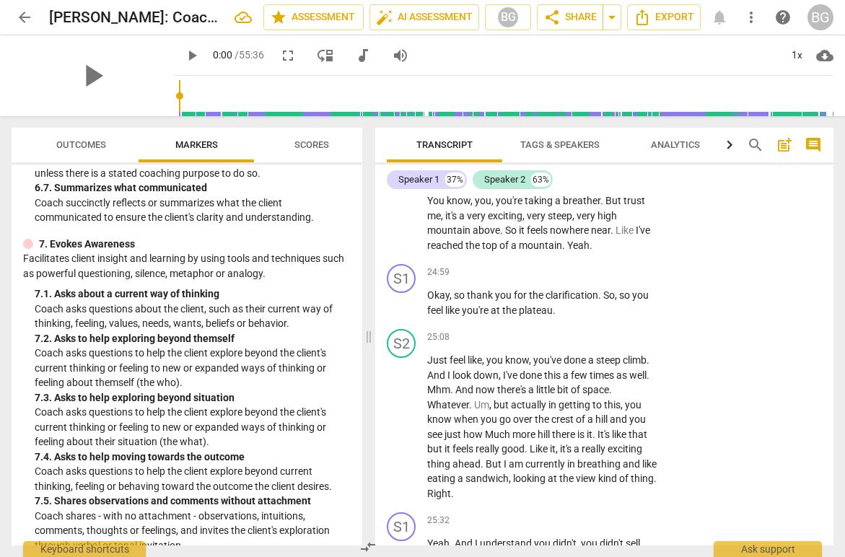
scroll to position [7636, 0]
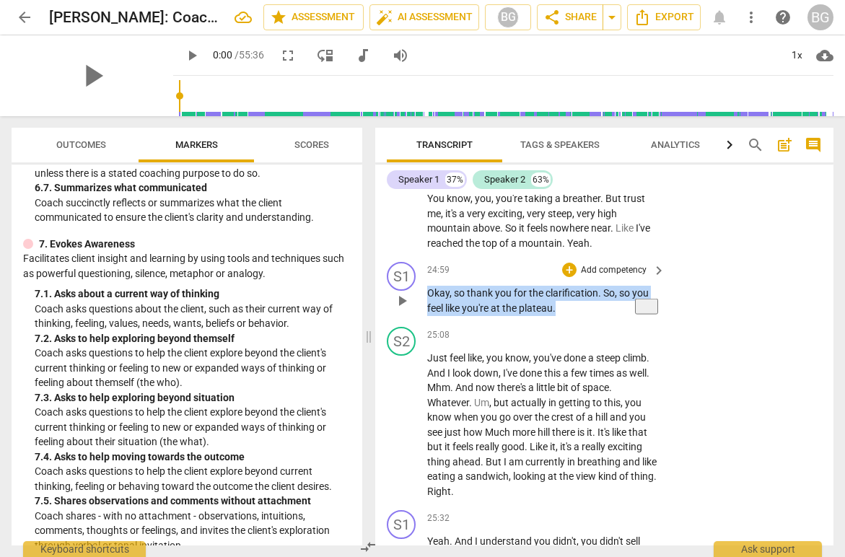
drag, startPoint x: 582, startPoint y: 326, endPoint x: 416, endPoint y: 305, distance: 167.3
click at [416, 305] on div "S1 play_arrow pause 24:59 + Add competency keyboard_arrow_right Okay , so thank…" at bounding box center [604, 288] width 458 height 65
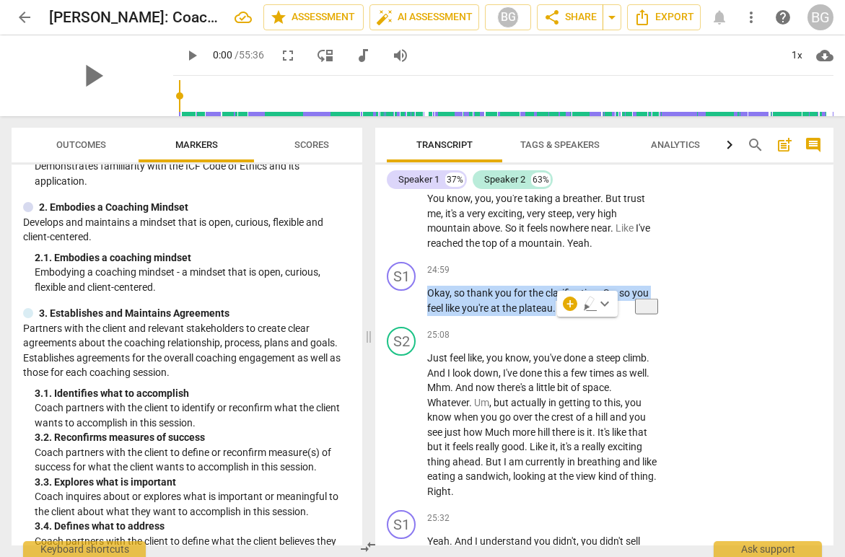
scroll to position [116, 0]
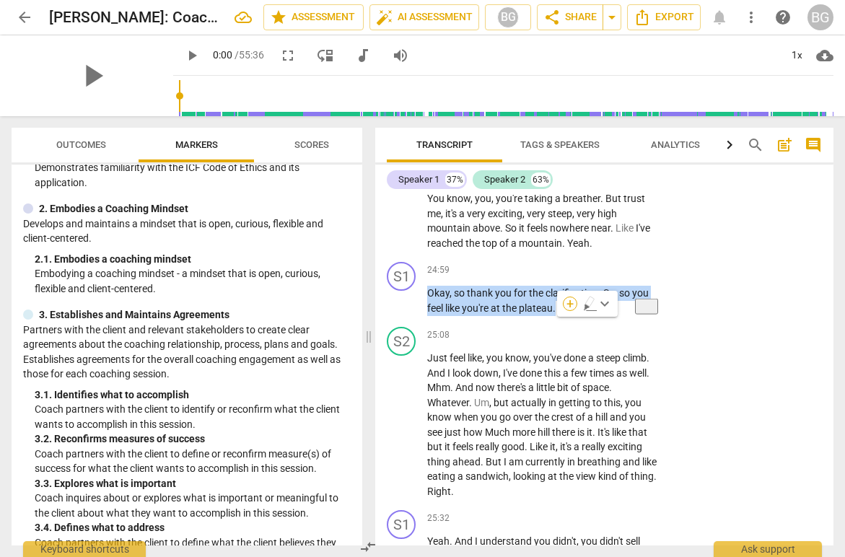
click at [573, 304] on div "+" at bounding box center [570, 304] width 14 height 14
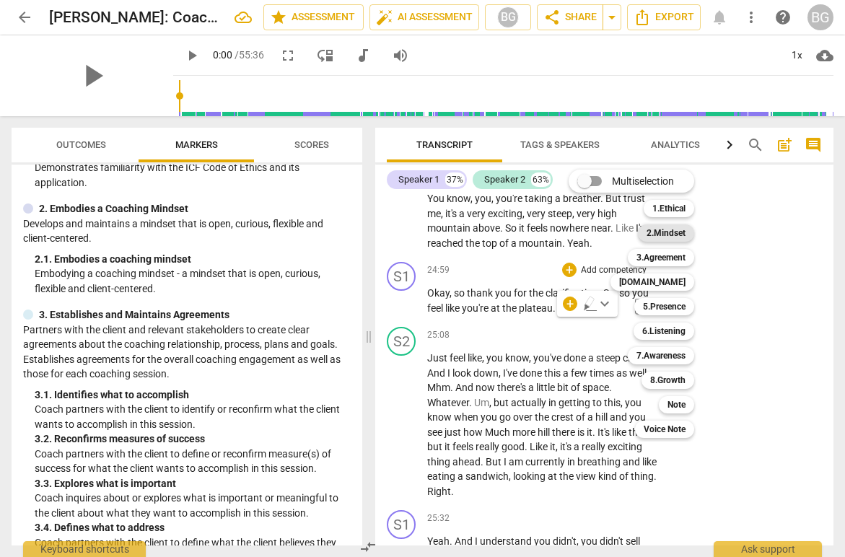
click at [668, 234] on b "2.Mindset" at bounding box center [666, 233] width 39 height 17
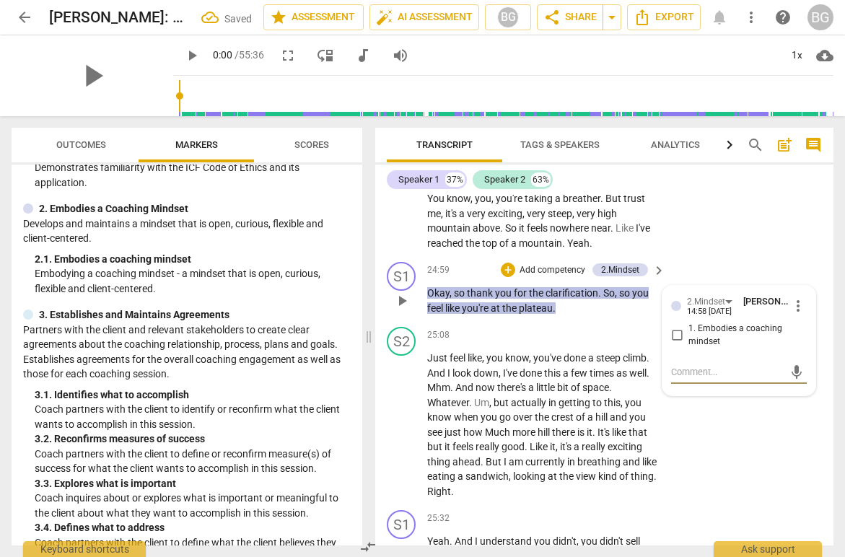
click at [680, 344] on input "1. Embodies a coaching mindset" at bounding box center [677, 335] width 23 height 17
click at [521, 411] on p "Just feel like , you know , you've done a steep climb . And I look down , I've …" at bounding box center [542, 425] width 231 height 148
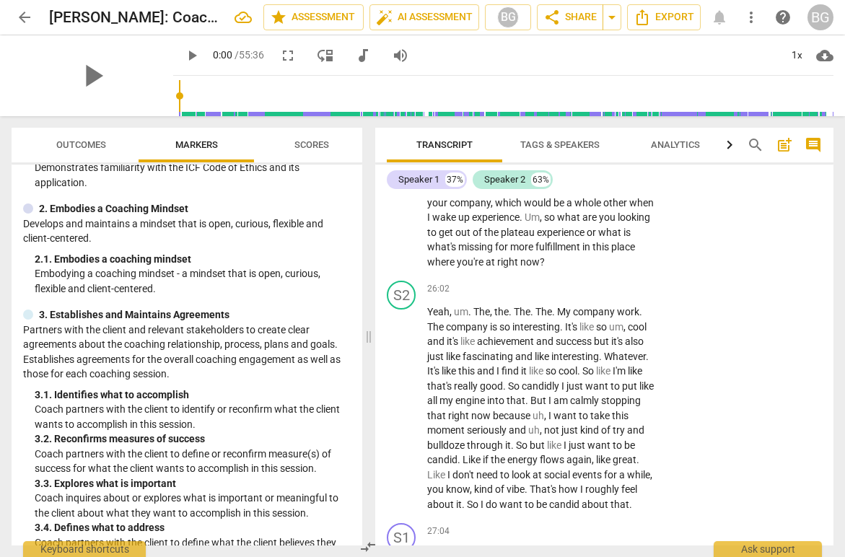
scroll to position [7993, 0]
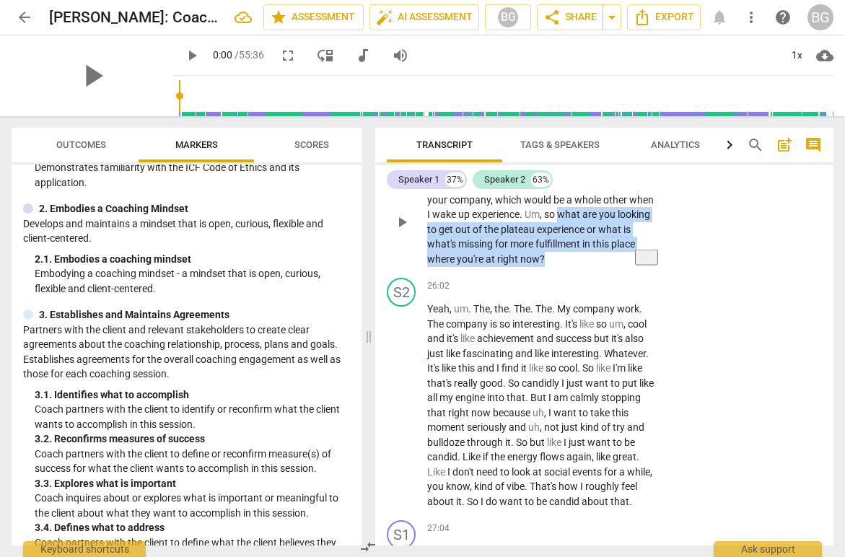
drag, startPoint x: 559, startPoint y: 230, endPoint x: 576, endPoint y: 276, distance: 49.3
click at [576, 266] on p "Yeah . And I understand you didn't , you didn't sell your company , which would…" at bounding box center [542, 222] width 231 height 89
click at [557, 256] on div "+" at bounding box center [557, 255] width 14 height 14
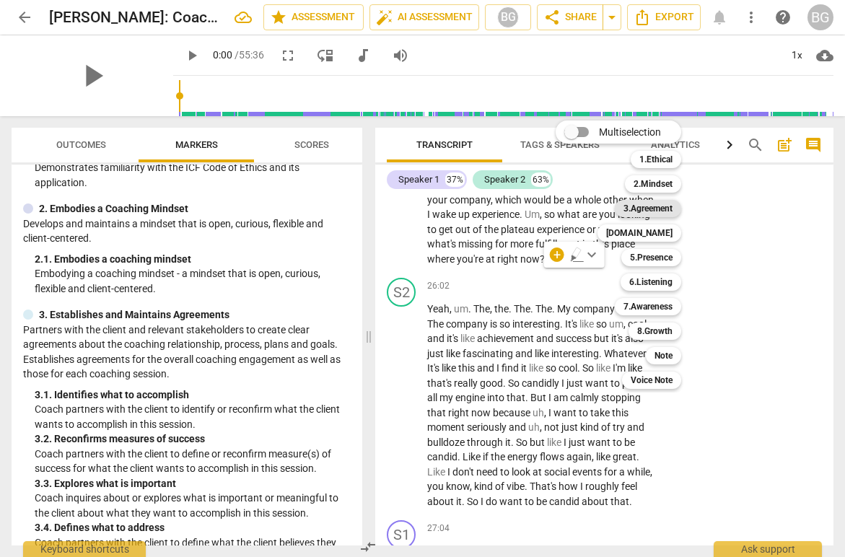
click at [656, 209] on b "3.Agreement" at bounding box center [648, 208] width 49 height 17
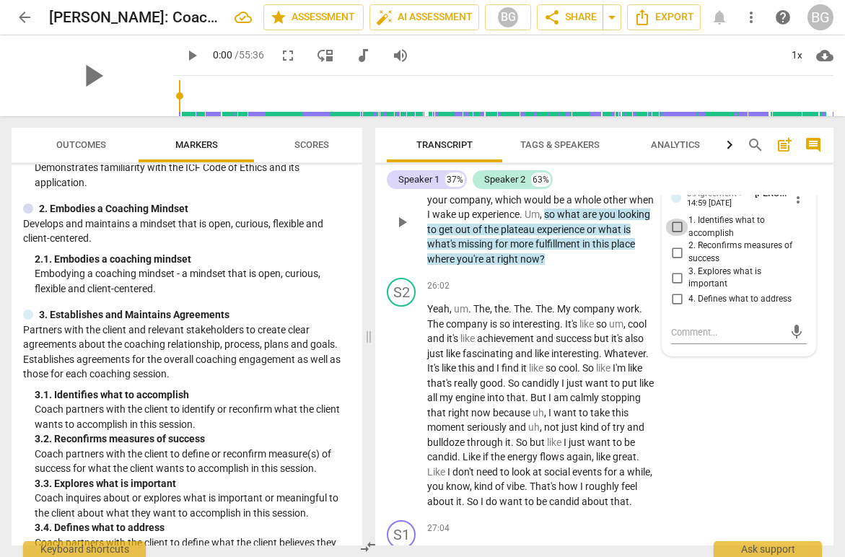
click at [677, 236] on input "1. Identifies what to accomplish" at bounding box center [677, 227] width 23 height 17
click at [681, 236] on input "1. Identifies what to accomplish" at bounding box center [677, 227] width 23 height 17
click at [679, 286] on input "3. Explores what is important" at bounding box center [677, 277] width 23 height 17
click at [701, 337] on textarea at bounding box center [727, 333] width 113 height 14
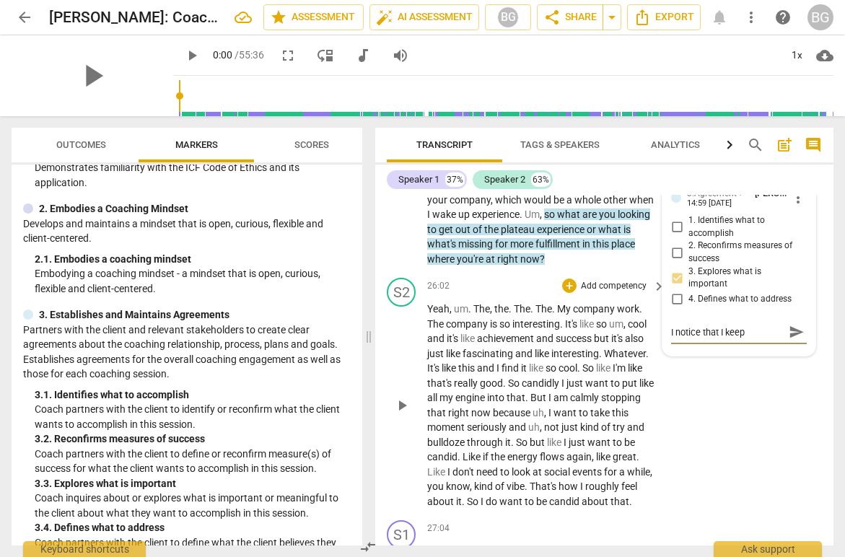
click at [509, 374] on span "find" at bounding box center [511, 368] width 19 height 12
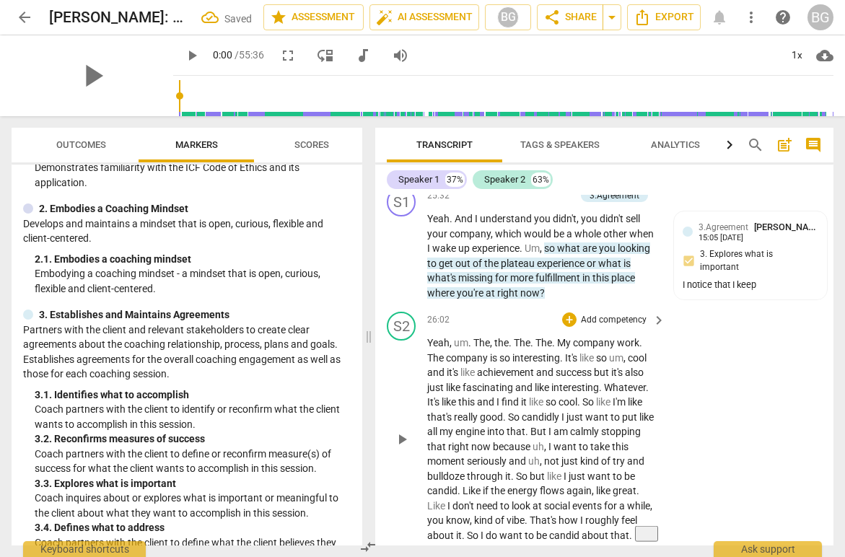
scroll to position [7948, 0]
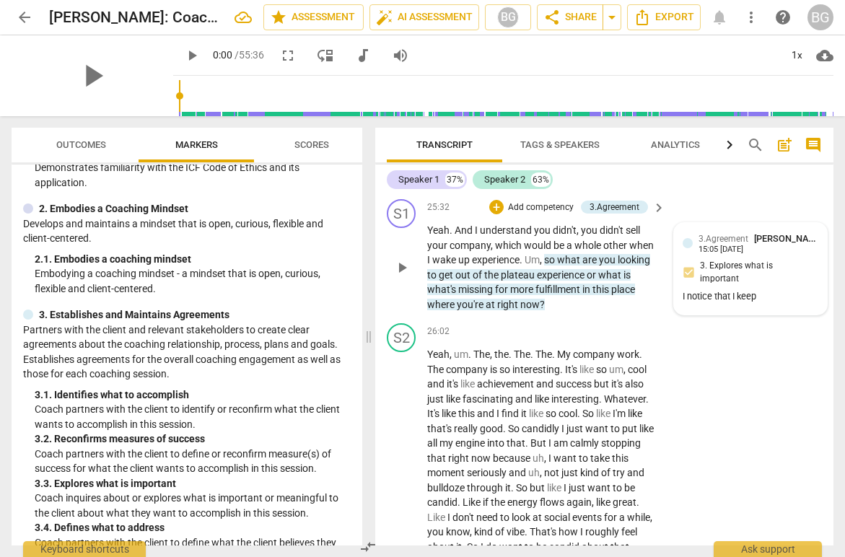
click at [770, 300] on div "I notice that I keep" at bounding box center [751, 297] width 136 height 14
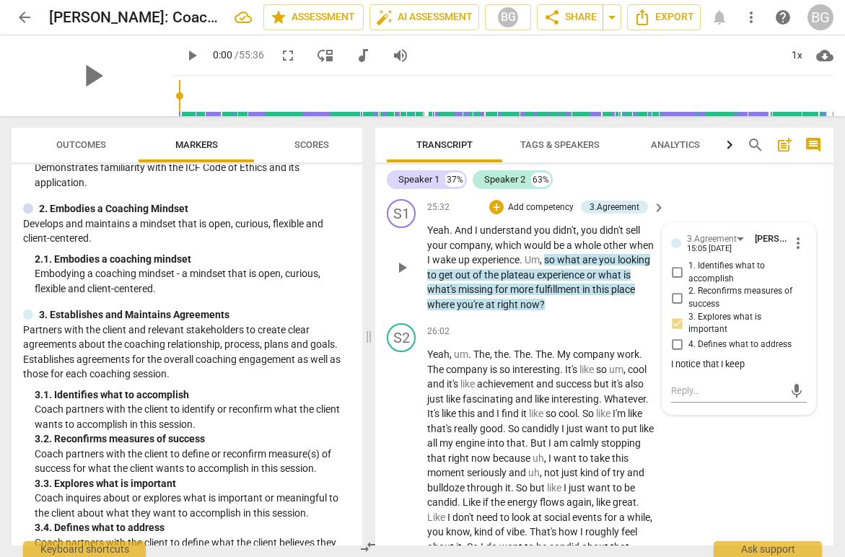
click at [757, 367] on div "I notice that I keep" at bounding box center [739, 365] width 136 height 14
click at [746, 372] on div "I notice that I keep" at bounding box center [739, 365] width 136 height 14
click at [801, 252] on span "more_vert" at bounding box center [798, 243] width 17 height 17
click at [803, 253] on li "Edit" at bounding box center [808, 257] width 50 height 27
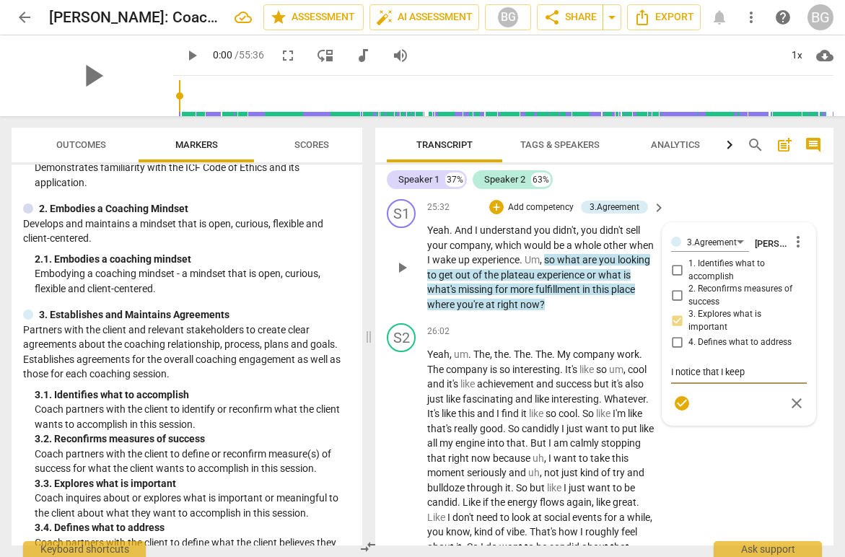
click at [754, 378] on textarea "I notice that I keep" at bounding box center [739, 372] width 136 height 14
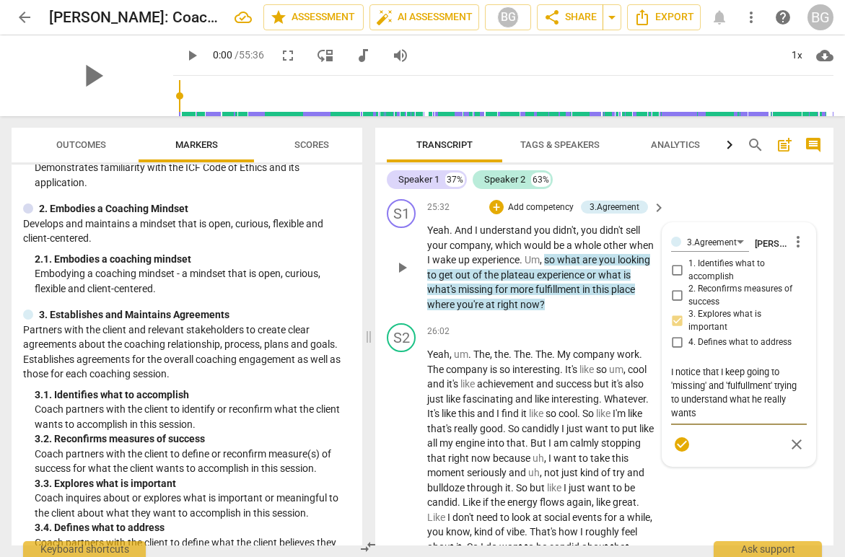
click at [684, 450] on span "check_circle" at bounding box center [682, 444] width 17 height 17
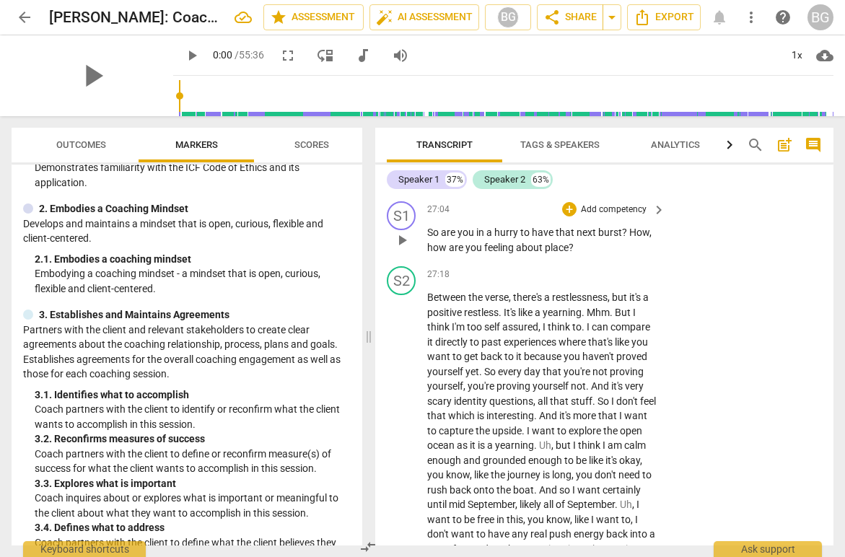
scroll to position [8306, 0]
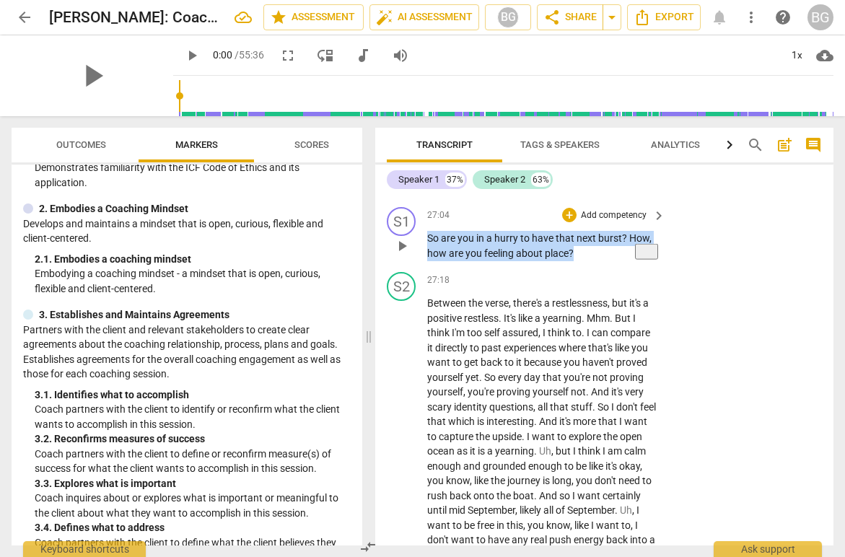
drag, startPoint x: 592, startPoint y: 266, endPoint x: 417, endPoint y: 248, distance: 176.4
click at [417, 248] on div "S1 play_arrow pause 27:04 + Add competency keyboard_arrow_right So are you in a…" at bounding box center [604, 233] width 458 height 65
click at [586, 248] on div "+" at bounding box center [587, 249] width 14 height 14
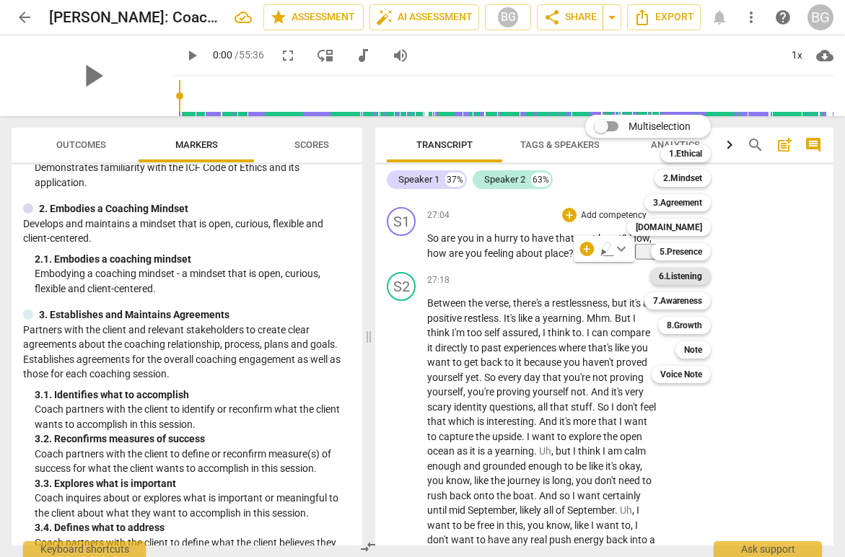
click at [689, 275] on b "6.Listening" at bounding box center [680, 276] width 43 height 17
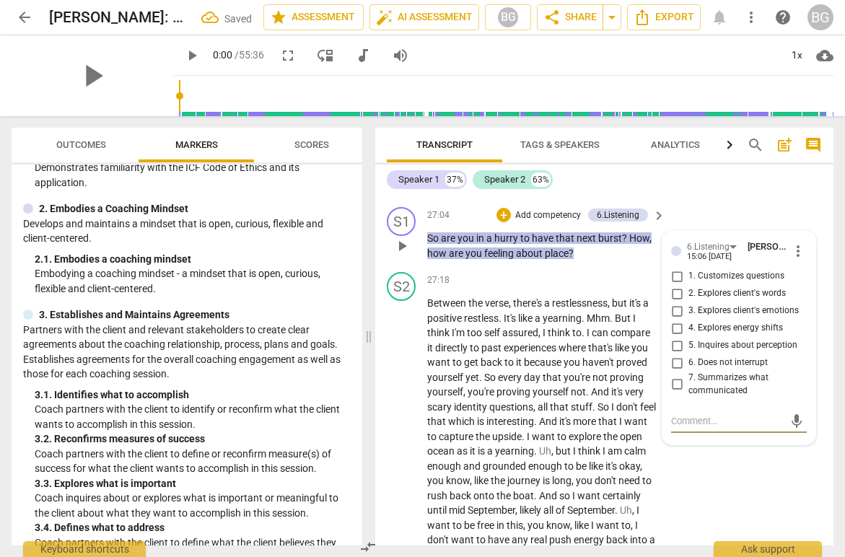
click at [681, 320] on input "3. Explores client's emotions" at bounding box center [677, 310] width 23 height 17
click at [506, 383] on span "every" at bounding box center [511, 378] width 26 height 12
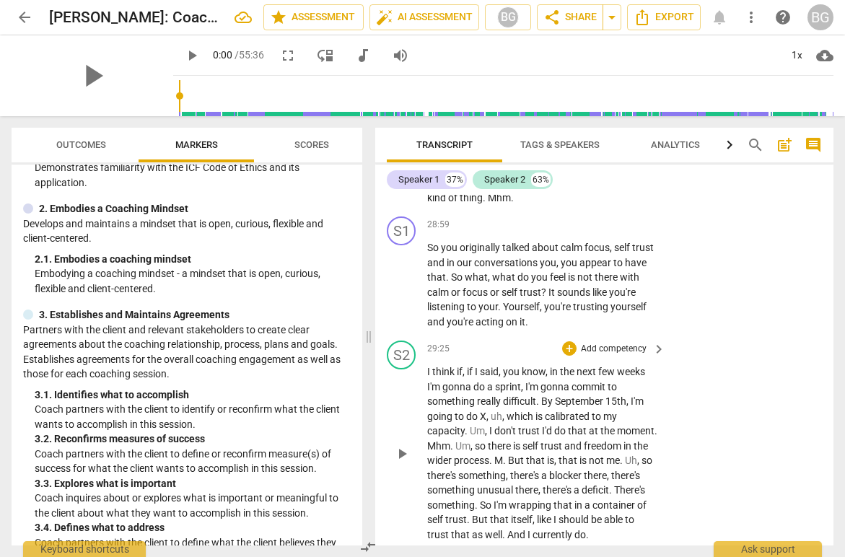
scroll to position [8755, 0]
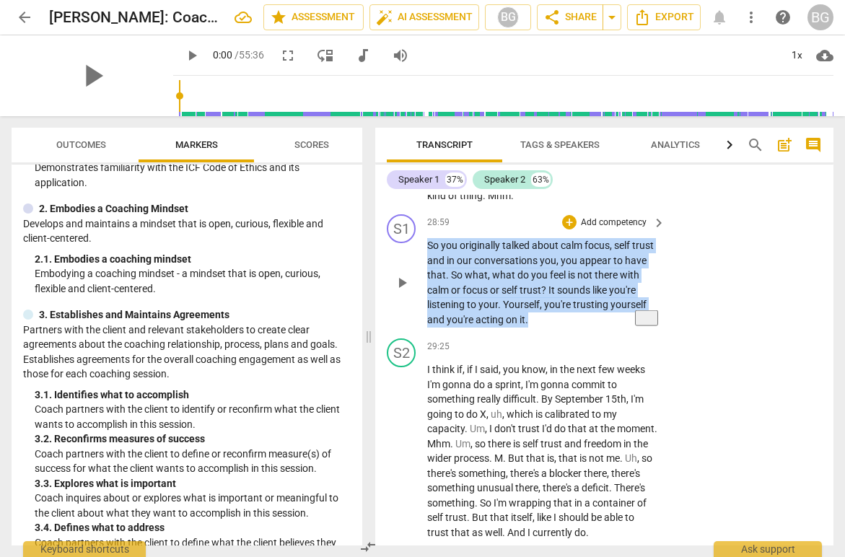
drag, startPoint x: 430, startPoint y: 260, endPoint x: 553, endPoint y: 336, distance: 145.2
click at [553, 327] on p "So you originally talked about calm focus , self trust and in our conversations…" at bounding box center [542, 282] width 231 height 89
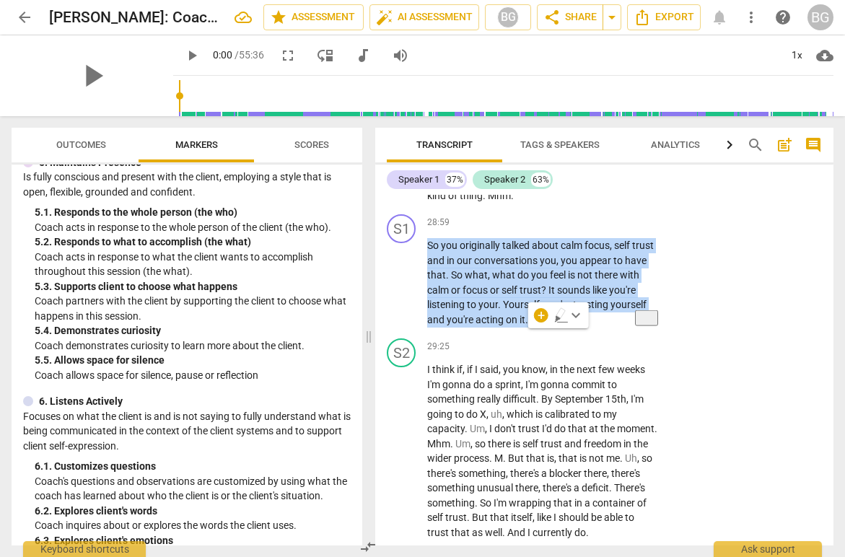
scroll to position [798, 0]
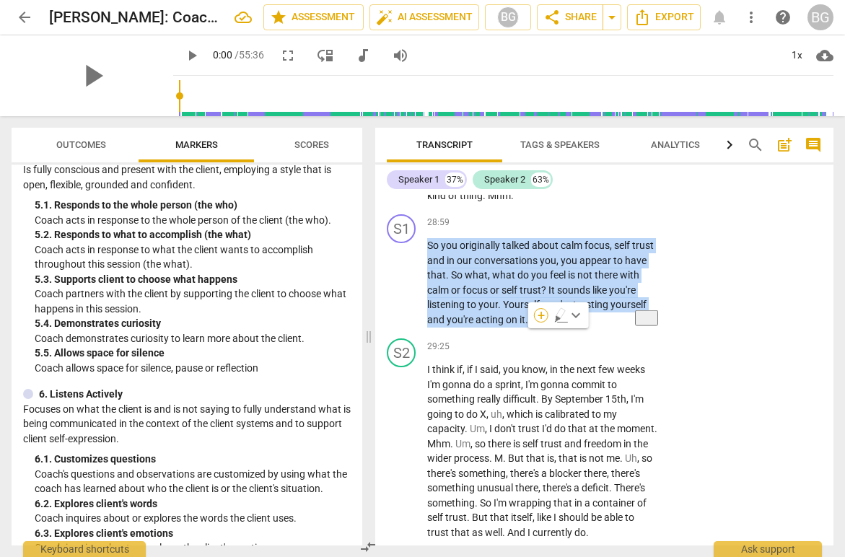
click at [544, 315] on div "+" at bounding box center [541, 315] width 14 height 14
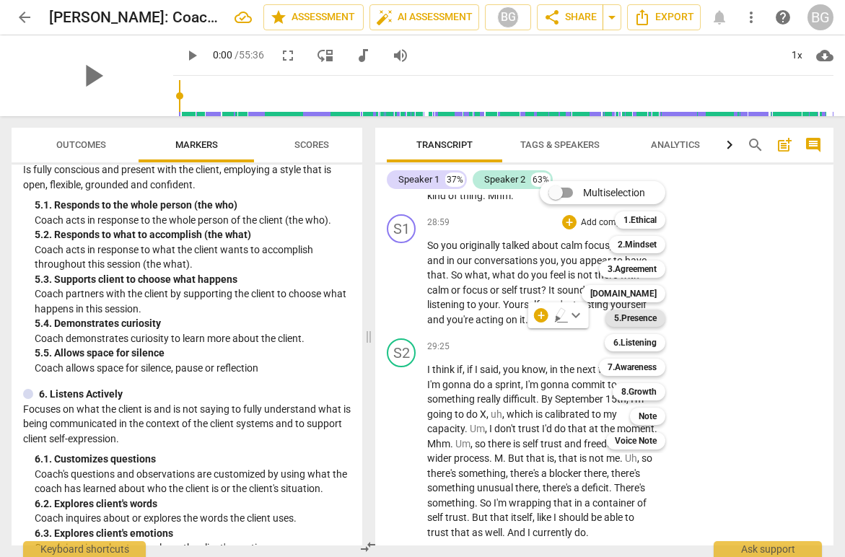
click at [638, 316] on b "5.Presence" at bounding box center [635, 318] width 43 height 17
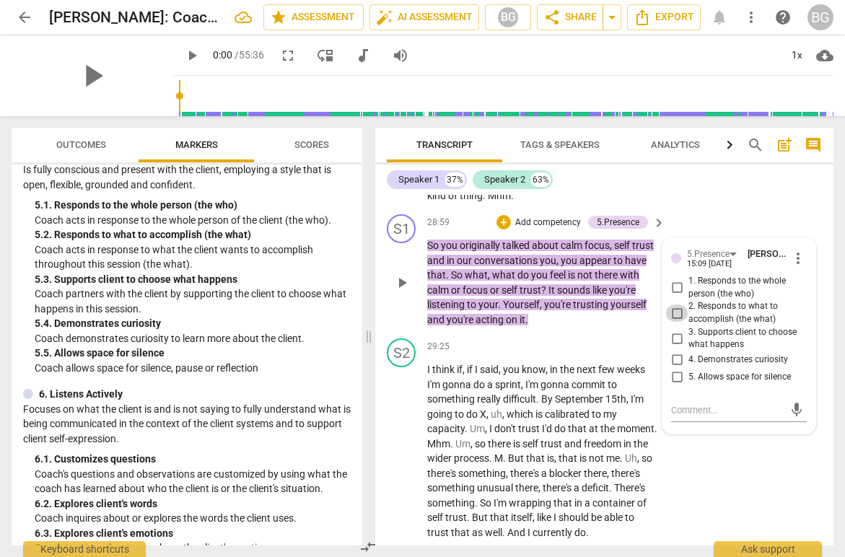
click at [681, 322] on input "2. Responds to what to accomplish (the what)" at bounding box center [677, 313] width 23 height 17
click at [676, 347] on input "3. Supports client to choose what happens" at bounding box center [677, 338] width 23 height 17
click at [562, 327] on p "So you originally talked about calm focus , self trust and in our conversations…" at bounding box center [542, 282] width 231 height 89
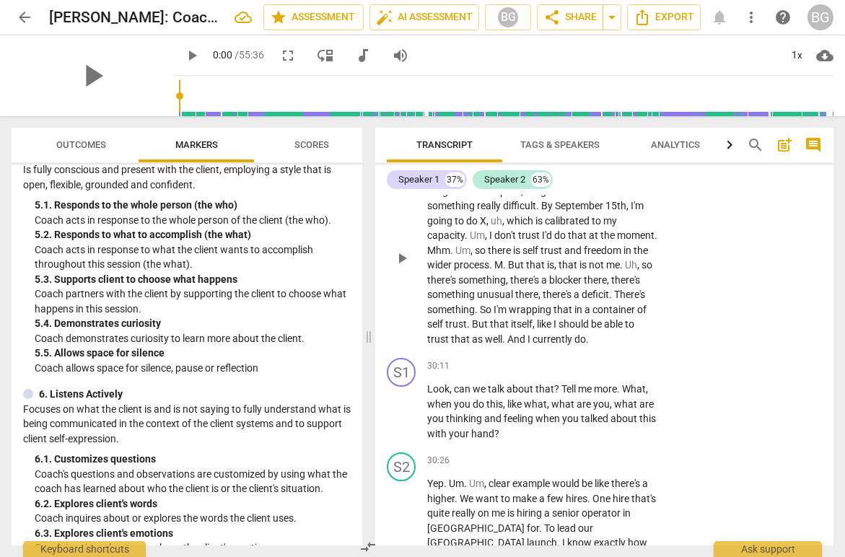
scroll to position [8950, 0]
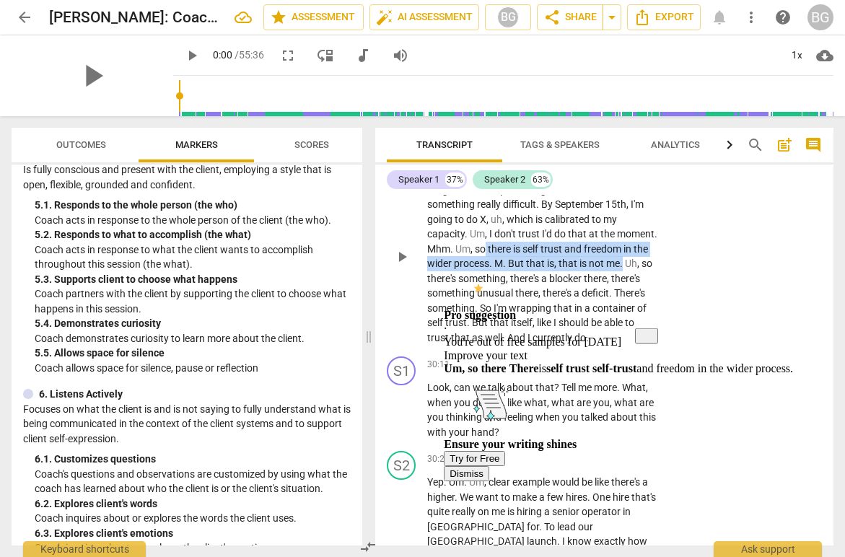
drag, startPoint x: 624, startPoint y: 279, endPoint x: 487, endPoint y: 264, distance: 137.3
click at [487, 264] on p "I think if , if I said , you know , in the next few weeks I'm gonna do a sprint…" at bounding box center [542, 256] width 231 height 178
copy p "there is self trust and freedom in the wider process . M . But that is , that i…"
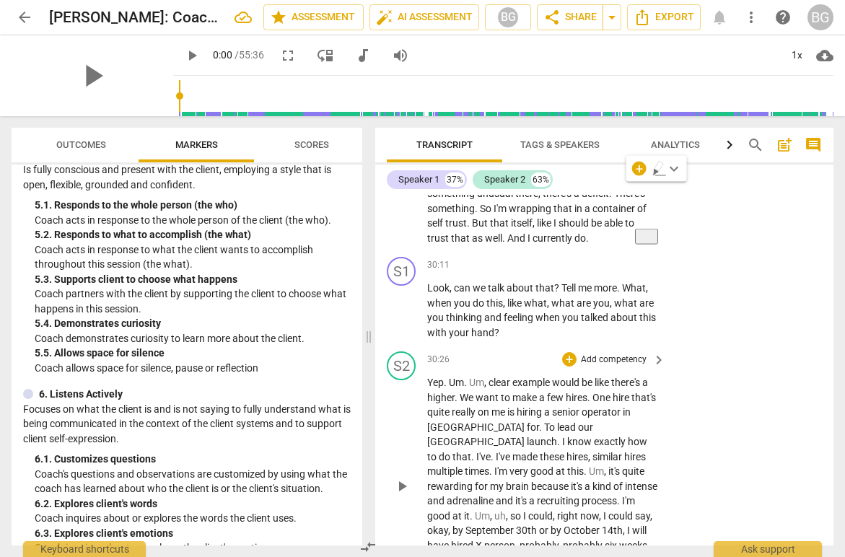
scroll to position [9052, 0]
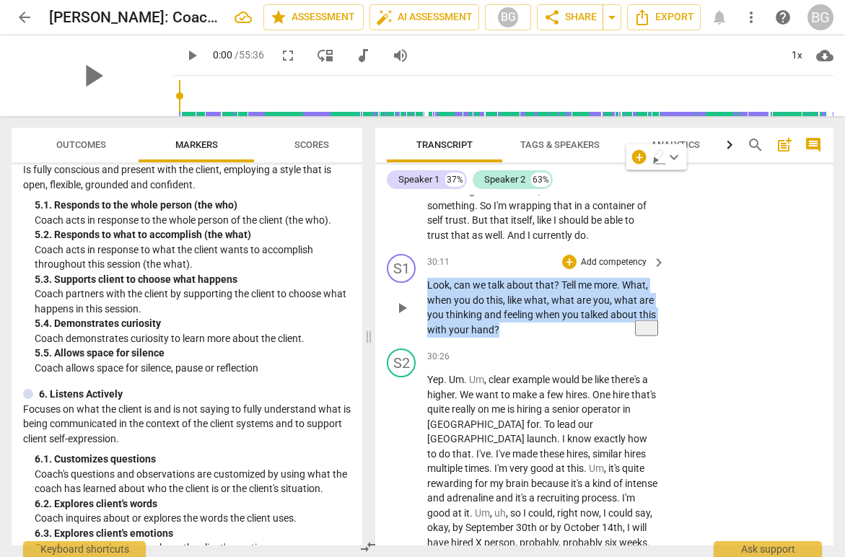
drag, startPoint x: 519, startPoint y: 343, endPoint x: 424, endPoint y: 302, distance: 102.9
click at [424, 302] on div "S1 play_arrow pause 30:11 + Add competency keyboard_arrow_right Look , can we t…" at bounding box center [604, 295] width 458 height 95
click at [531, 328] on icon "button" at bounding box center [531, 325] width 14 height 17
drag, startPoint x: 508, startPoint y: 349, endPoint x: 418, endPoint y: 293, distance: 106.0
click at [418, 293] on div "S1 play_arrow pause 30:11 + Add competency keyboard_arrow_right Look , can we t…" at bounding box center [604, 295] width 458 height 95
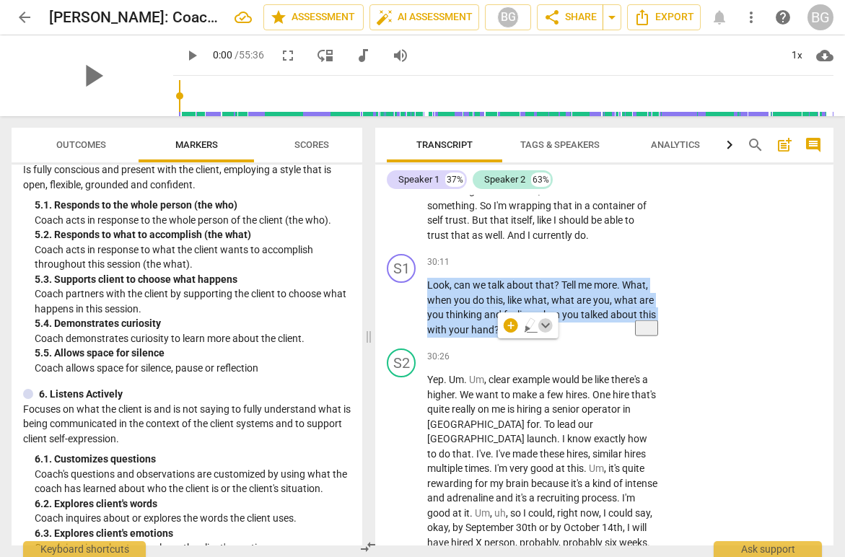
click at [549, 323] on span "keyboard_arrow_down" at bounding box center [545, 325] width 17 height 17
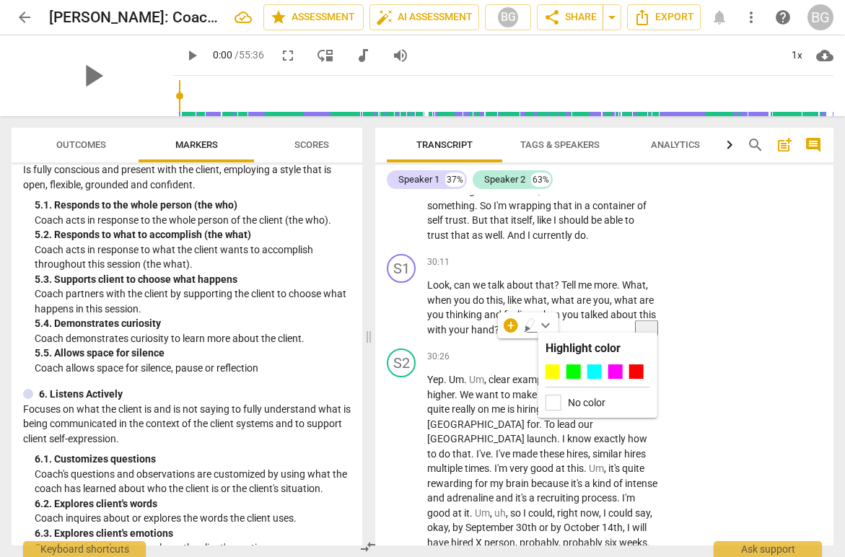
click at [580, 400] on label "No color" at bounding box center [587, 403] width 38 height 12
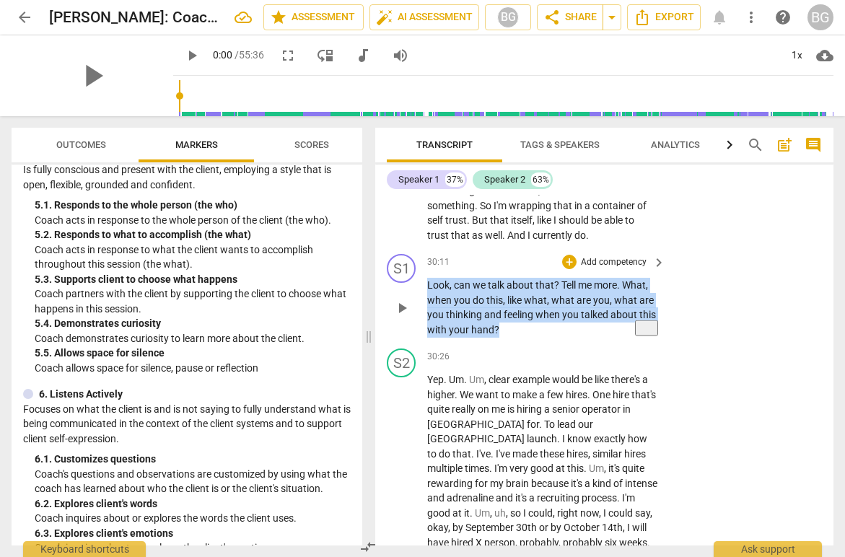
drag, startPoint x: 502, startPoint y: 347, endPoint x: 424, endPoint y: 302, distance: 89.3
click at [426, 302] on div "S1 play_arrow pause 30:11 + Add competency keyboard_arrow_right Look , can we t…" at bounding box center [604, 295] width 458 height 95
click at [531, 326] on icon "button" at bounding box center [530, 323] width 9 height 10
drag, startPoint x: 428, startPoint y: 300, endPoint x: 558, endPoint y: 347, distance: 138.2
click at [558, 337] on p "Look , can we talk about that ? Tell me more . What , when you do this , like w…" at bounding box center [542, 307] width 231 height 59
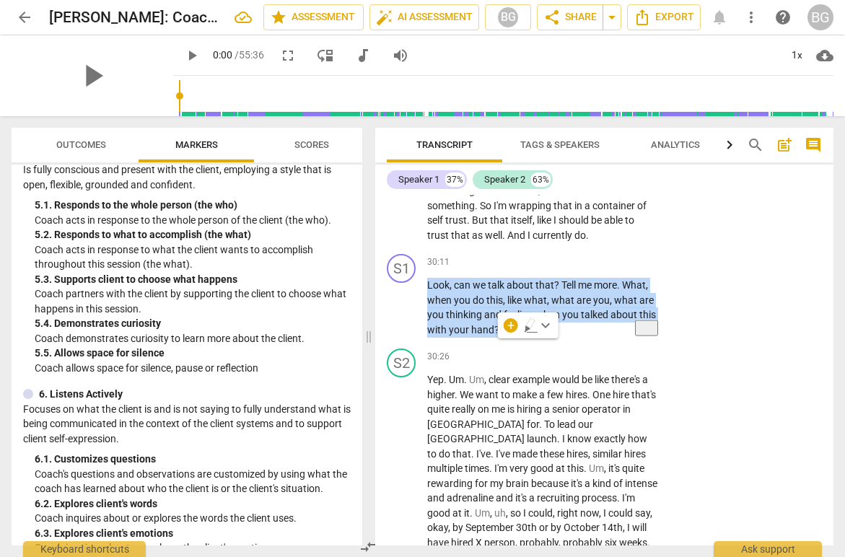
click at [550, 325] on span "keyboard_arrow_down" at bounding box center [545, 325] width 17 height 17
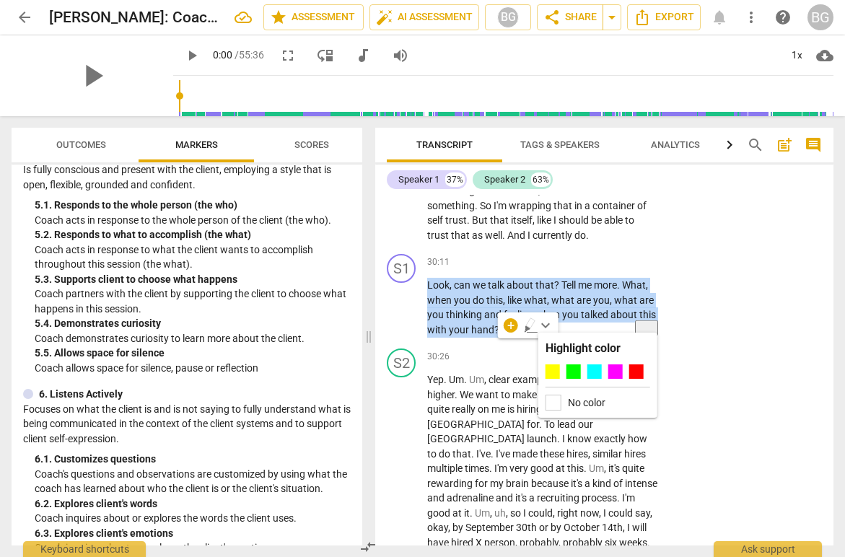
click at [531, 325] on icon "button" at bounding box center [530, 323] width 9 height 10
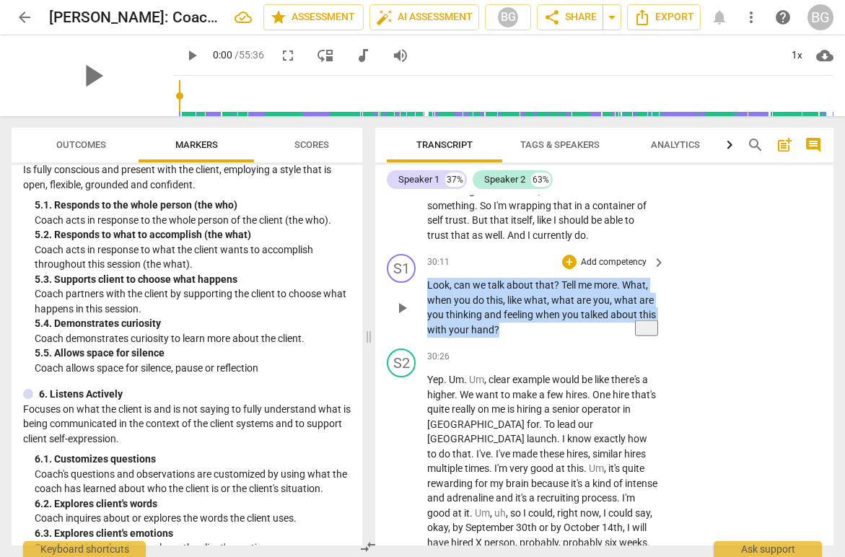
drag, startPoint x: 513, startPoint y: 348, endPoint x: 418, endPoint y: 295, distance: 108.9
click at [418, 295] on div "S1 play_arrow pause 30:11 + Add competency keyboard_arrow_right Look , can we t…" at bounding box center [604, 295] width 458 height 95
click at [514, 325] on div "+" at bounding box center [511, 325] width 14 height 14
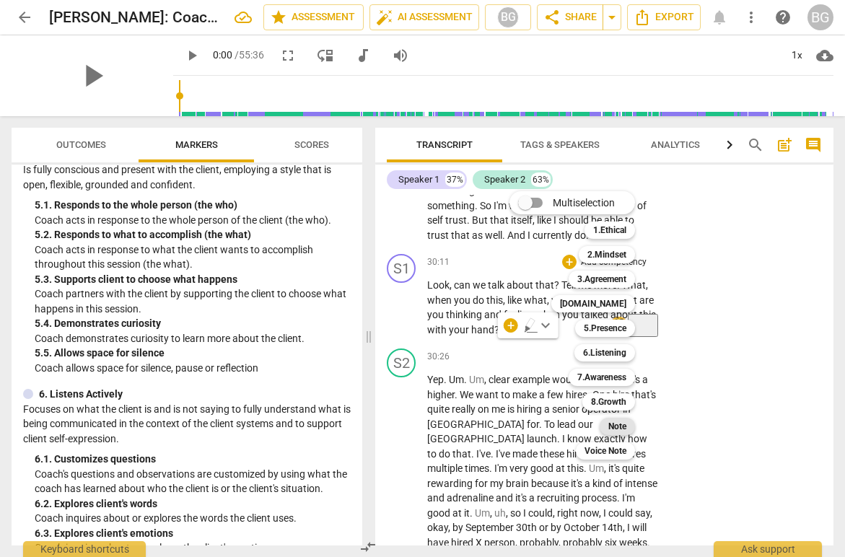
click at [621, 424] on b "Note" at bounding box center [618, 426] width 18 height 17
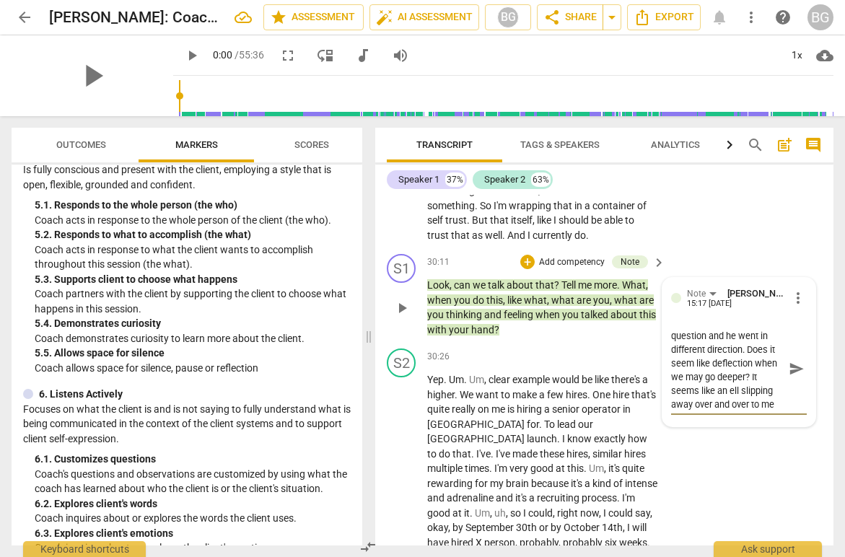
scroll to position [0, 0]
click at [796, 384] on span "send" at bounding box center [797, 376] width 16 height 16
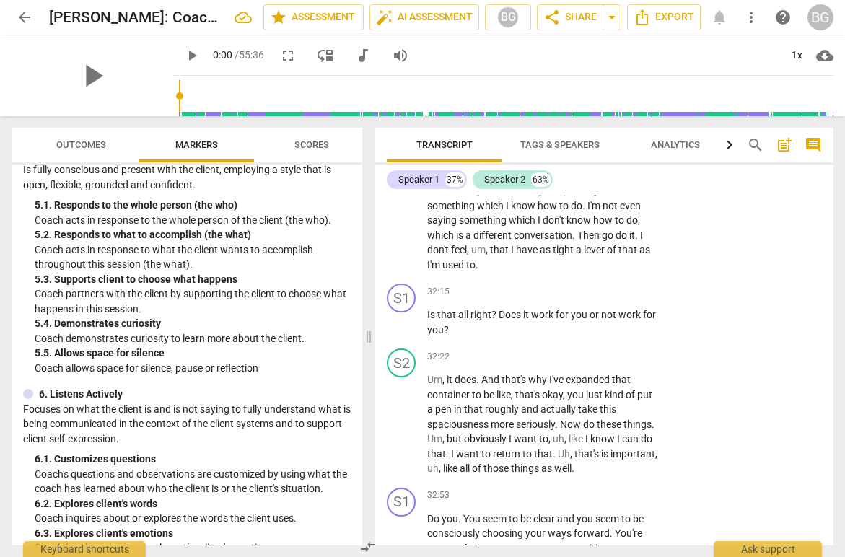
scroll to position [9634, 0]
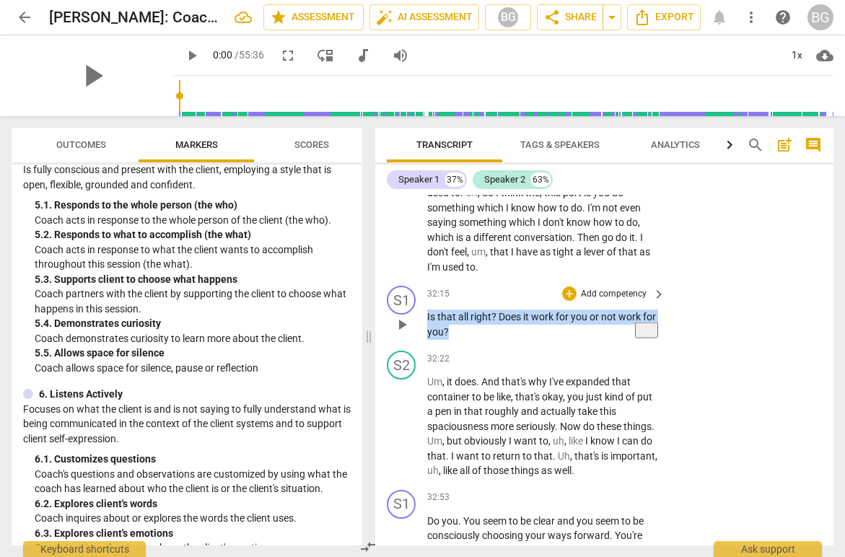
drag, startPoint x: 458, startPoint y: 334, endPoint x: 424, endPoint y: 318, distance: 36.8
click at [424, 318] on div "S1 play_arrow pause 32:15 + Add competency keyboard_arrow_right Is that all rig…" at bounding box center [604, 312] width 458 height 65
click at [573, 293] on div "+" at bounding box center [569, 294] width 14 height 14
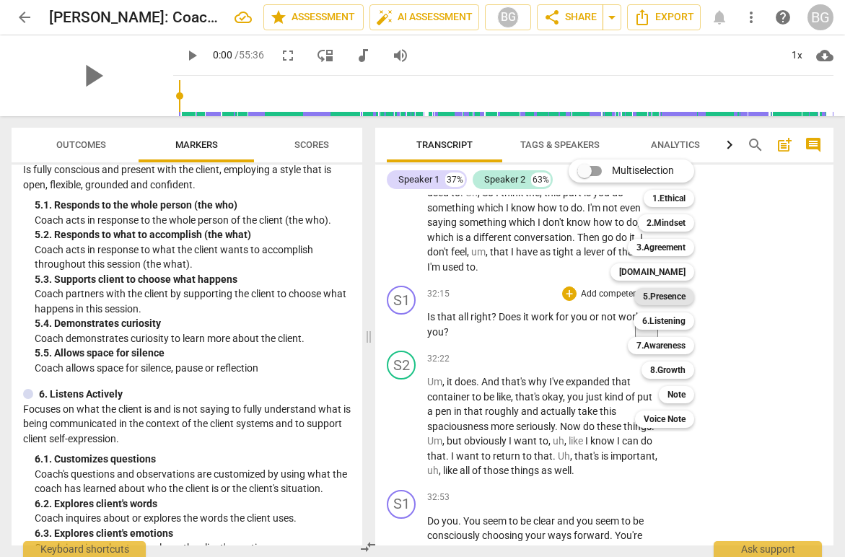
click at [668, 297] on b "5.Presence" at bounding box center [664, 296] width 43 height 17
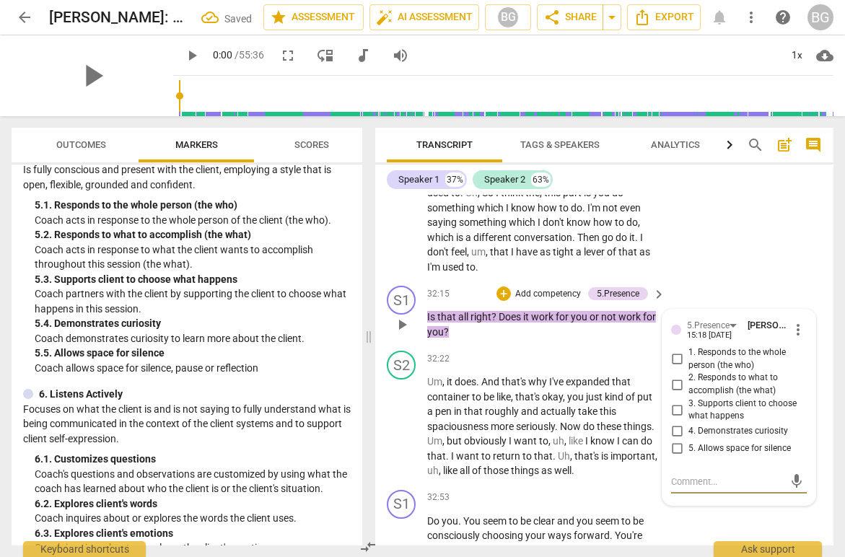
click at [675, 432] on input "4. Demonstrates curiosity" at bounding box center [677, 431] width 23 height 17
click at [679, 357] on input "1. Responds to the whole person (the who)" at bounding box center [677, 359] width 23 height 17
click at [517, 409] on span "roughly" at bounding box center [503, 412] width 36 height 12
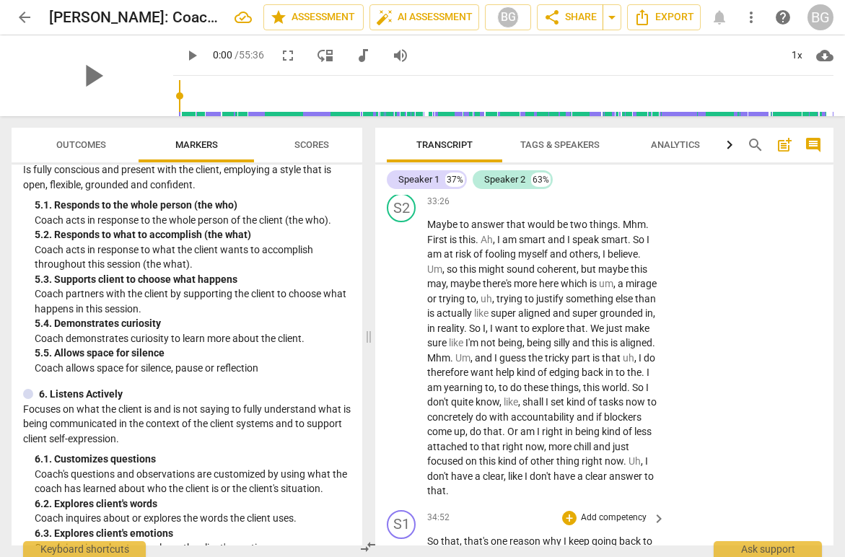
scroll to position [10168, 0]
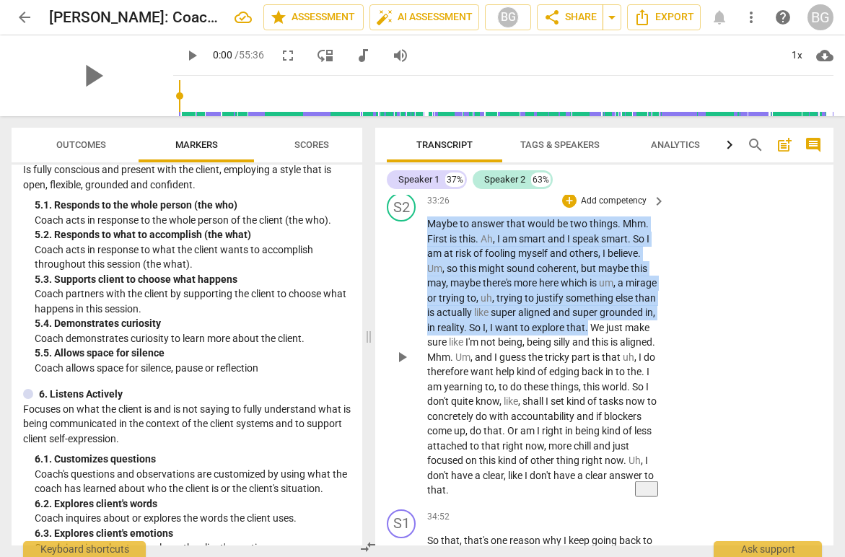
drag, startPoint x: 429, startPoint y: 222, endPoint x: 653, endPoint y: 328, distance: 248.3
click at [653, 328] on p "Maybe to answer that would be two things . Mhm . First is this . Ah , I am smar…" at bounding box center [542, 358] width 231 height 282
click at [661, 308] on div "+" at bounding box center [659, 309] width 14 height 14
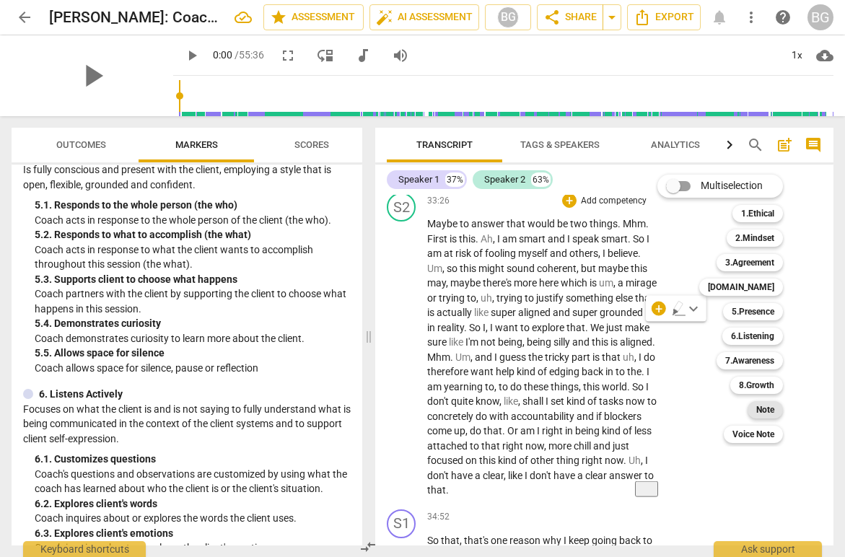
click at [767, 411] on b "Note" at bounding box center [766, 409] width 18 height 17
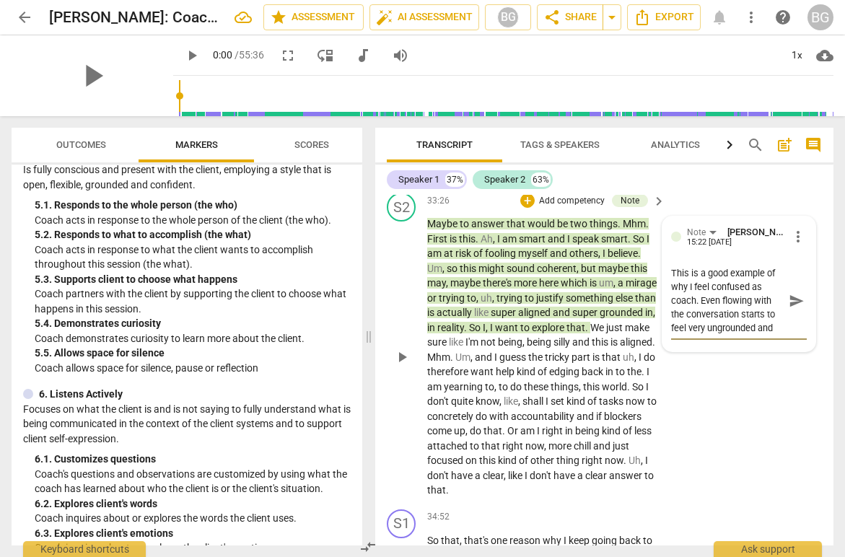
scroll to position [12, 0]
click at [792, 299] on span "send" at bounding box center [797, 301] width 16 height 16
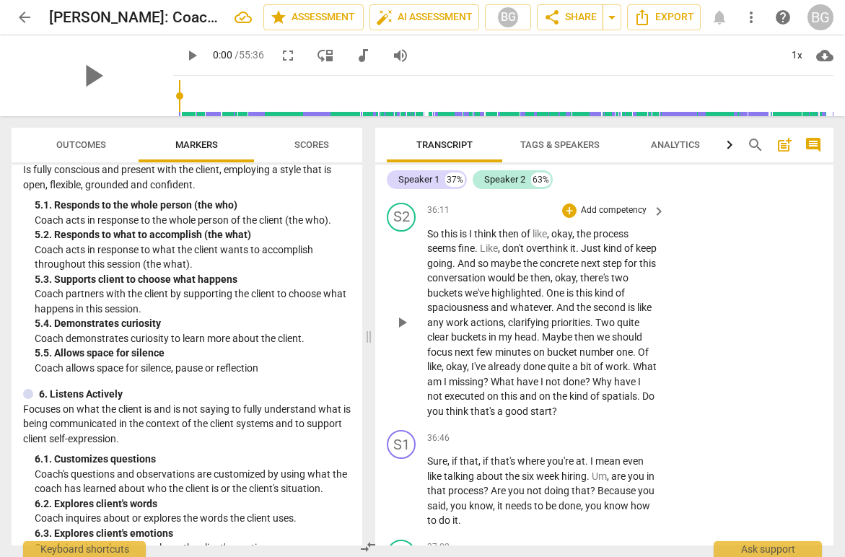
scroll to position [11003, 0]
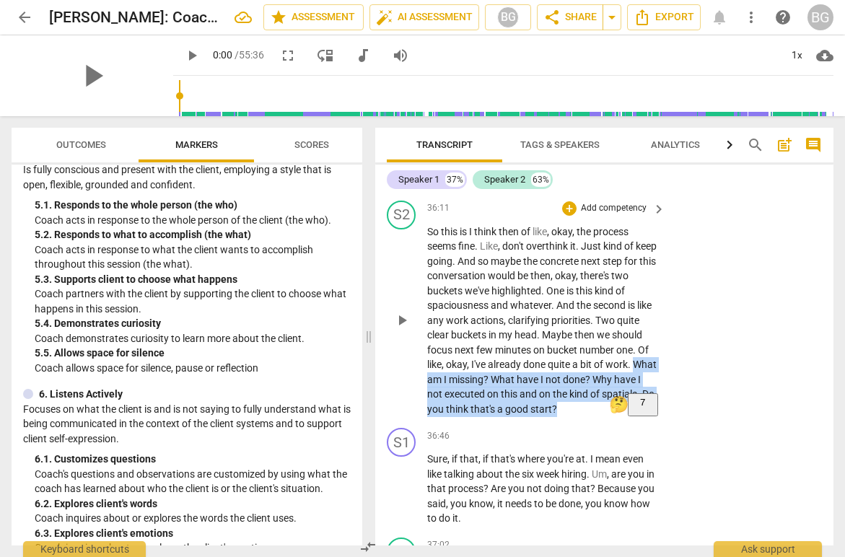
drag, startPoint x: 619, startPoint y: 407, endPoint x: 411, endPoint y: 375, distance: 210.4
click at [411, 375] on div "S2 play_arrow pause 36:11 + Add competency keyboard_arrow_right So this is I th…" at bounding box center [604, 309] width 458 height 228
click at [628, 391] on div "+" at bounding box center [625, 390] width 14 height 14
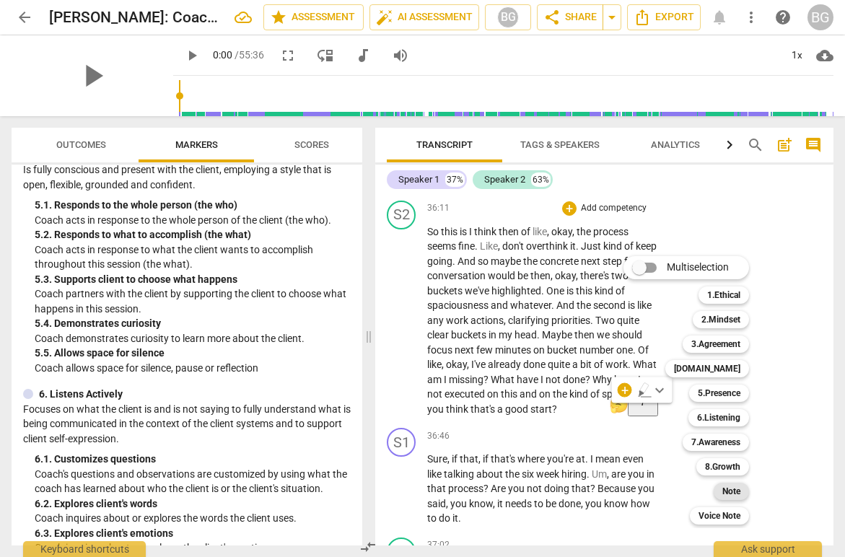
click at [737, 490] on b "Note" at bounding box center [732, 491] width 18 height 17
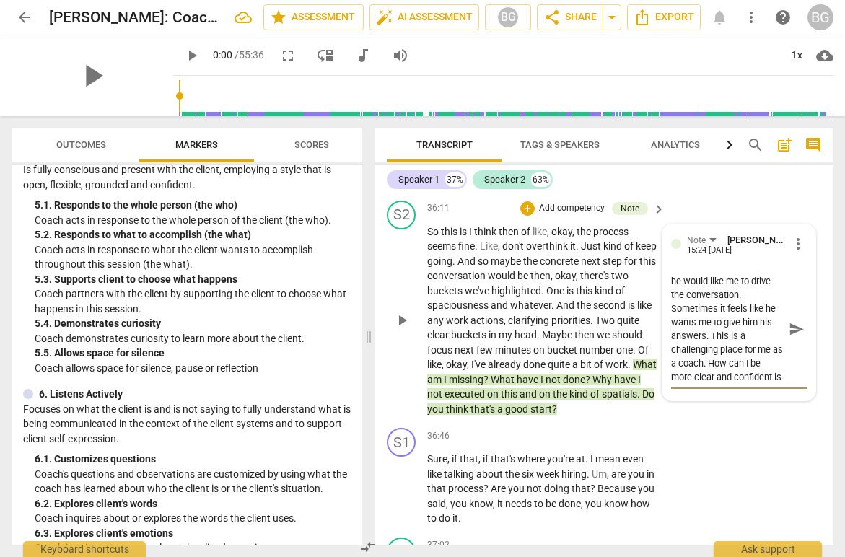
scroll to position [26, 0]
drag, startPoint x: 741, startPoint y: 353, endPoint x: 718, endPoint y: 353, distance: 22.4
click at [718, 353] on textarea "This is an example of how he would like me to drive the conversation. Sometimes…" at bounding box center [727, 329] width 113 height 110
click at [719, 366] on textarea "This is an example of how he would like me to drive the conversation. Sometimes…" at bounding box center [727, 329] width 113 height 110
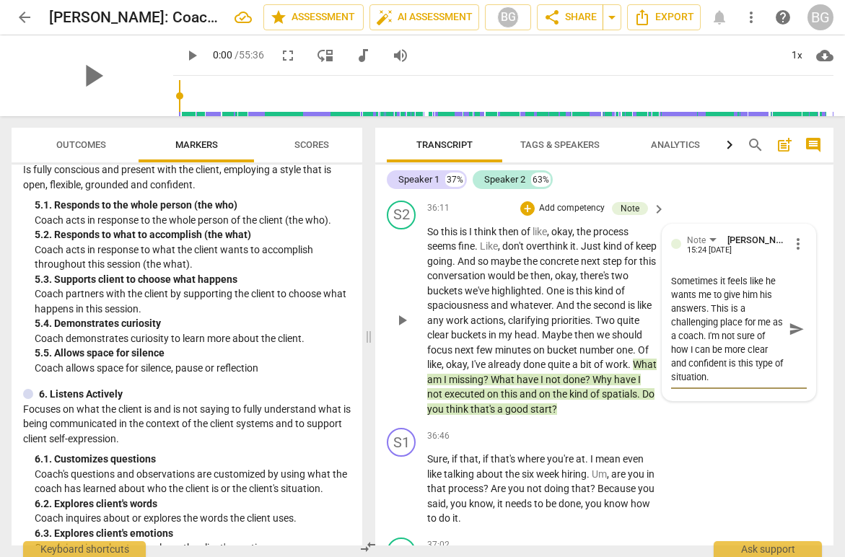
click at [793, 329] on span "send" at bounding box center [797, 329] width 16 height 16
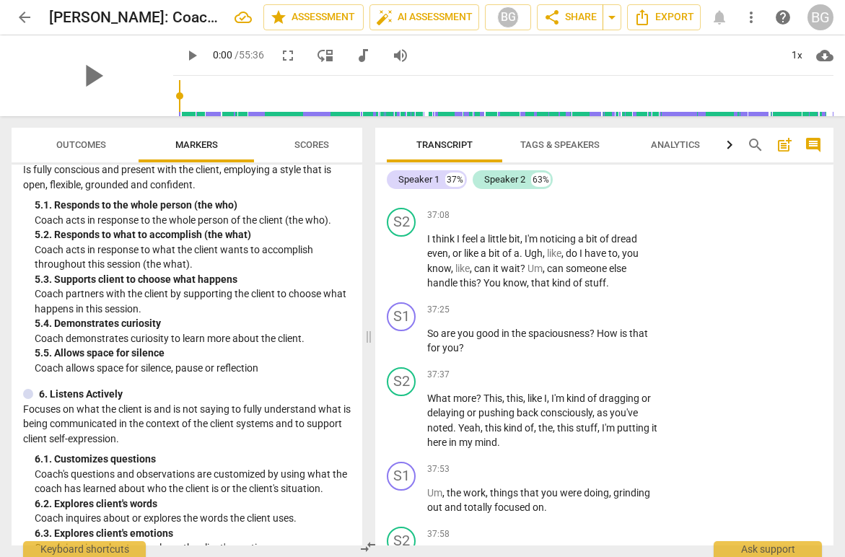
scroll to position [11461, 0]
click at [576, 17] on span "share Share" at bounding box center [570, 17] width 53 height 17
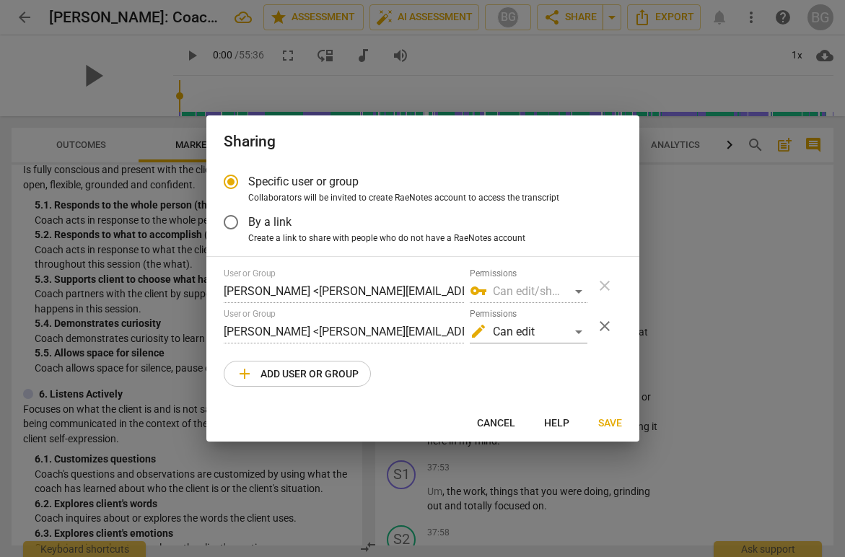
click at [718, 313] on div at bounding box center [422, 278] width 845 height 557
